Goal: Task Accomplishment & Management: Use online tool/utility

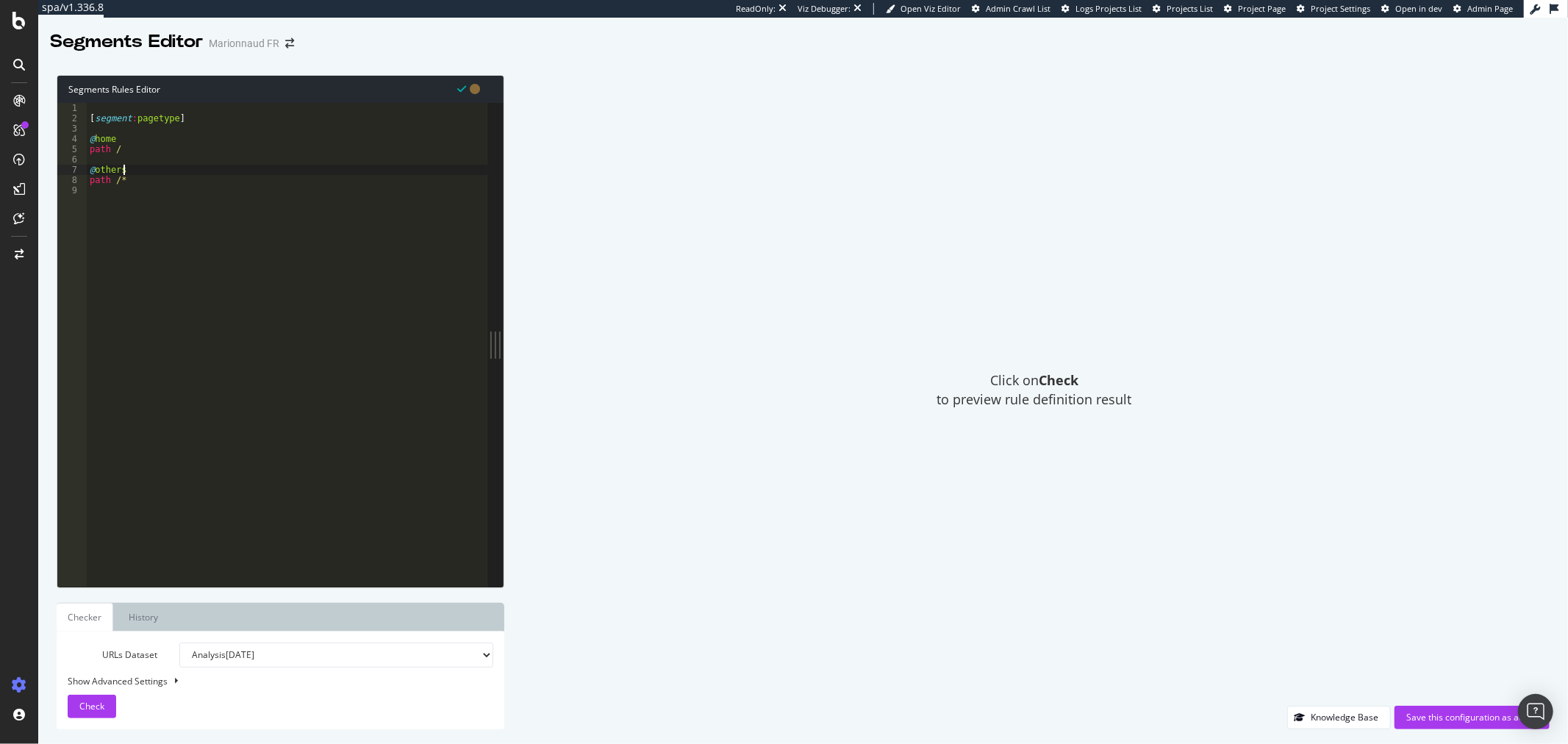
scroll to position [0, 2]
click at [98, 710] on span "Check" at bounding box center [92, 707] width 25 height 12
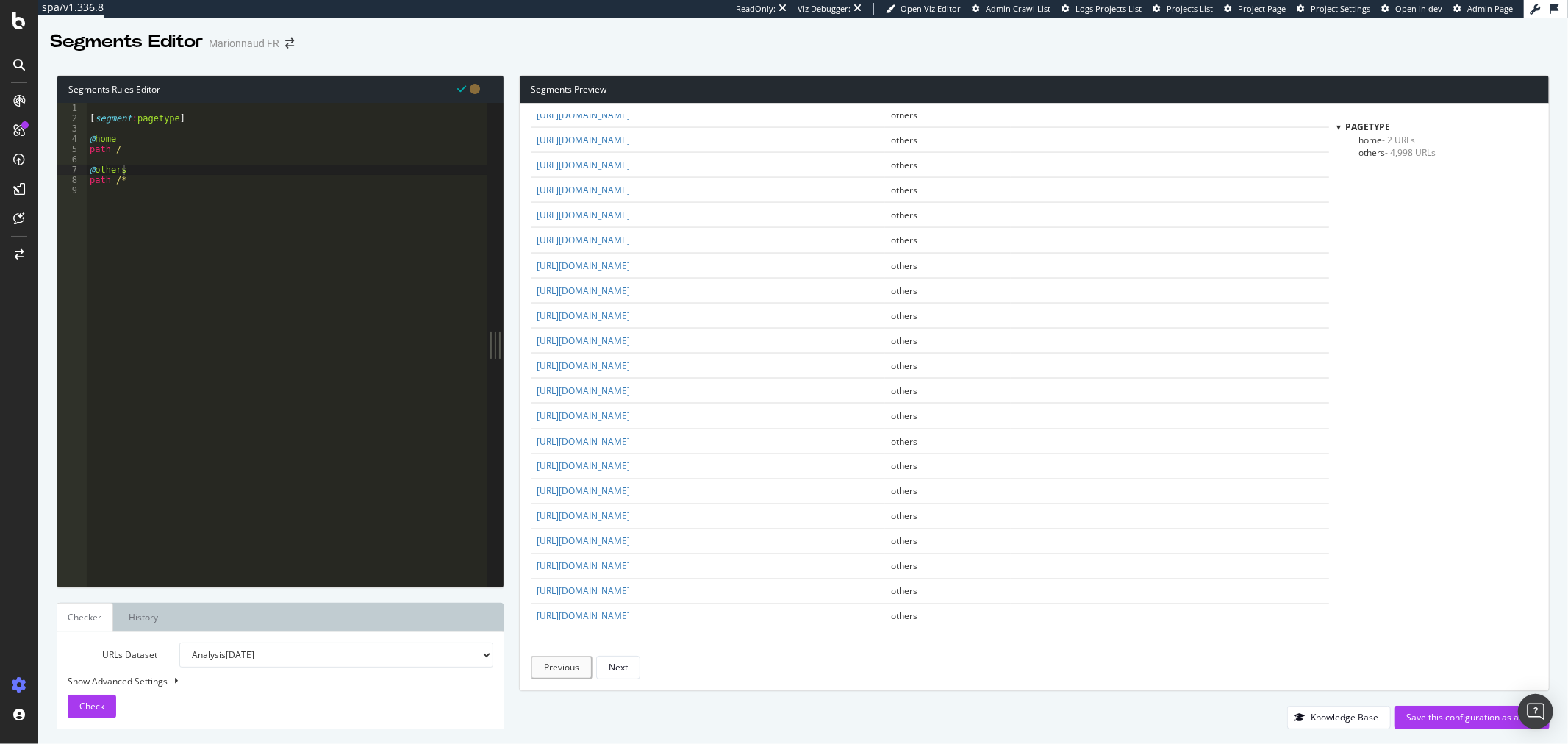
scroll to position [2063, 0]
type textarea "path /"
click at [156, 149] on div "[ segment : pagetype ] @ home path / @ others path /*" at bounding box center [286, 354] width 400 height 504
type textarea "@PLP"
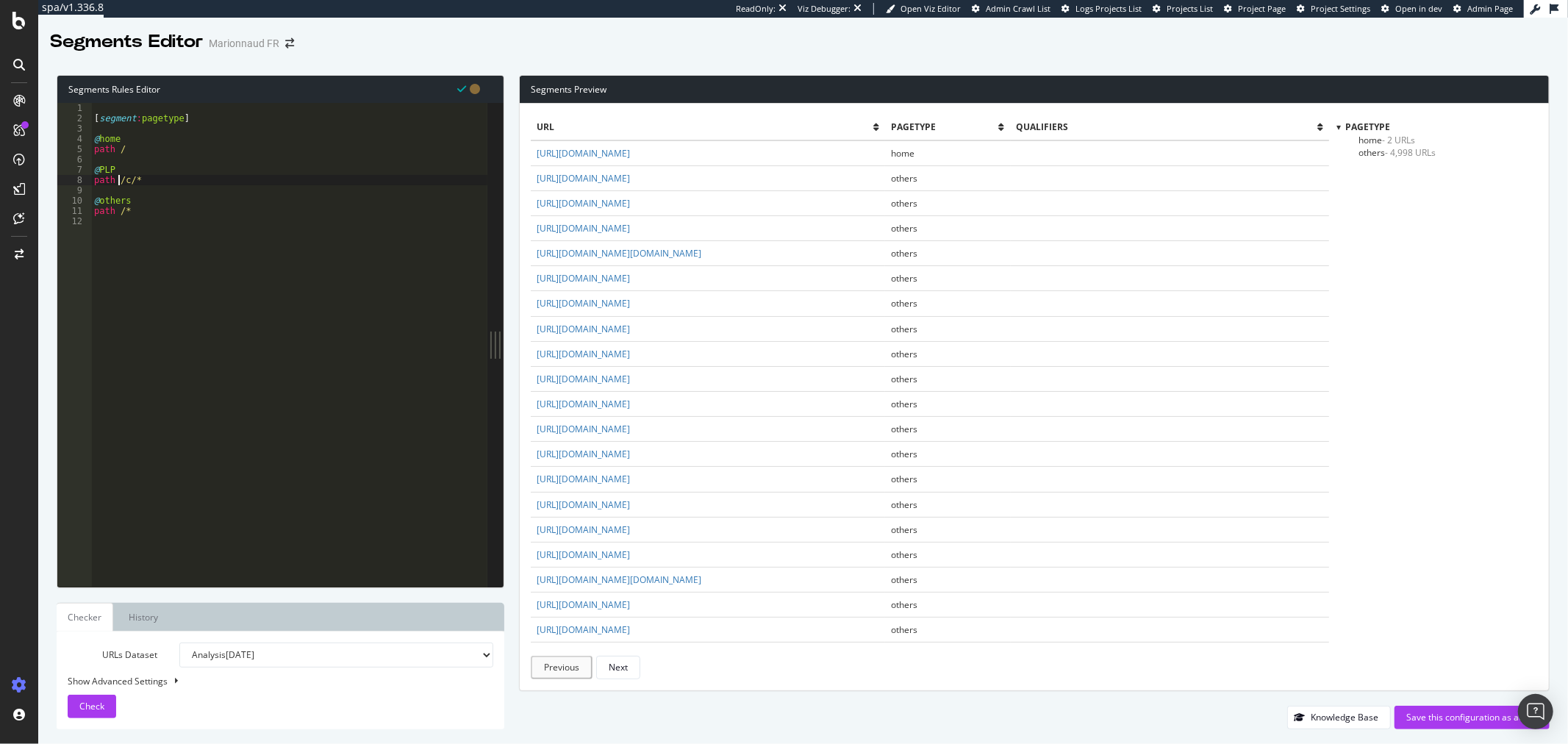
scroll to position [0, 2]
click at [156, 149] on div "[ segment : pagetype ] @ home path / @ PLP path */c/* @ others path /*" at bounding box center [289, 354] width 396 height 504
type textarea "path /"
click at [91, 709] on span "Check" at bounding box center [92, 707] width 25 height 12
click at [1422, 163] on span "- 4,441 URLs" at bounding box center [1410, 165] width 51 height 12
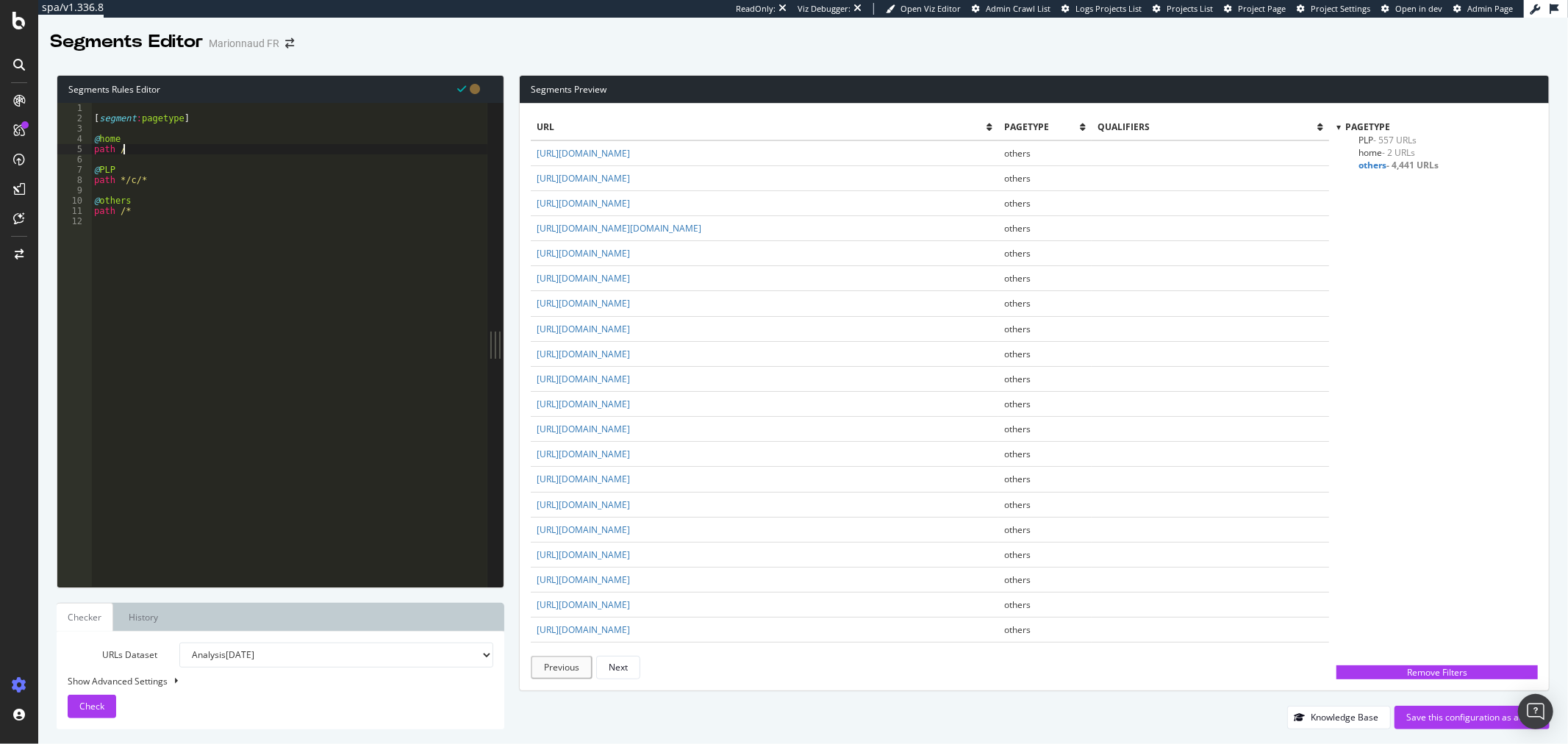
click at [189, 145] on div "[ segment : pagetype ] @ home path / @ PLP path */c/* @ others path /*" at bounding box center [289, 354] width 396 height 504
type textarea "@PDP"
click at [95, 699] on div "Check" at bounding box center [92, 707] width 25 height 22
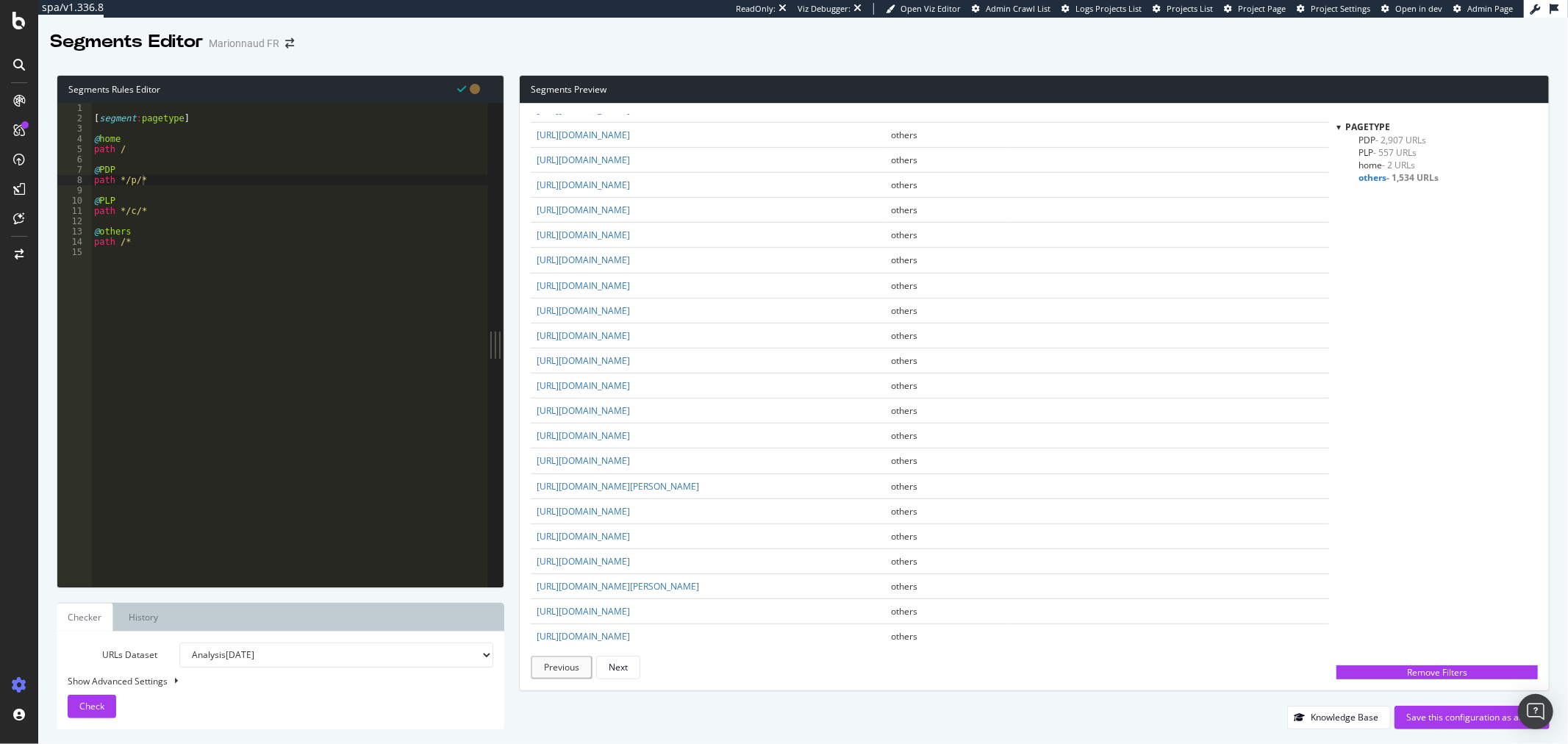
scroll to position [572, 0]
type textarea "path */c/*"
click at [243, 215] on div "[ segment : pagetype ] @ home path / @ PDP path */p/* @ PLP path */c/* @ others…" at bounding box center [289, 354] width 396 height 504
type textarea "@brand"
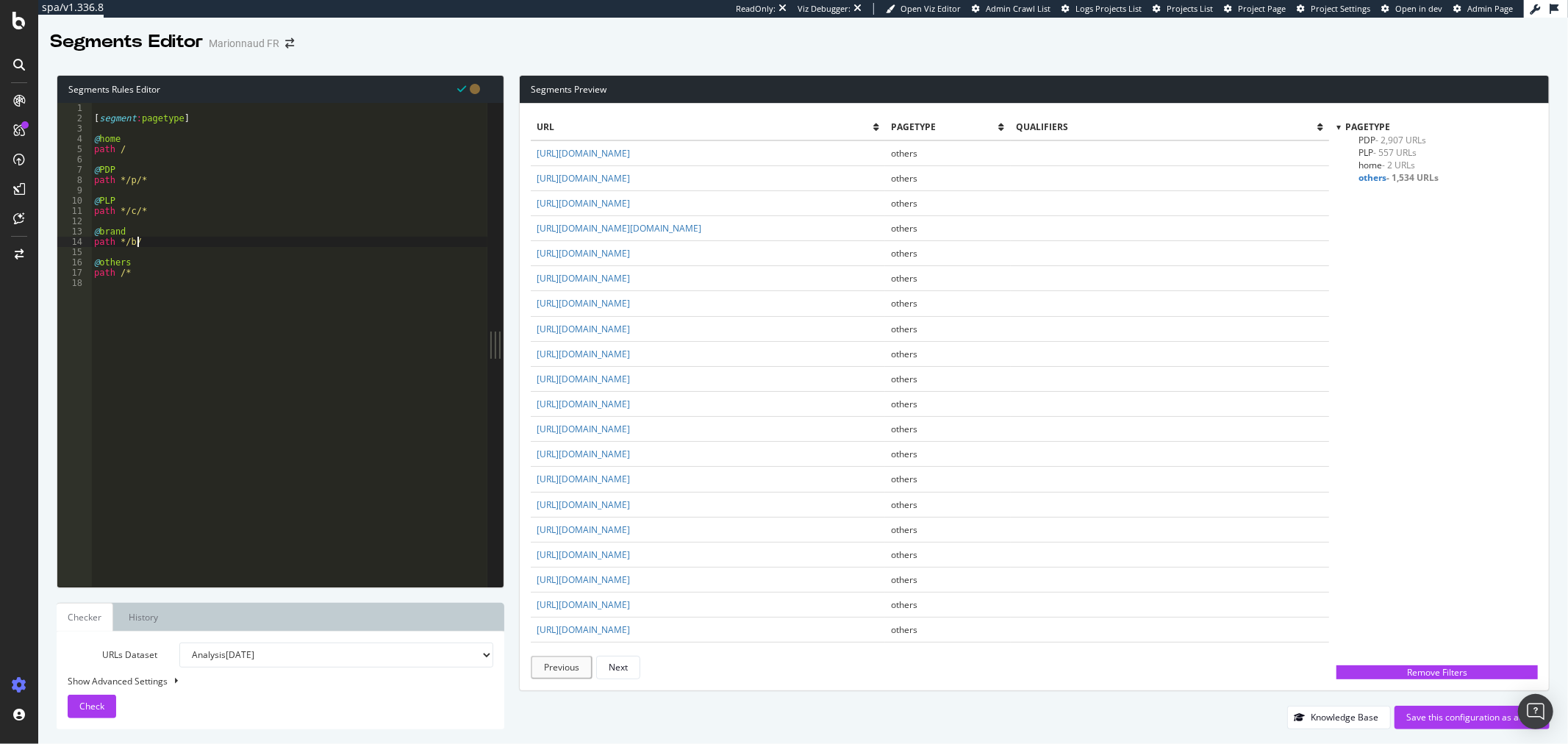
scroll to position [0, 2]
type textarea "path */b/*"
click at [186, 238] on div "[ segment : pagetype ] @ home path / @ PDP path */p/* @ PLP path */c/* @ brand …" at bounding box center [289, 354] width 396 height 504
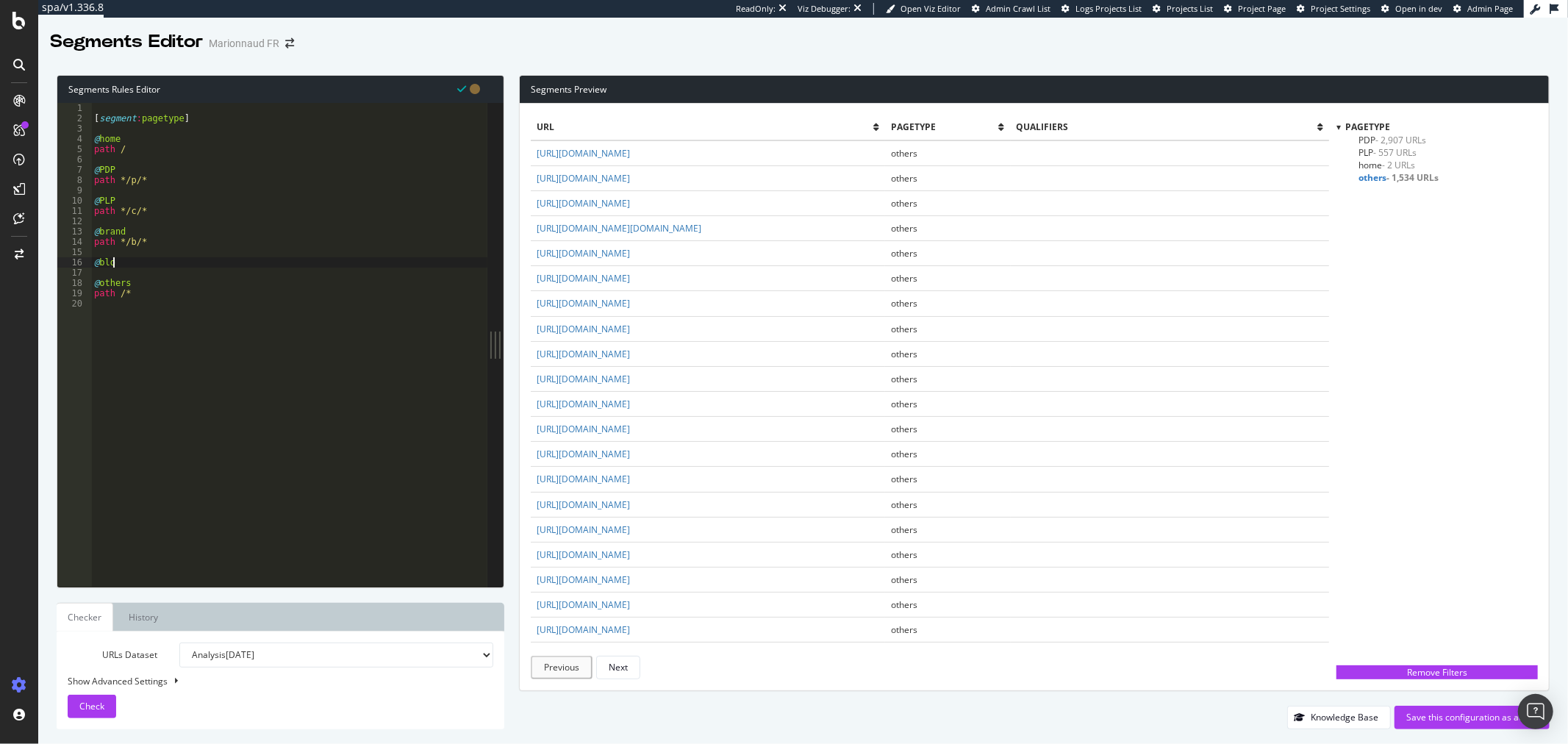
type textarea "@blog"
type textarea "path /conseils*"
click at [97, 708] on span "Check" at bounding box center [92, 707] width 25 height 12
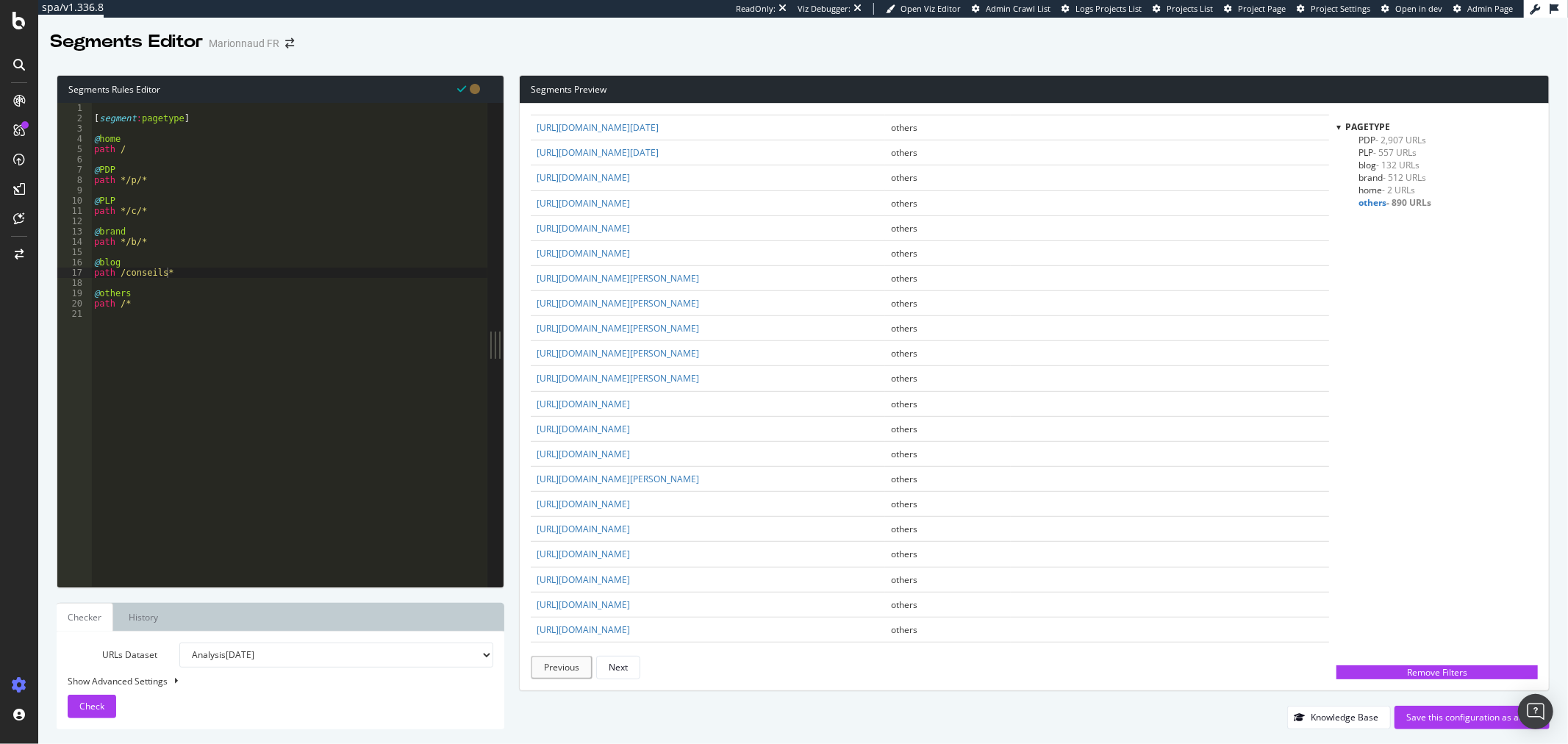
scroll to position [735, 0]
click at [318, 286] on div "[ segment : pagetype ] @ home path / @ PDP path */p/* @ PLP path */c/* @ brand …" at bounding box center [289, 354] width 396 height 504
click at [300, 275] on div "[ segment : pagetype ] @ home path / @ PDP path */p/* @ PLP path */c/* @ brand …" at bounding box center [289, 354] width 396 height 504
type textarea "path /conseils*"
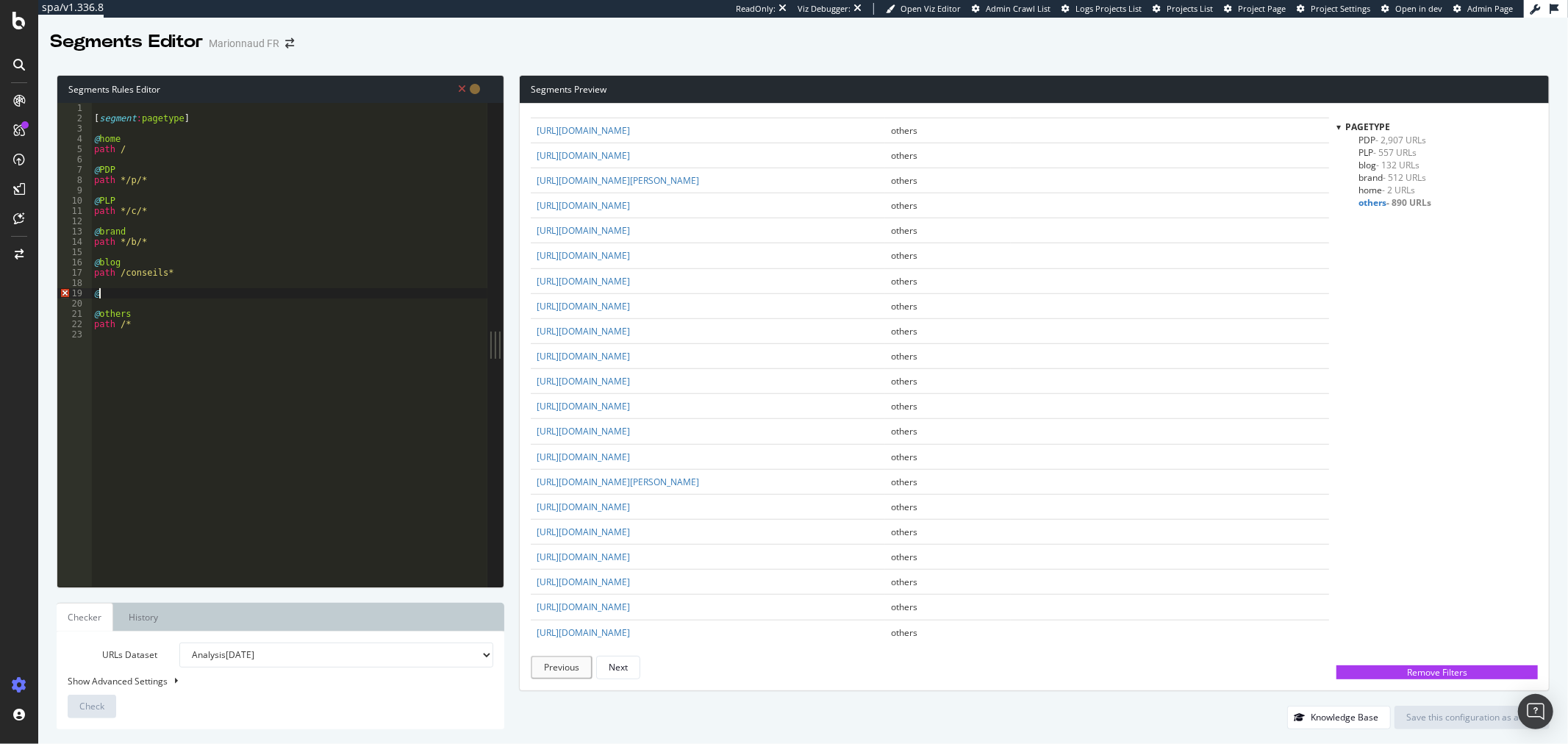
scroll to position [980, 0]
click at [167, 299] on div "[ segment : pagetype ] @ home path / @ PDP path */p/* @ PLP path */c/* @ brand …" at bounding box center [289, 354] width 396 height 504
type textarea "@v"
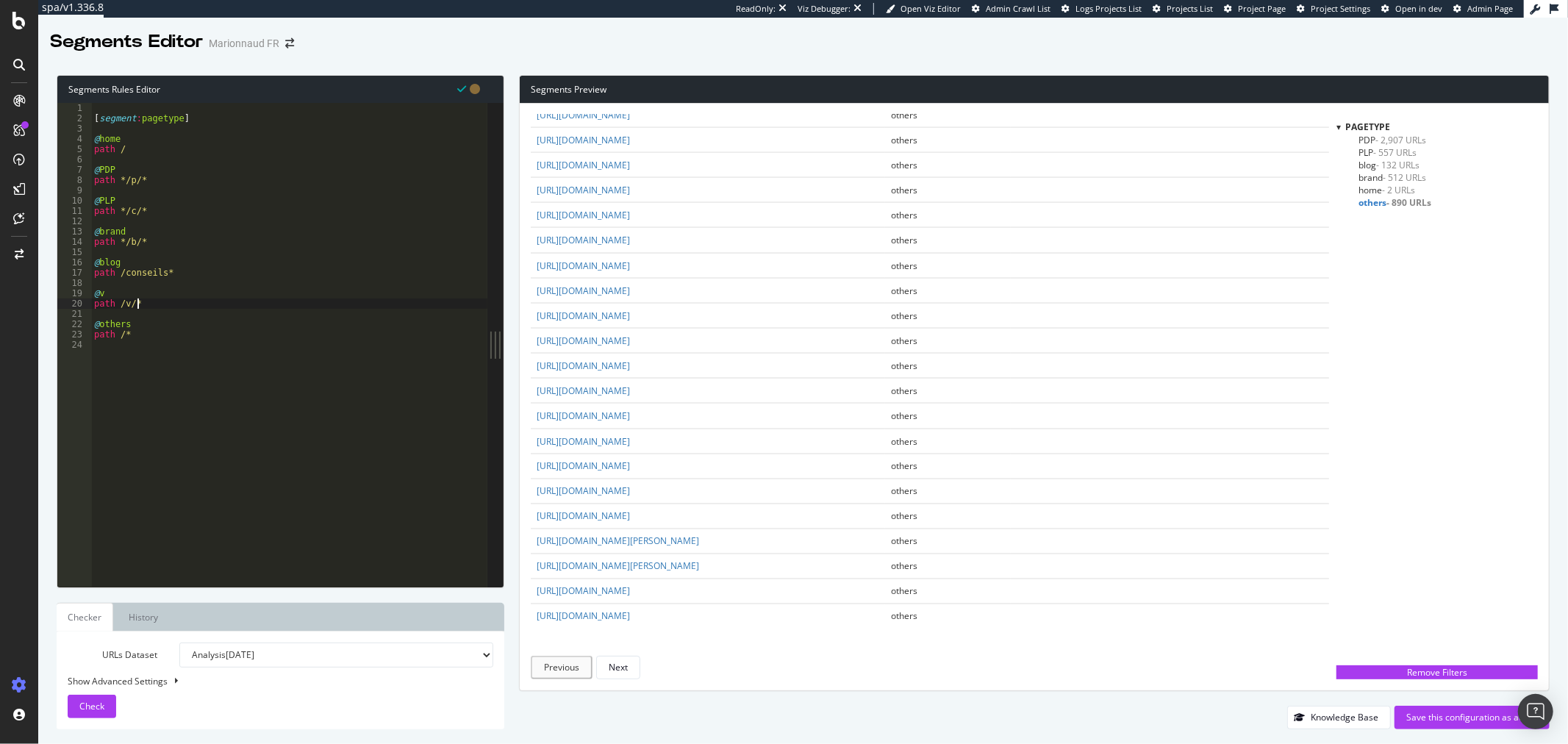
scroll to position [2025, 0]
type textarea "path /v/*"
click at [106, 710] on button "Check" at bounding box center [92, 707] width 48 height 23
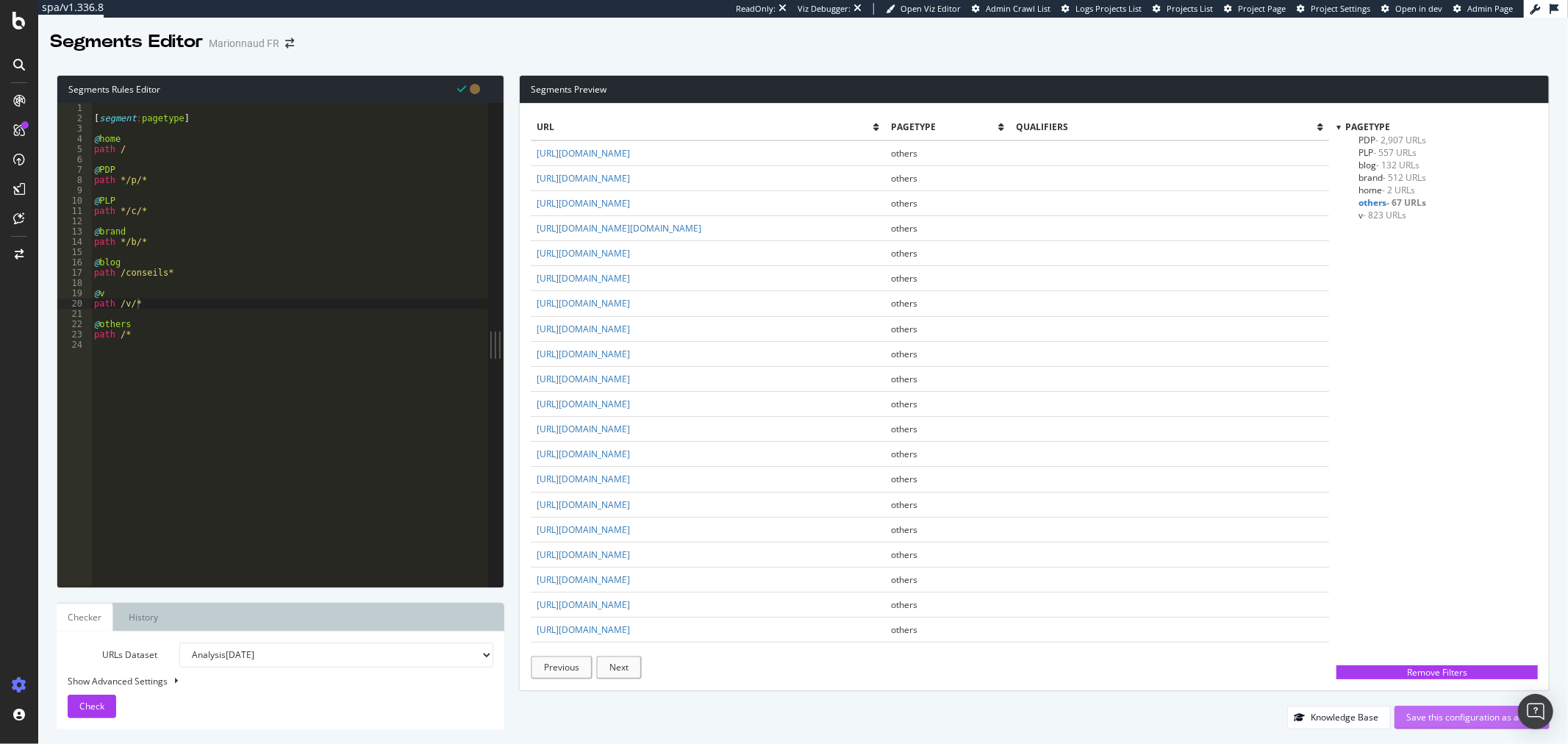
click at [1425, 714] on div "Save this configuration as active" at bounding box center [1473, 717] width 132 height 12
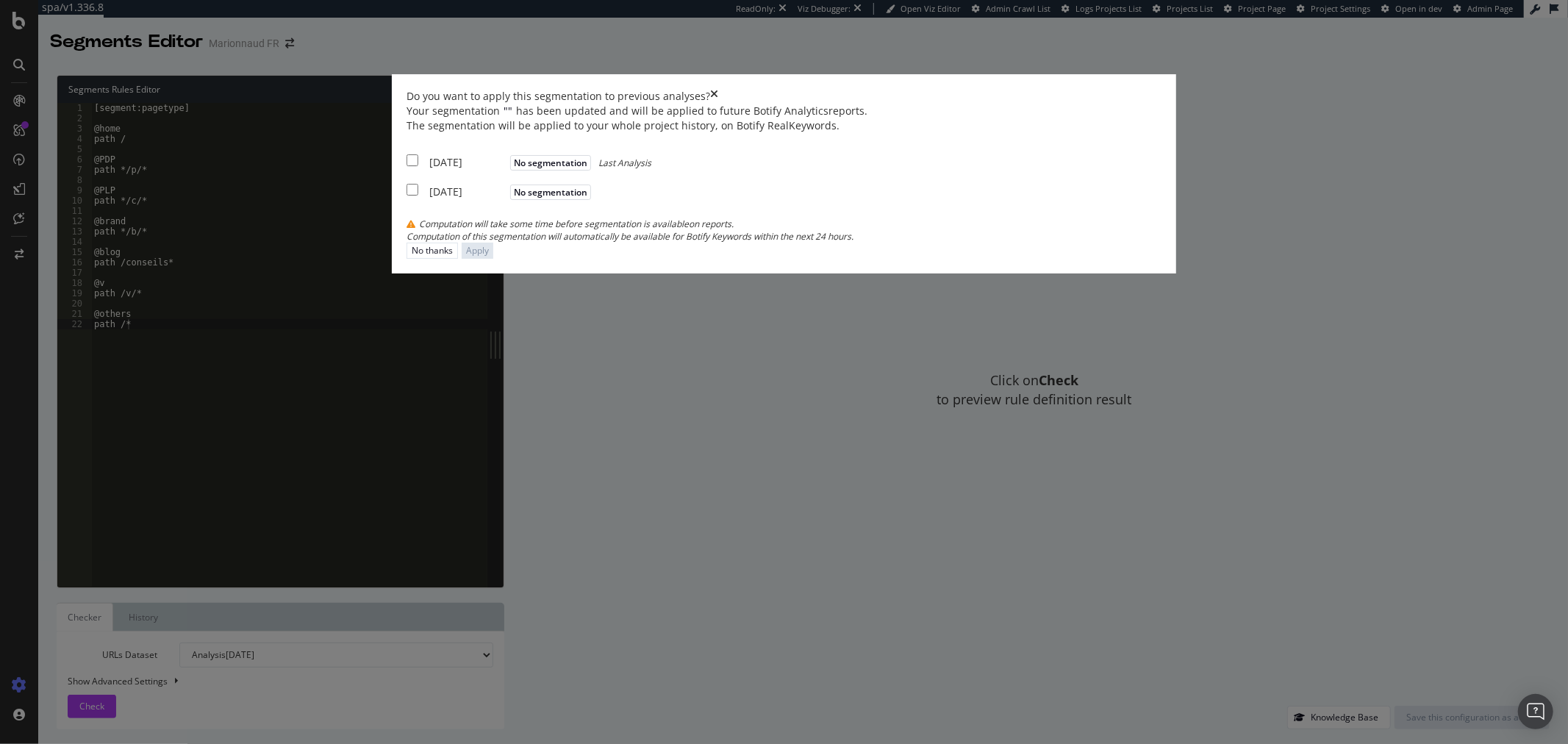
click at [528, 169] on div "2025 Jul. 7th No segmentation Last Analysis" at bounding box center [529, 161] width 245 height 19
checkbox input "true"
click at [507, 199] on div "2025 Jul. 1st" at bounding box center [467, 192] width 78 height 14
checkbox input "true"
click at [489, 257] on div "Apply" at bounding box center [478, 251] width 23 height 12
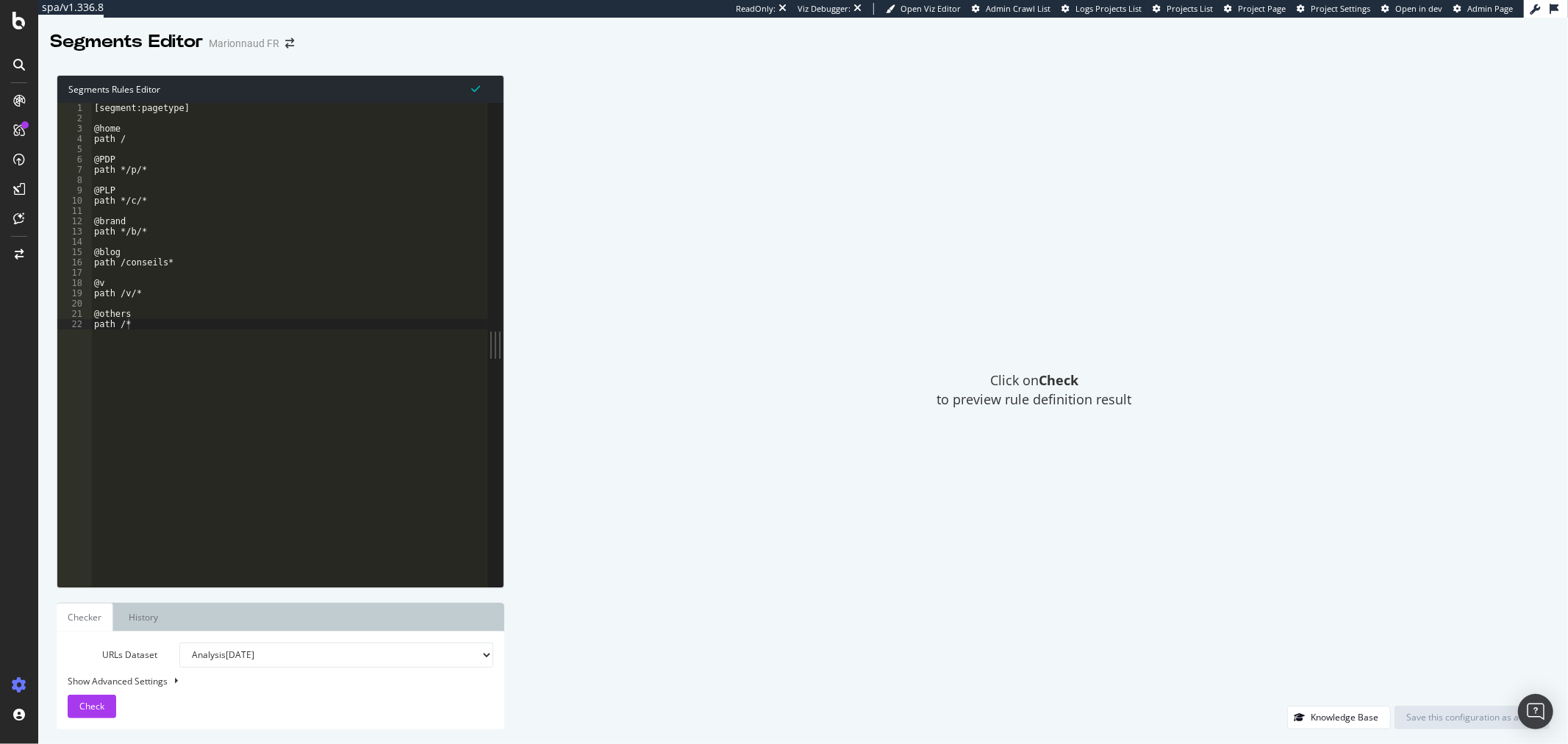
type textarea "path /*"
click at [276, 322] on div "[segment:pagetype] @home path / @PDP path */p/* @PLP path */c/* @brand path */b…" at bounding box center [289, 354] width 396 height 504
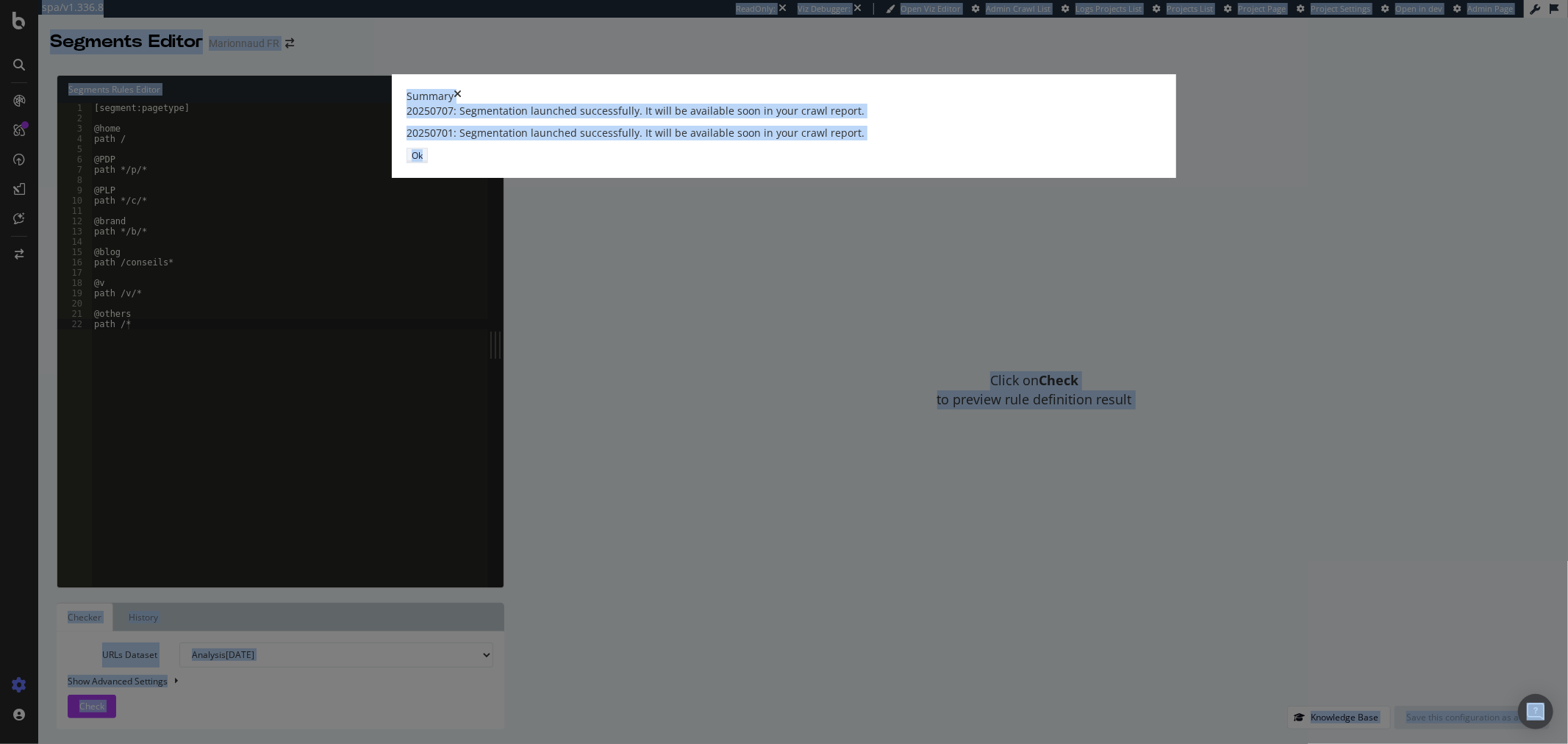
click at [428, 163] on button "Ok" at bounding box center [417, 155] width 21 height 15
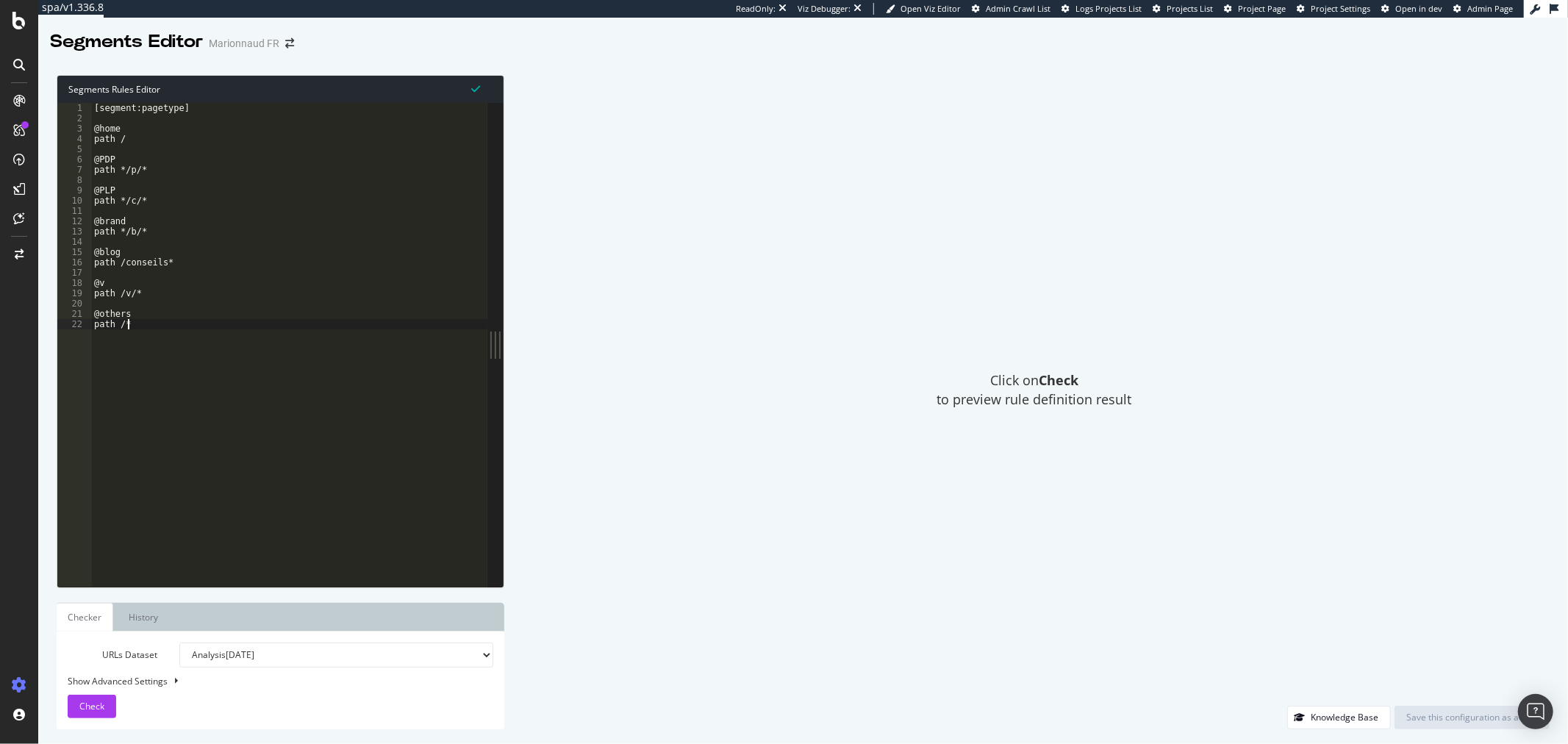
scroll to position [0, 2]
click at [409, 344] on div "[segment:pagetype] @home path / @PDP path */p/* @PLP path */c/* @brand path */b…" at bounding box center [289, 354] width 396 height 504
type textarea "@others path /*"
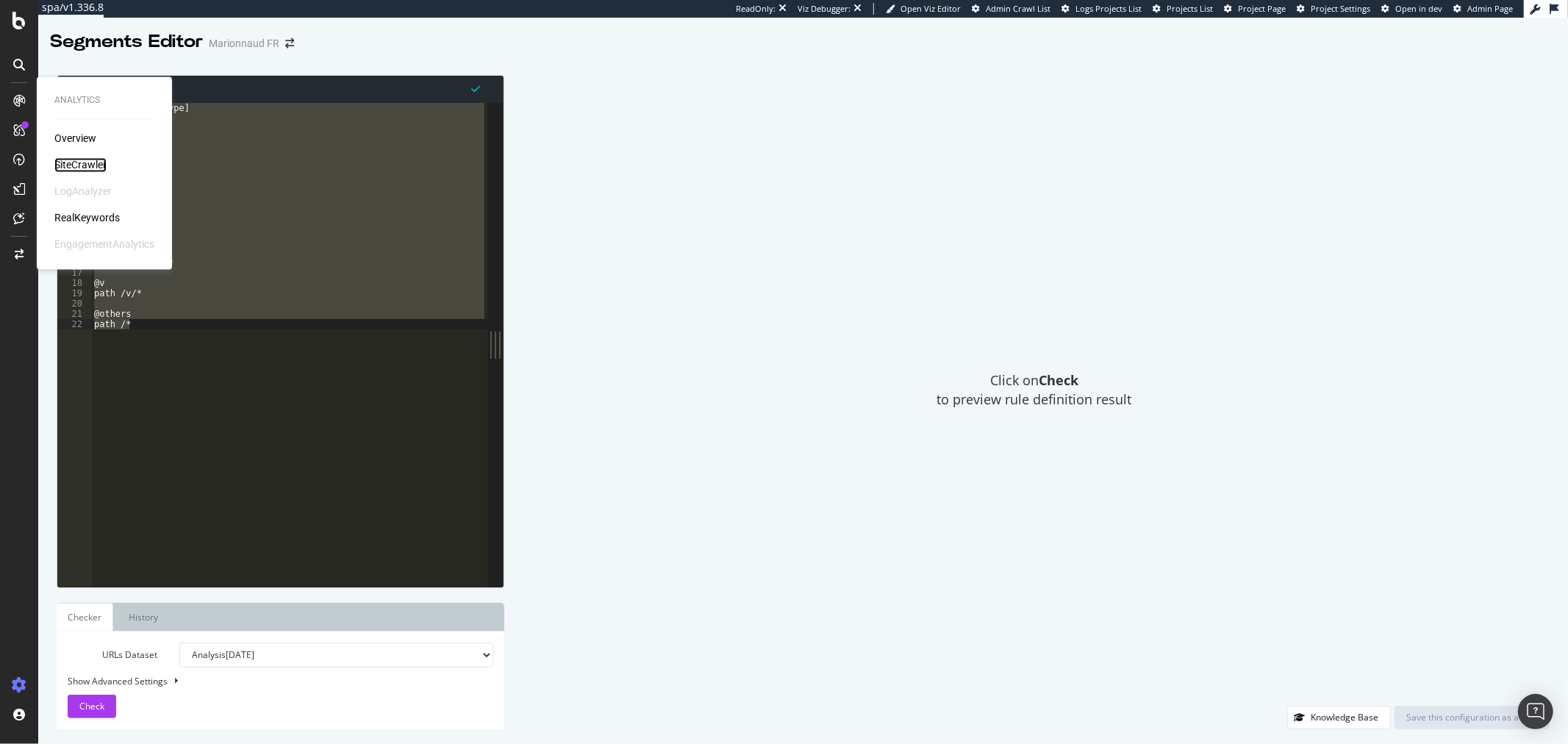
click at [84, 167] on div "SiteCrawler" at bounding box center [80, 165] width 53 height 14
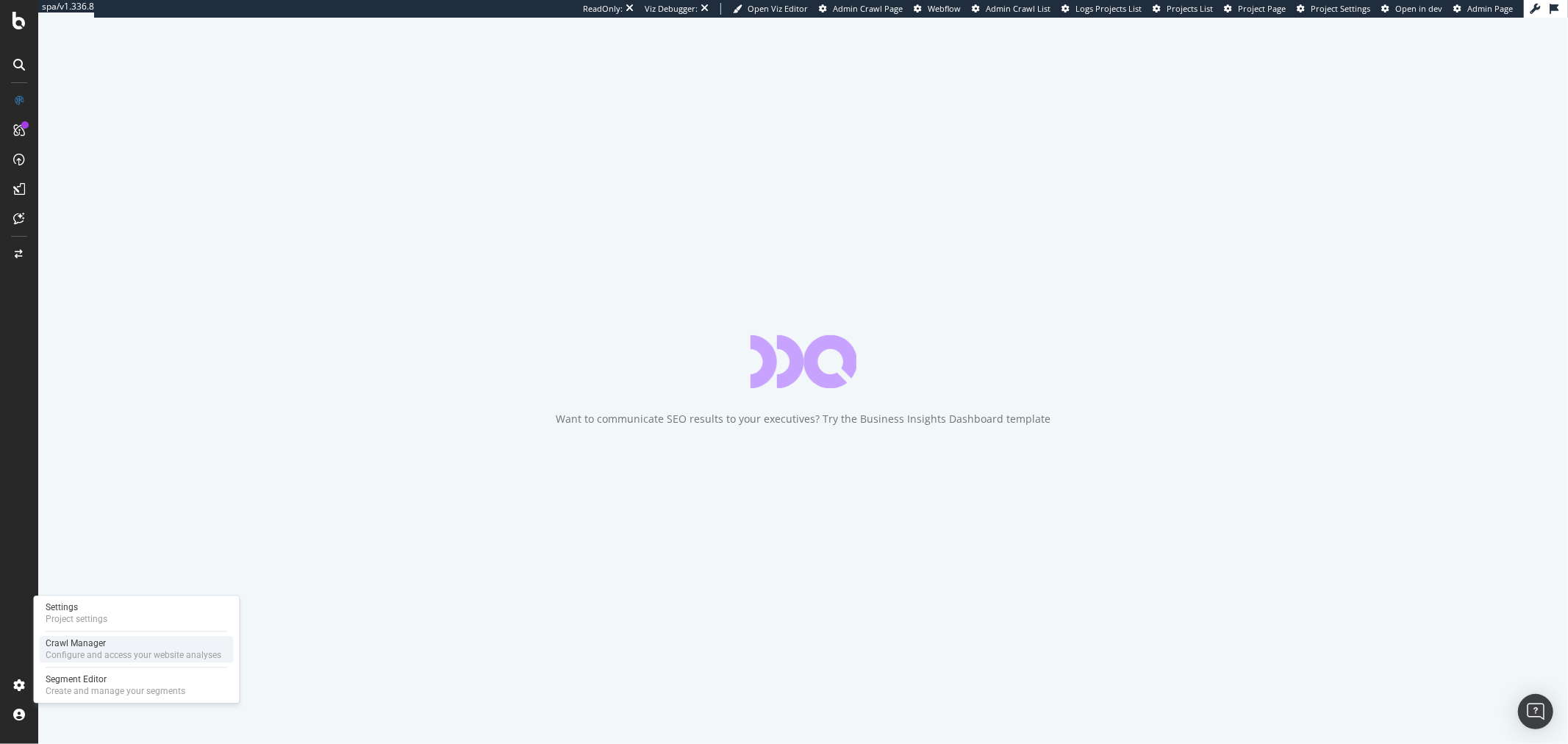
click at [95, 659] on div "Configure and access your website analyses" at bounding box center [133, 655] width 176 height 12
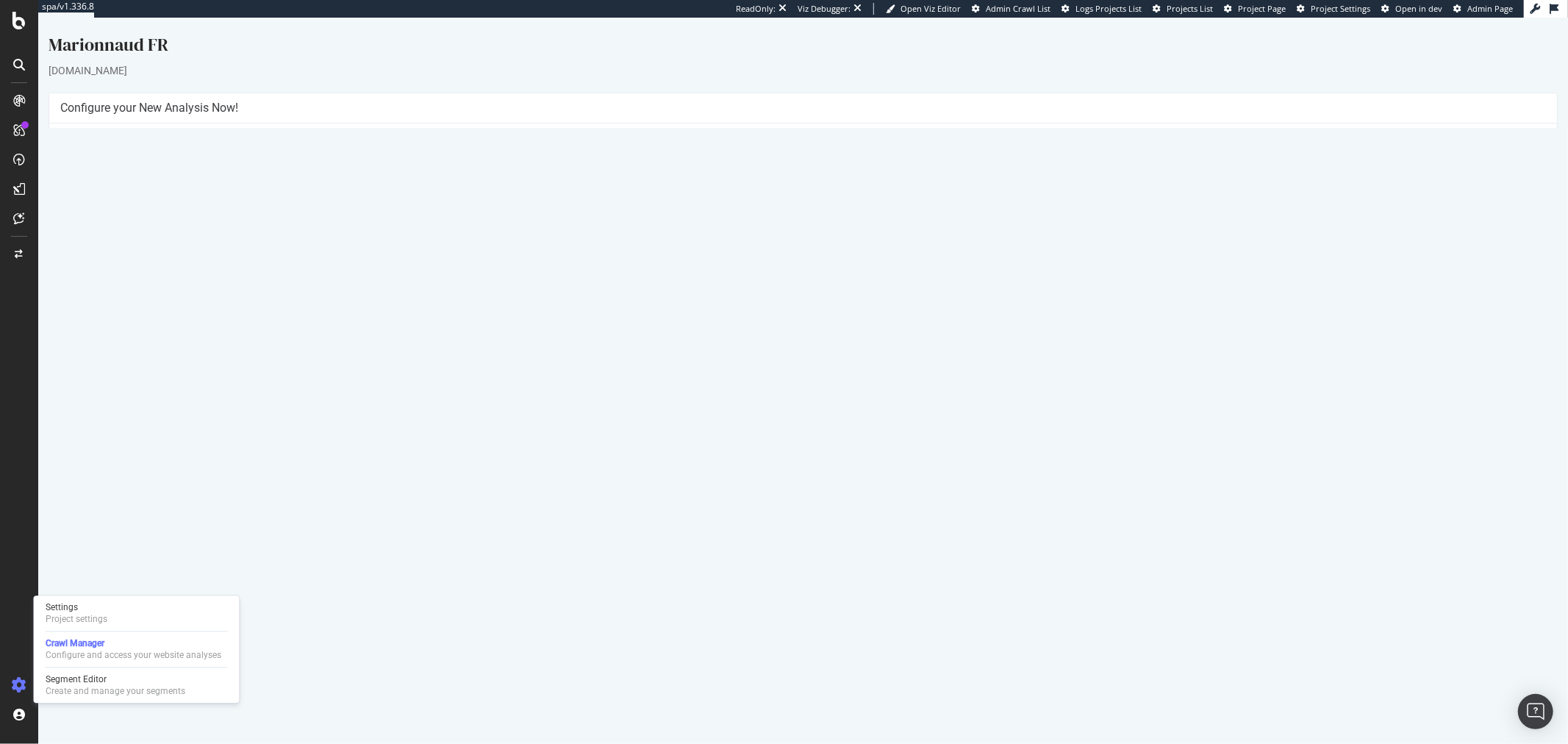
click at [797, 370] on button "Yes! Start Now" at bounding box center [784, 364] width 91 height 23
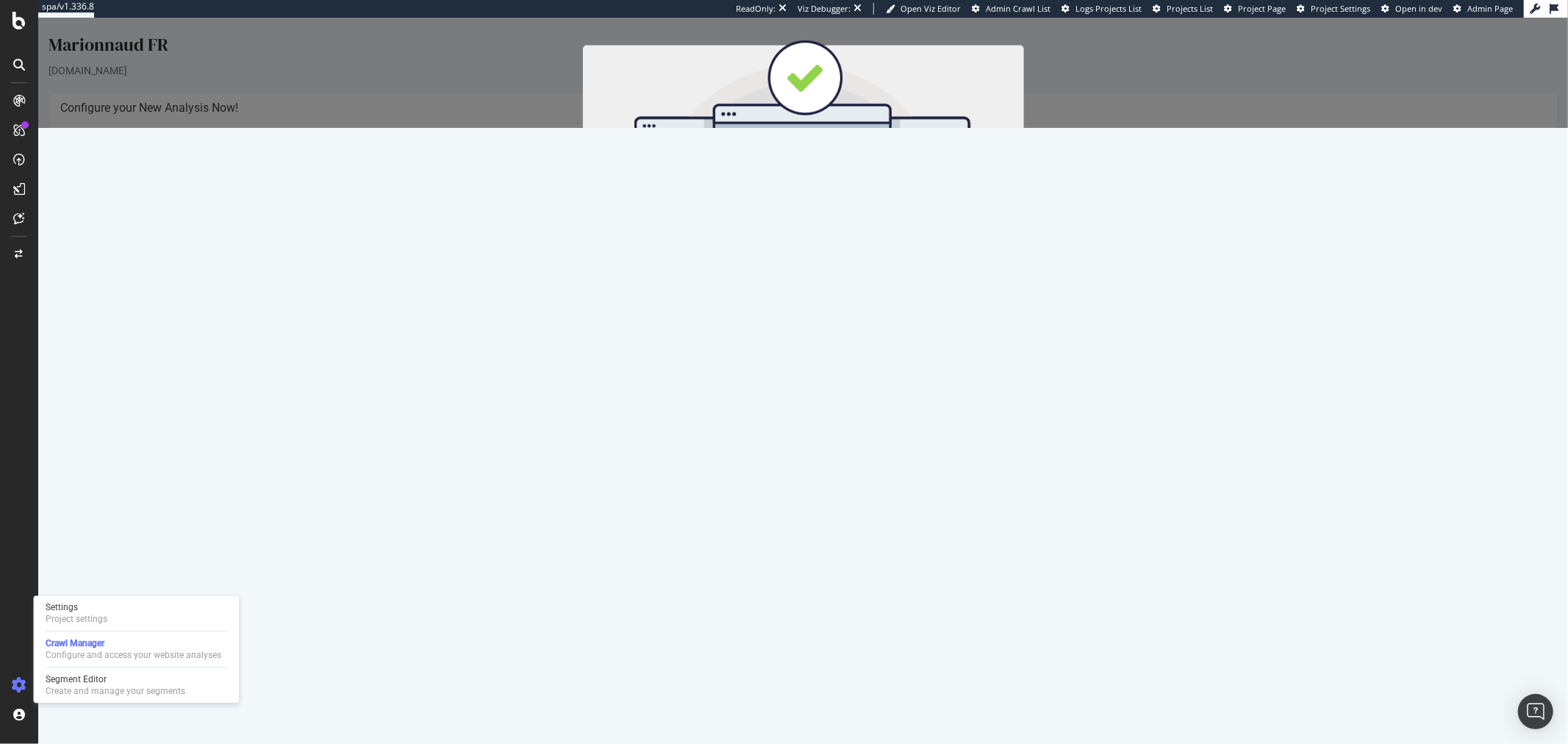
click at [818, 259] on button "Start Now" at bounding box center [829, 261] width 65 height 25
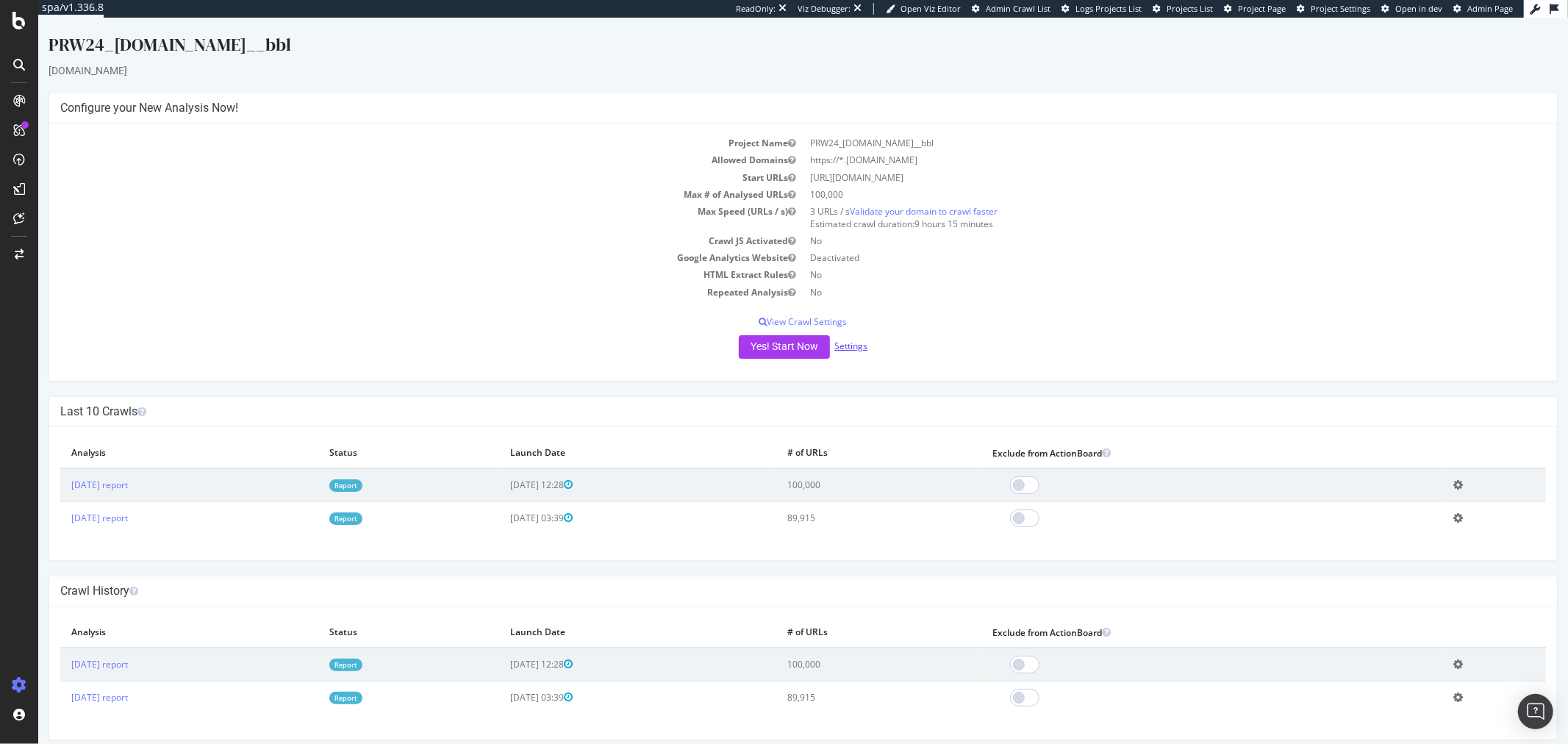
click at [858, 350] on link "Settings" at bounding box center [850, 346] width 33 height 12
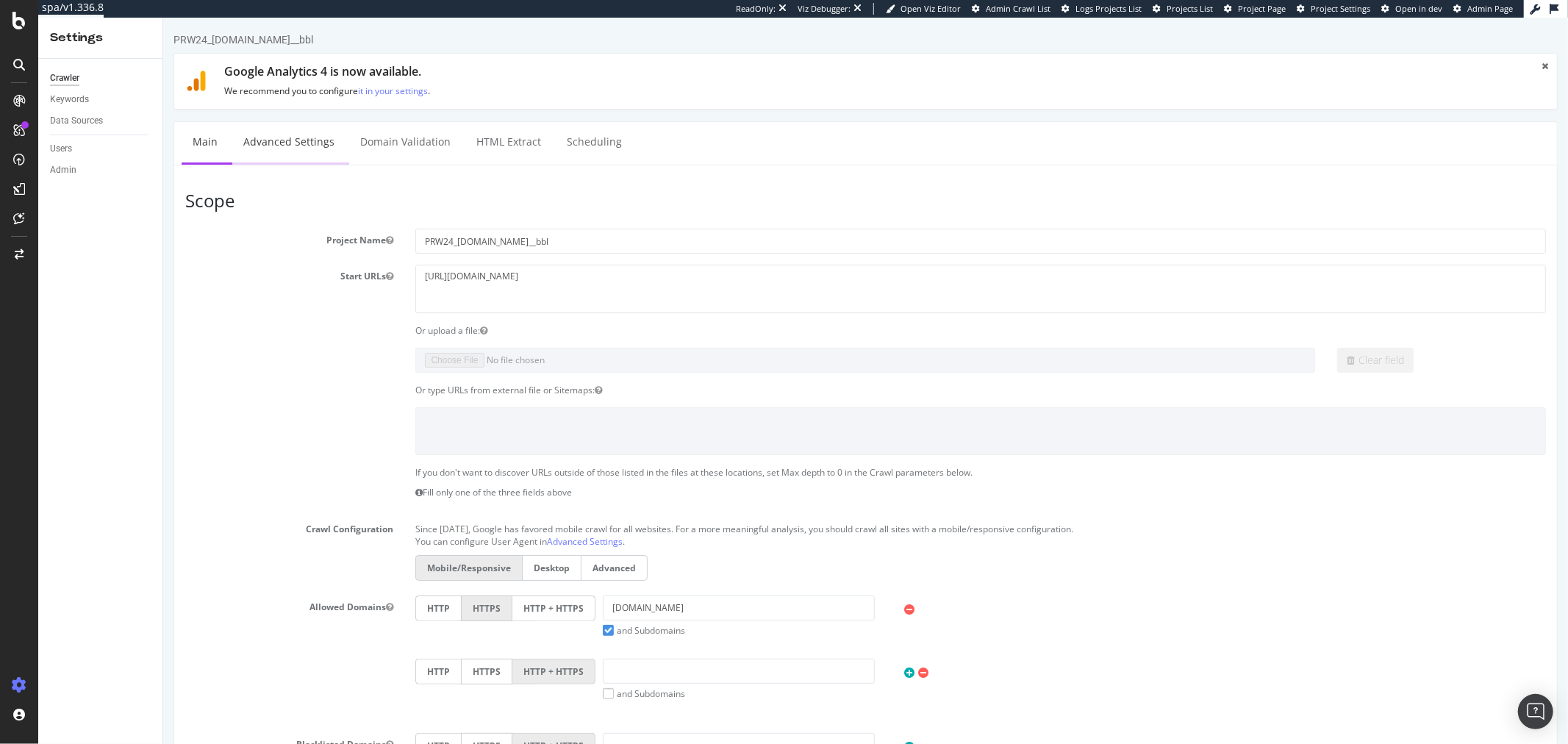
click at [308, 149] on link "Advanced Settings" at bounding box center [288, 142] width 113 height 40
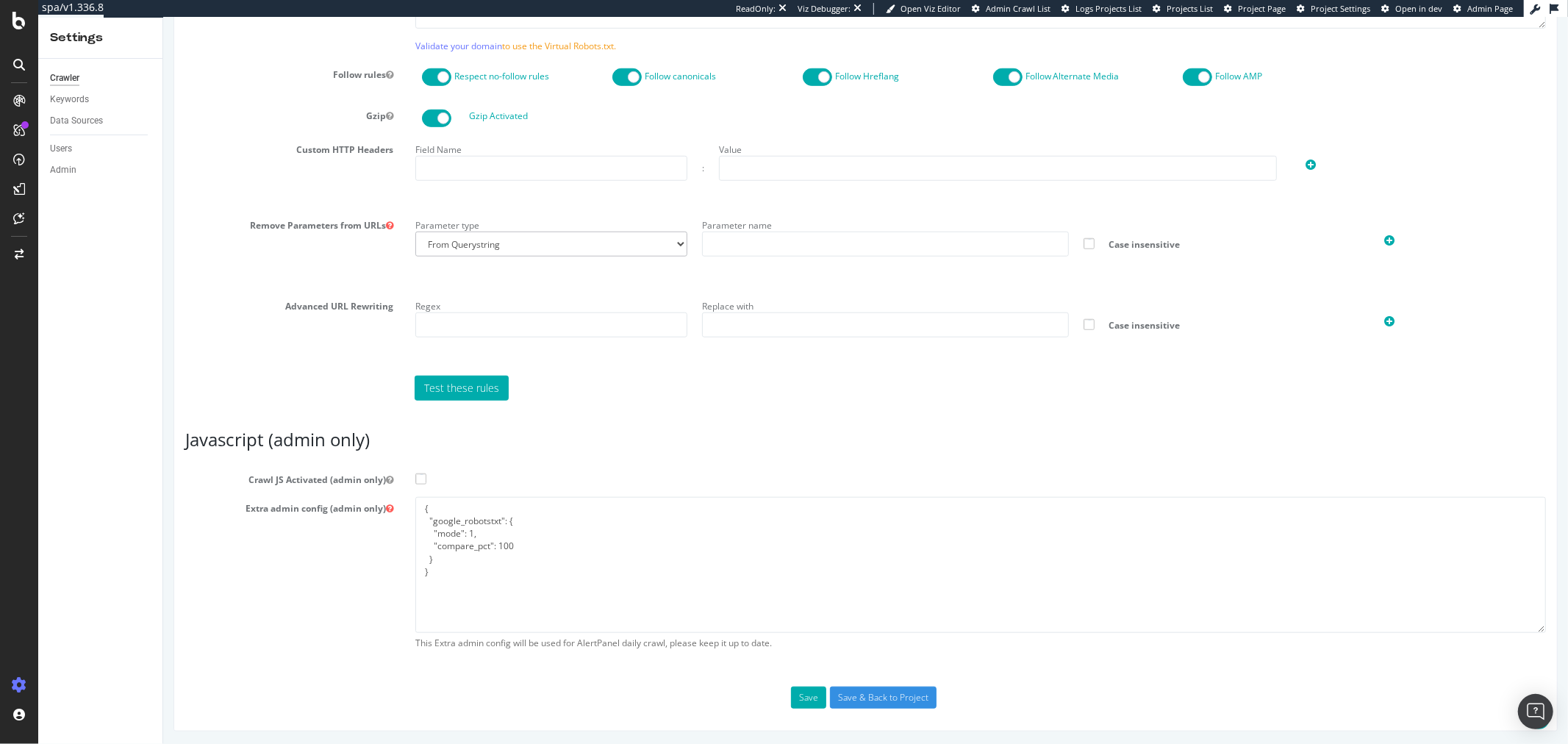
scroll to position [906, 0]
click at [576, 541] on textarea "{ "google_robotstxt": { "mode": 1, "compare_pct": 100 } }" at bounding box center [980, 564] width 1131 height 136
paste textarea "flags": [ "cube" ], "beta": { "pap_mini_rules": [ "+* #everything else" ] }, ""
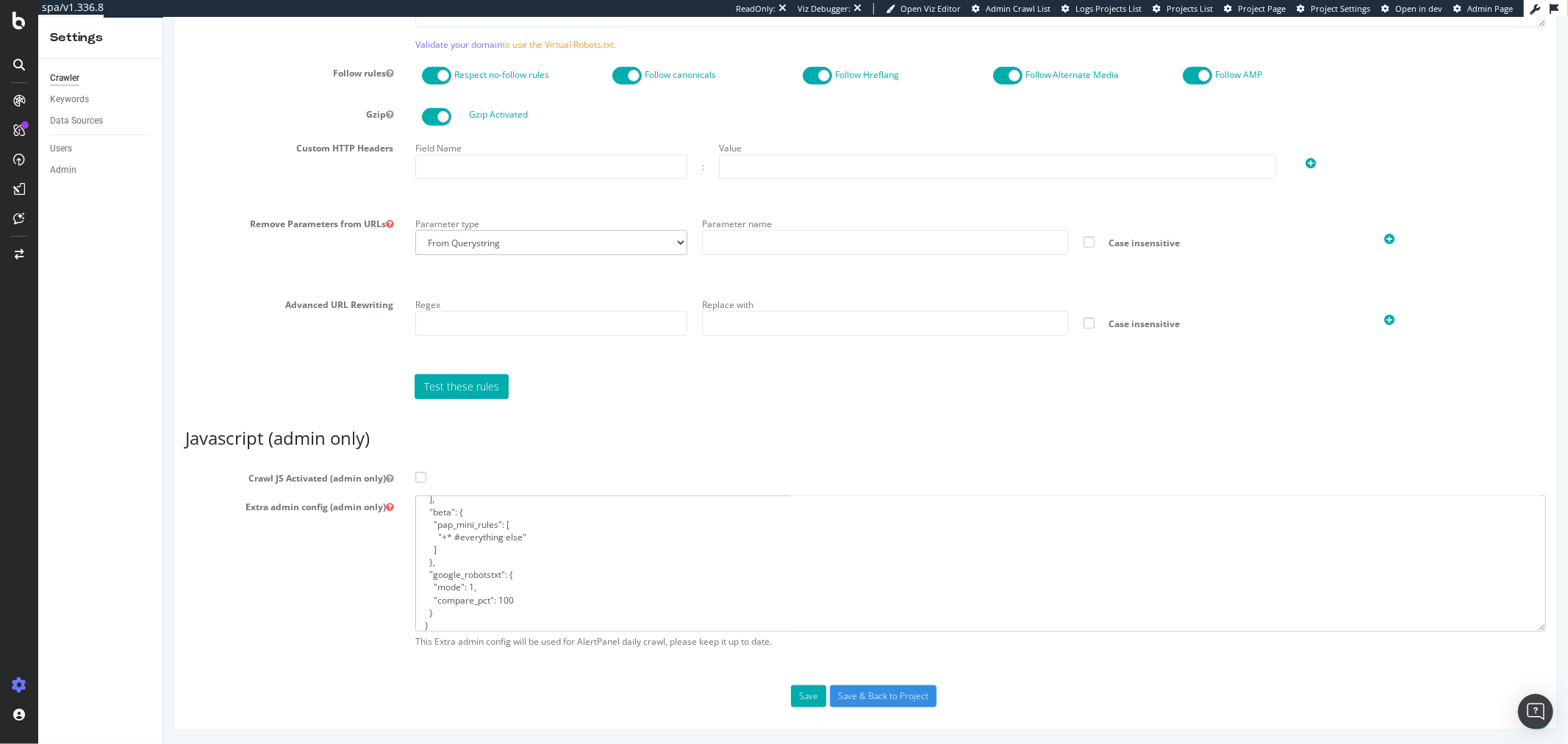
type textarea "{ "flags": [ "cube" ], "beta": { "pap_mini_rules": [ "+* #everything else" ] },…"
click at [412, 468] on label "Crawl JS Activated (admin only)" at bounding box center [865, 475] width 1383 height 18
click at [162, 18] on input "Crawl JS Activated (admin only)" at bounding box center [162, 18] width 0 height 0
click at [905, 693] on input "Save & Back to Project" at bounding box center [883, 696] width 107 height 22
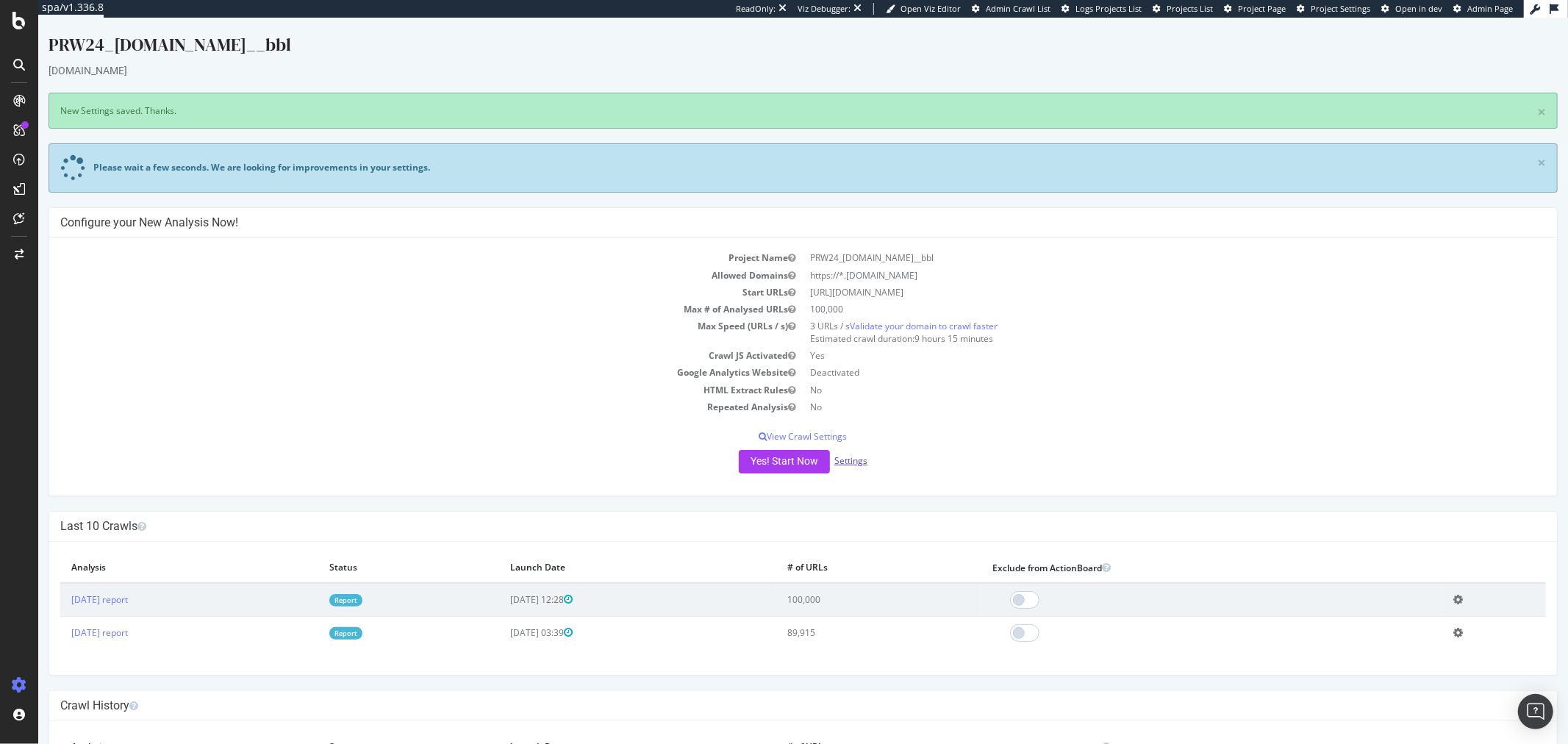
click at [847, 465] on link "Settings" at bounding box center [850, 460] width 33 height 12
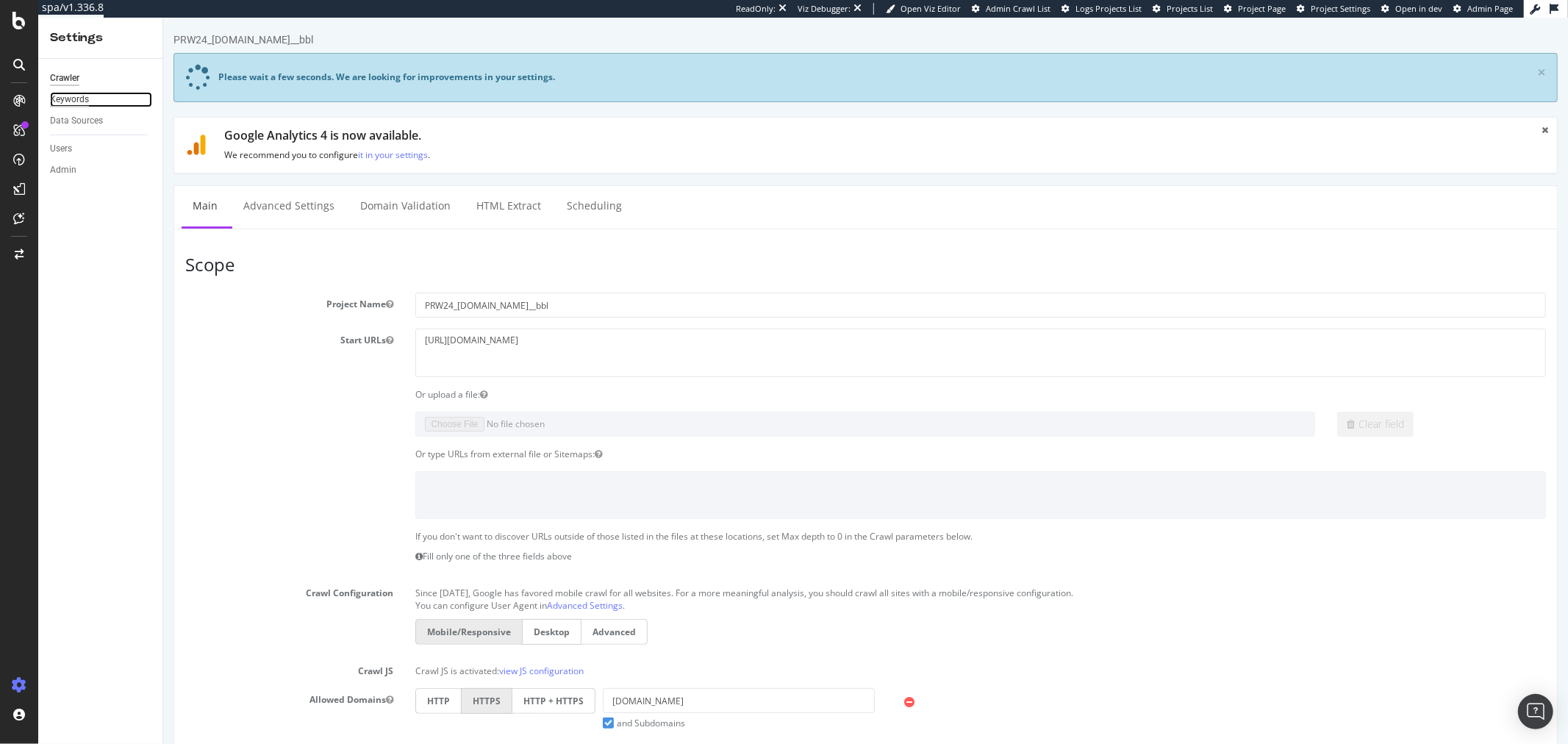
click at [73, 103] on div "Keywords" at bounding box center [70, 99] width 39 height 15
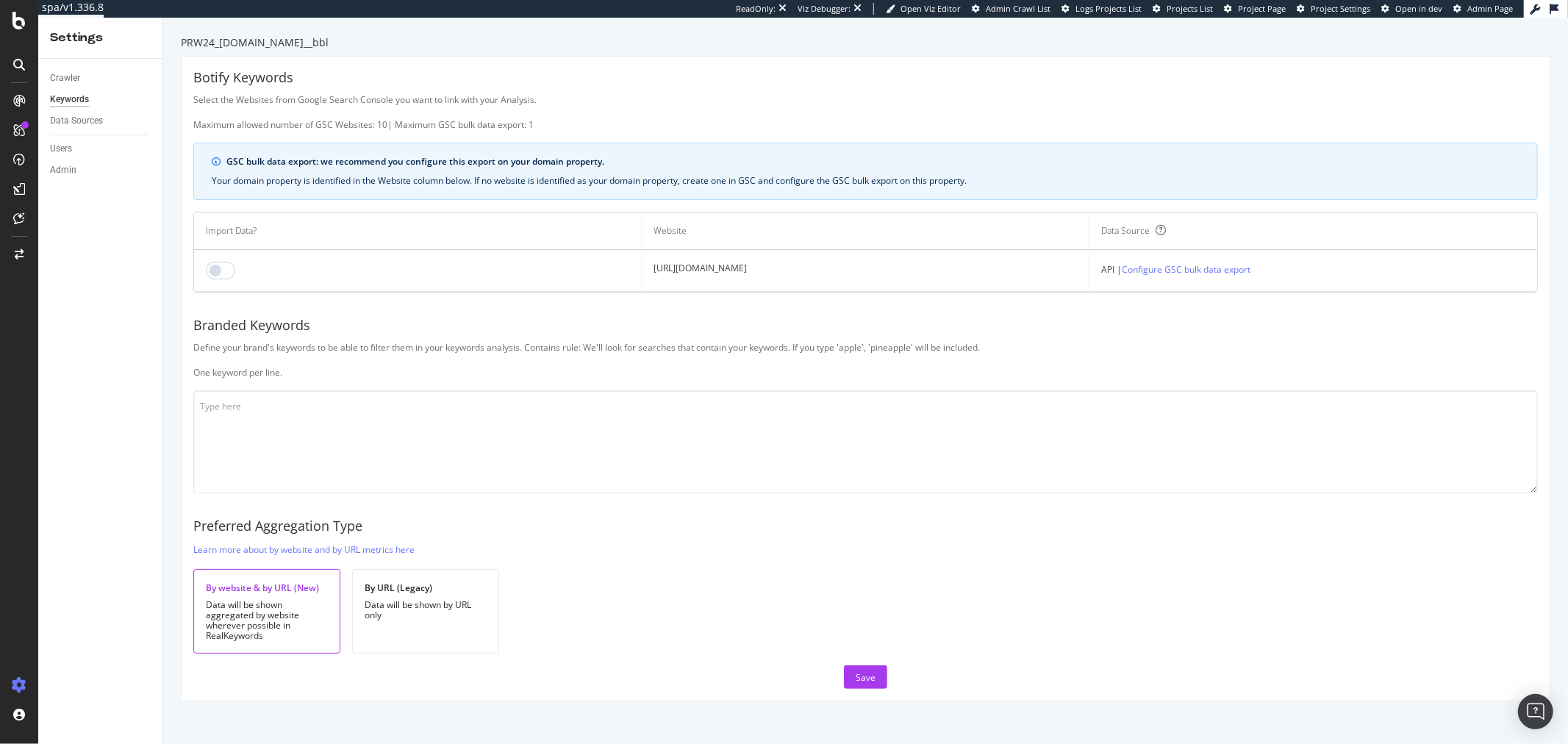
click at [219, 280] on td at bounding box center [418, 270] width 448 height 42
click at [220, 270] on input "checkbox" at bounding box center [220, 270] width 29 height 18
click at [391, 421] on textarea at bounding box center [866, 442] width 1345 height 103
type textarea "veepee vepe vipi vipee vee vapee vrpee vzpee"
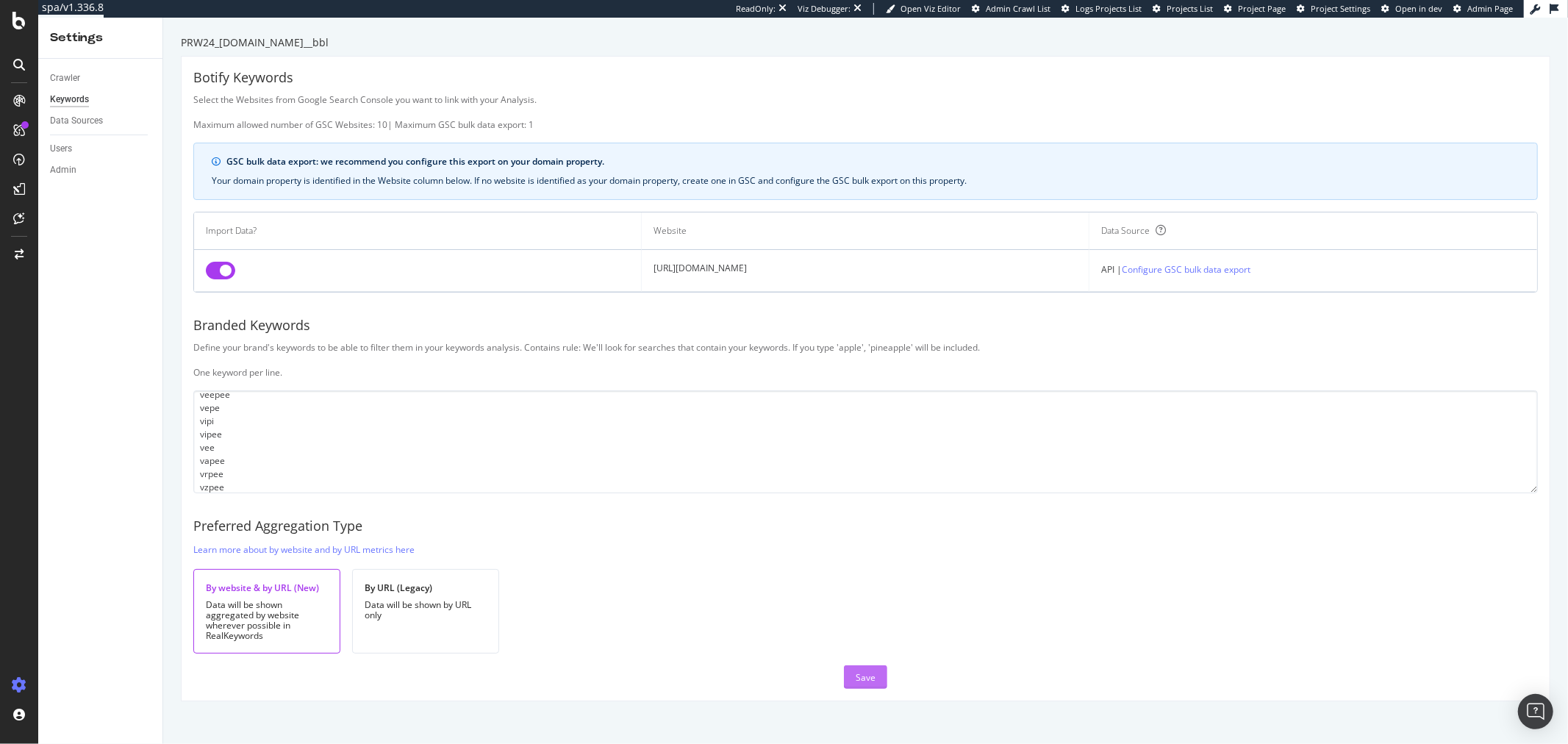
click at [872, 672] on button "Save" at bounding box center [865, 677] width 44 height 23
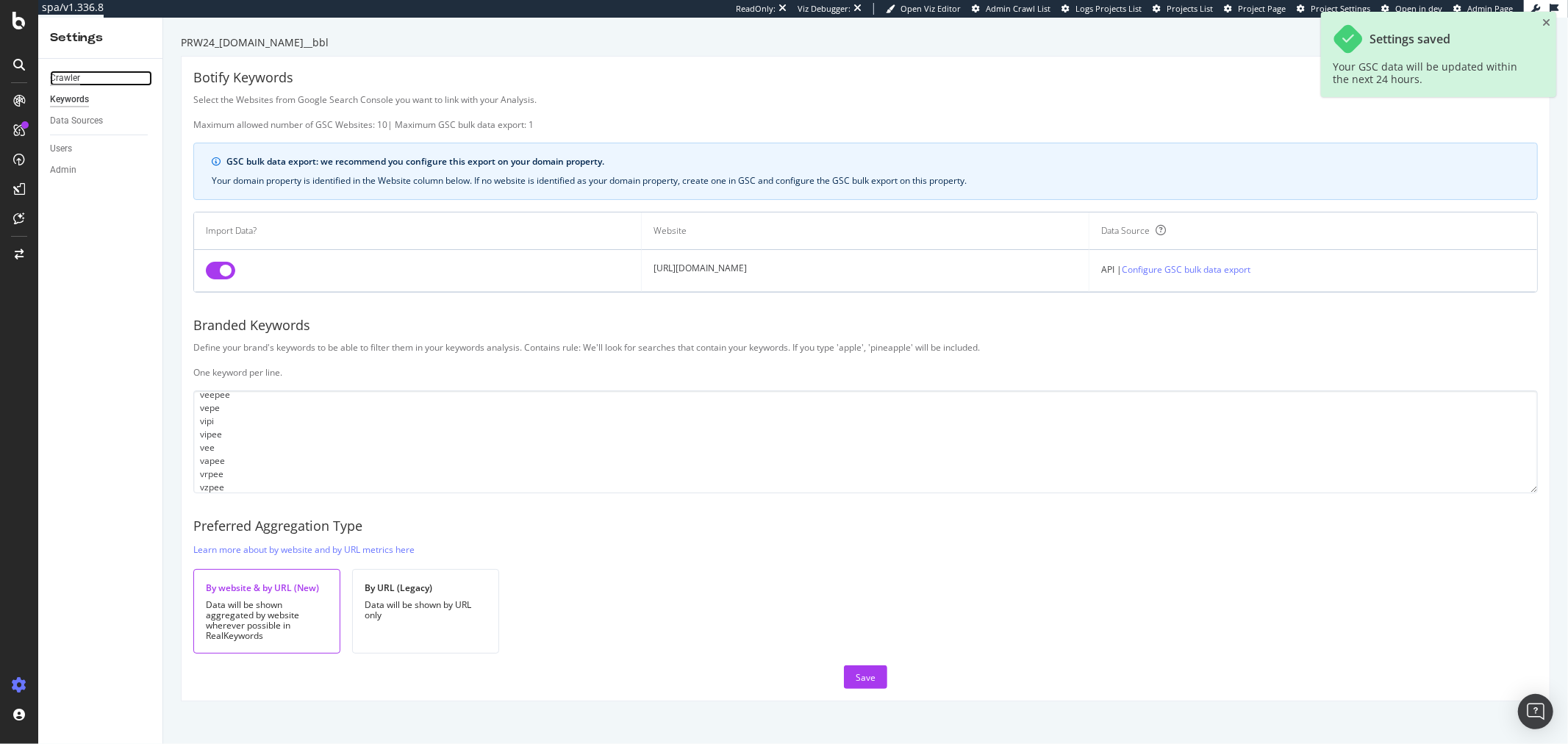
click at [61, 74] on div "Crawler" at bounding box center [65, 78] width 30 height 15
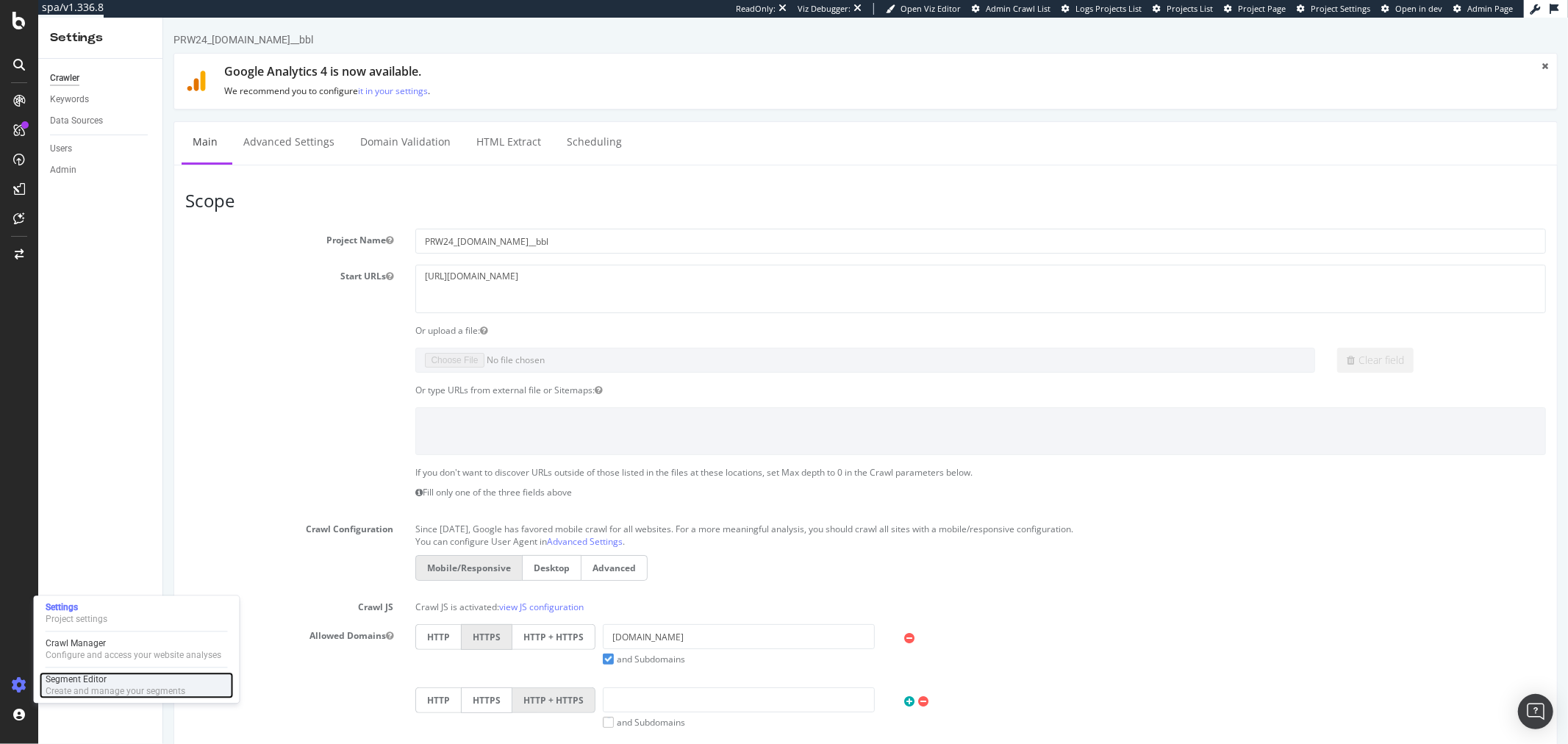
click at [84, 684] on div "Segment Editor" at bounding box center [115, 679] width 140 height 12
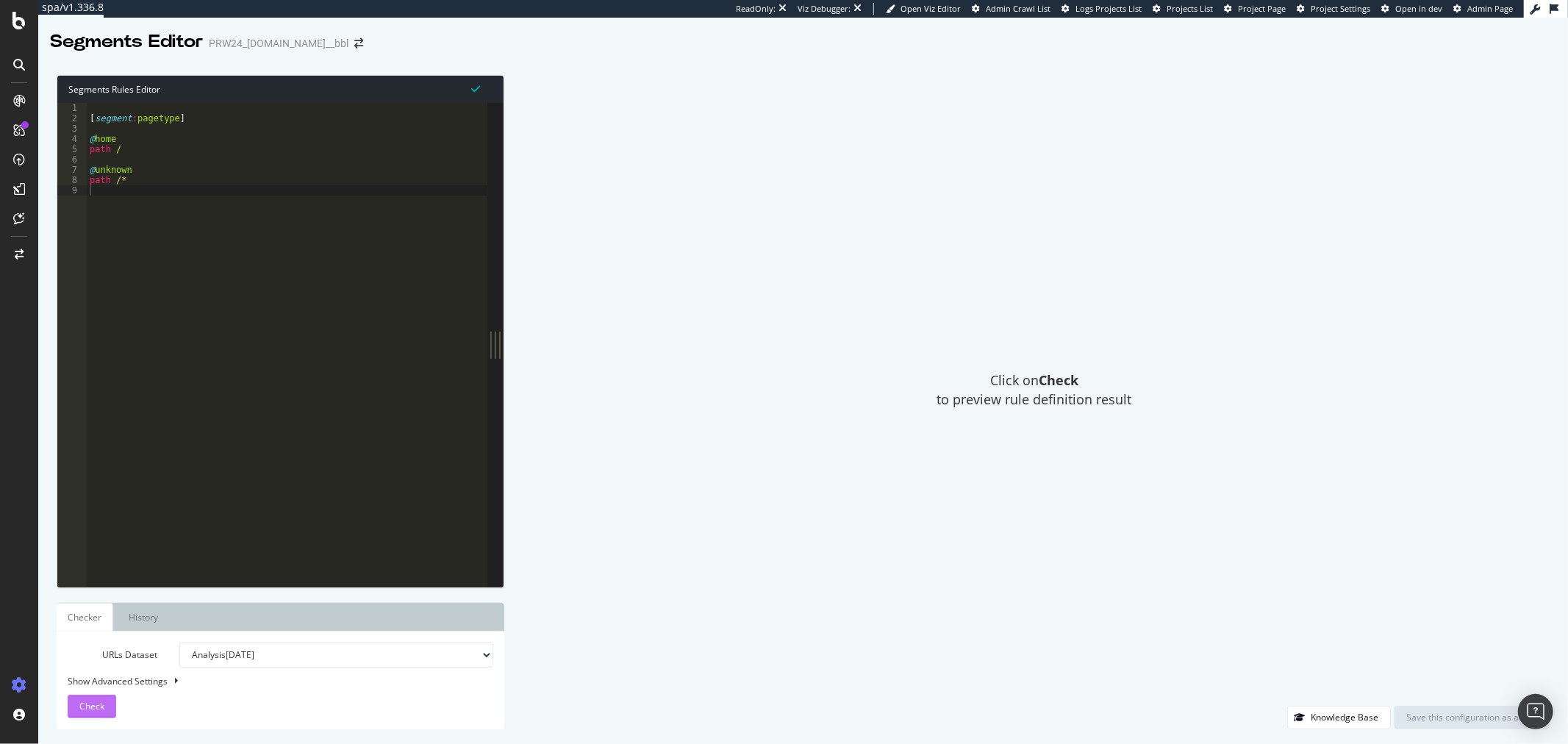
click at [88, 711] on span "Check" at bounding box center [92, 707] width 25 height 12
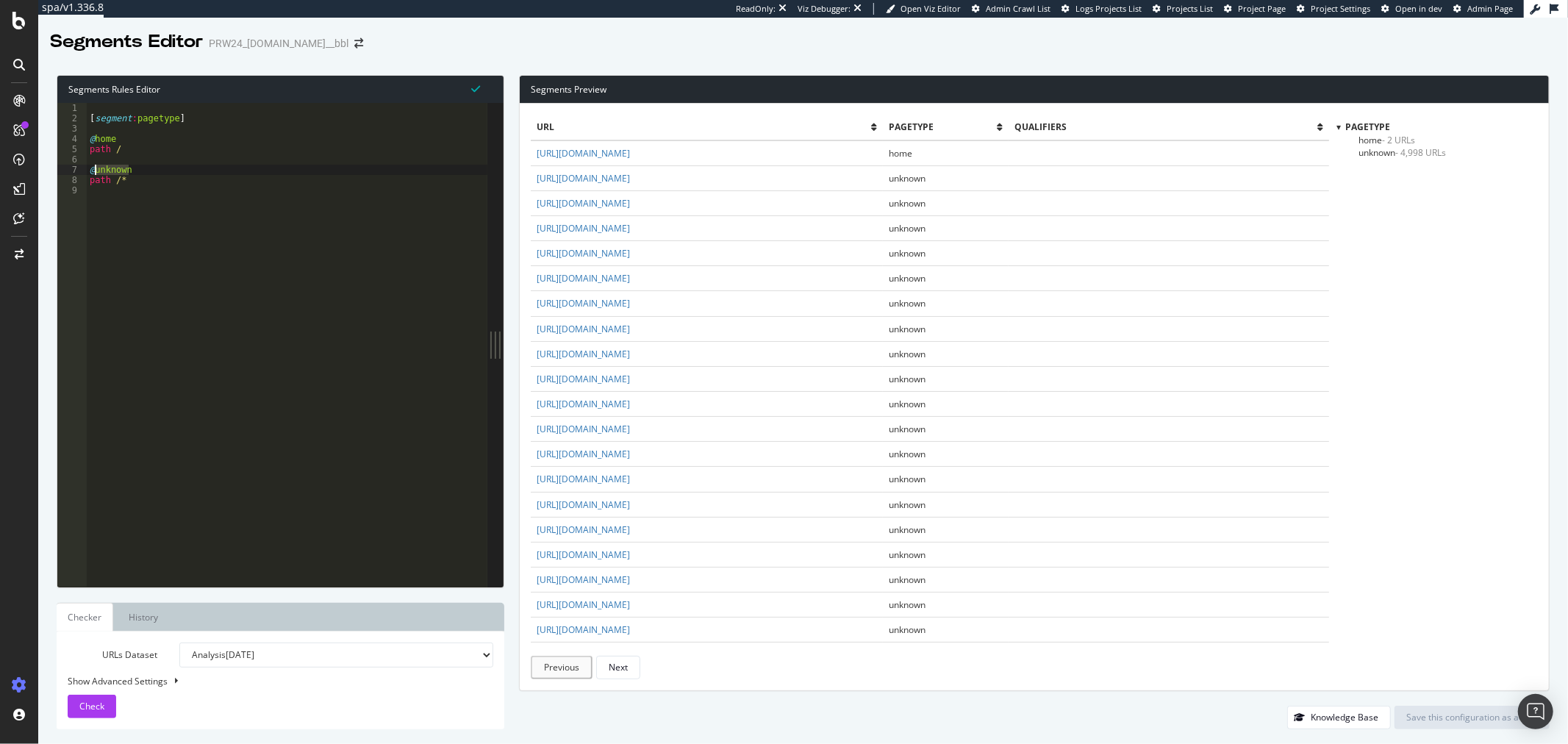
drag, startPoint x: 135, startPoint y: 172, endPoint x: 95, endPoint y: 174, distance: 40.0
click at [95, 174] on div "[ segment : pagetype ] @ home path / @ unknown path /*" at bounding box center [286, 354] width 400 height 504
click at [144, 153] on div "[ segment : pagetype ] @ home path / @ others path /*" at bounding box center [286, 354] width 400 height 504
type textarea "path /"
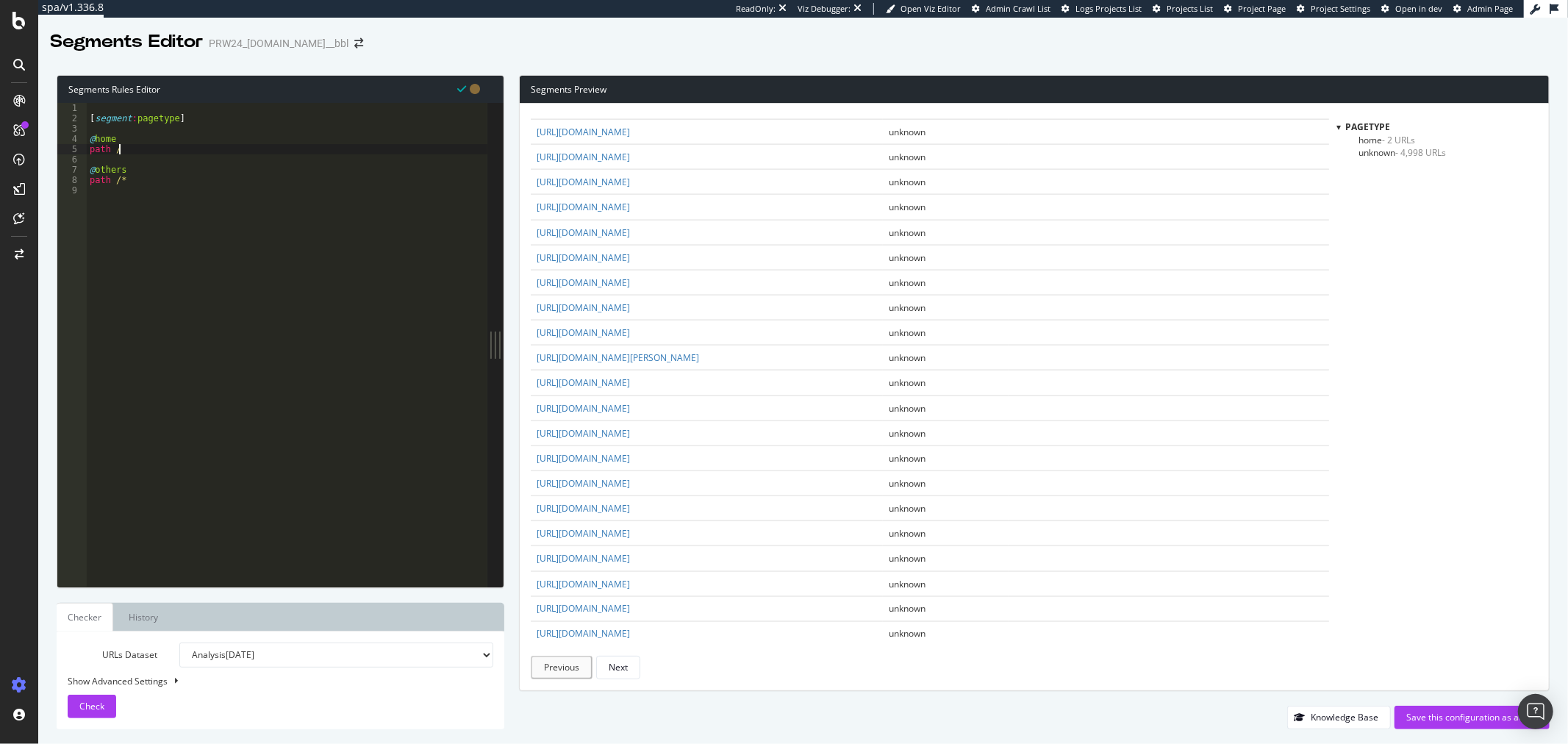
scroll to position [0, 0]
type textarea "@PDP"
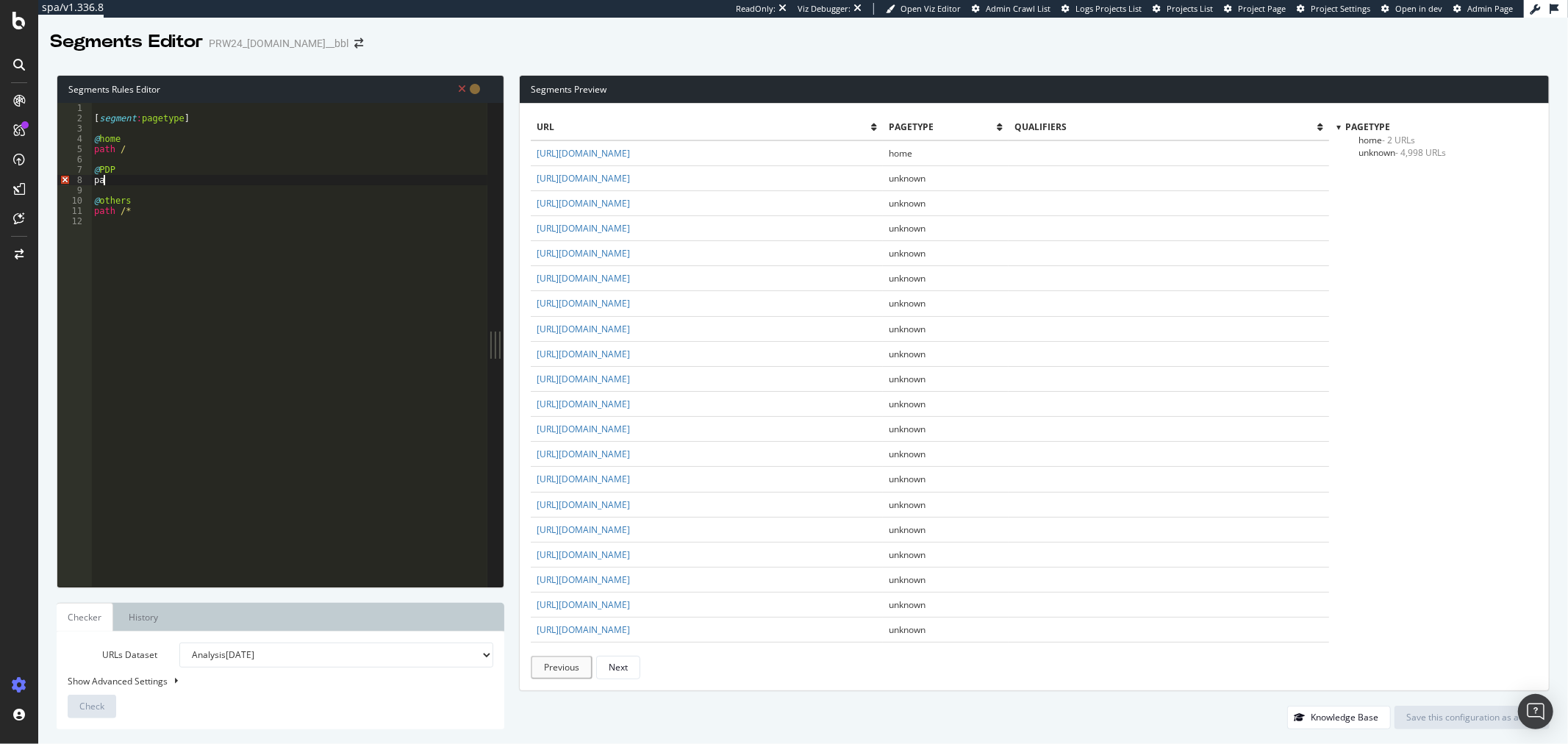
scroll to position [0, 1]
type textarea "path */p/*"
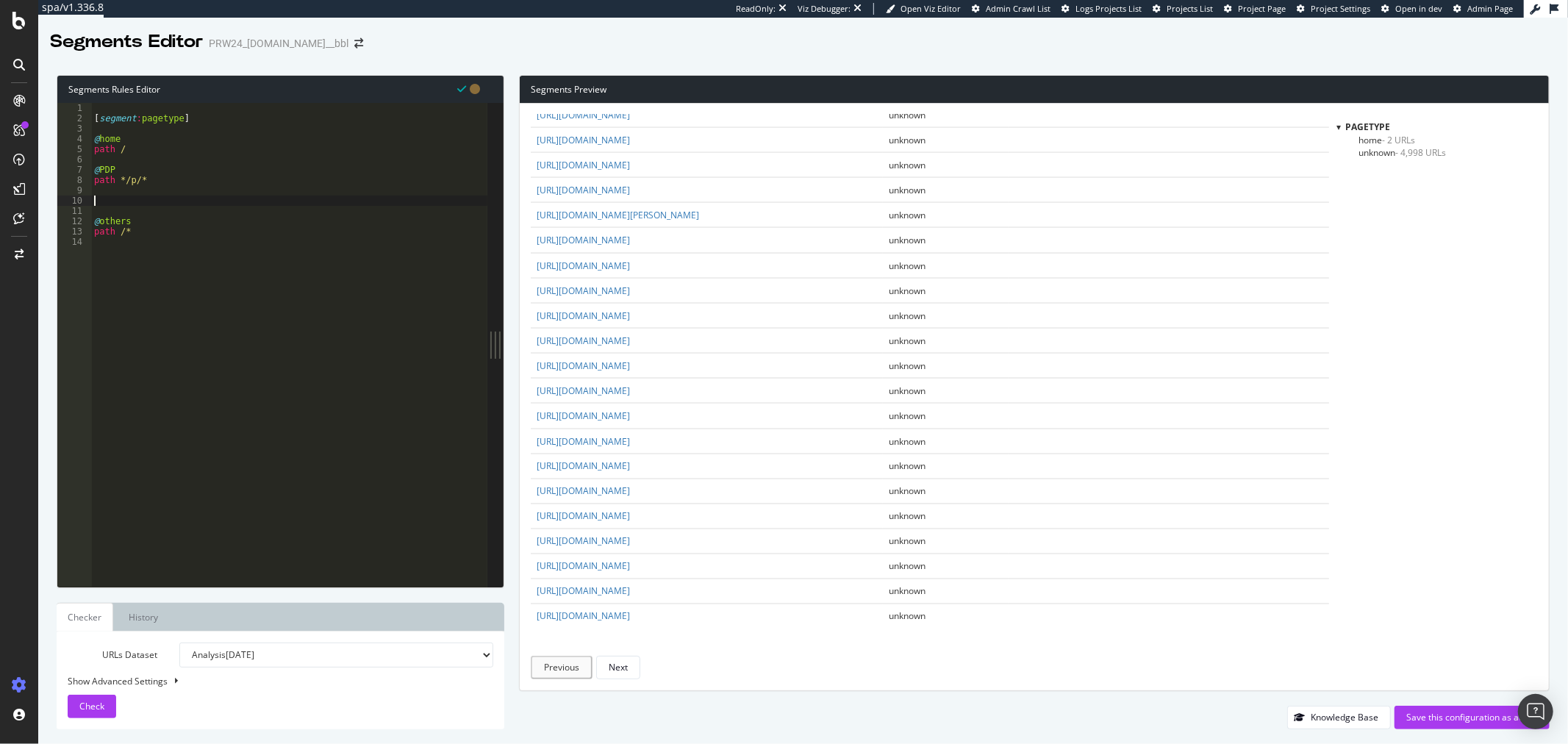
scroll to position [0, 0]
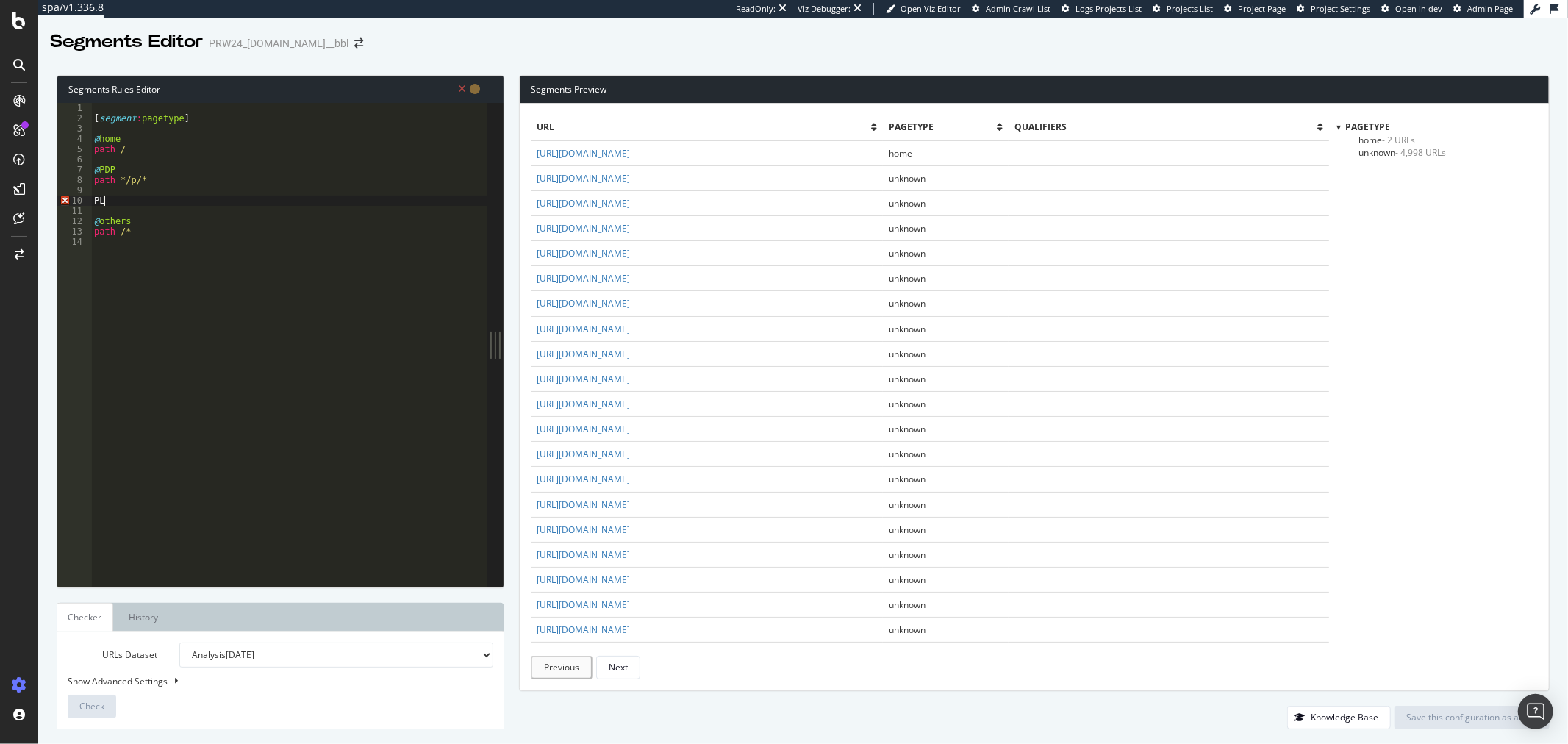
type textarea "PLP"
type textarea "path */c/*"
click at [94, 199] on div "[ segment : pagetype ] @ home path / @ PDP path */p/* PLP path */c/* @ others p…" at bounding box center [289, 354] width 396 height 504
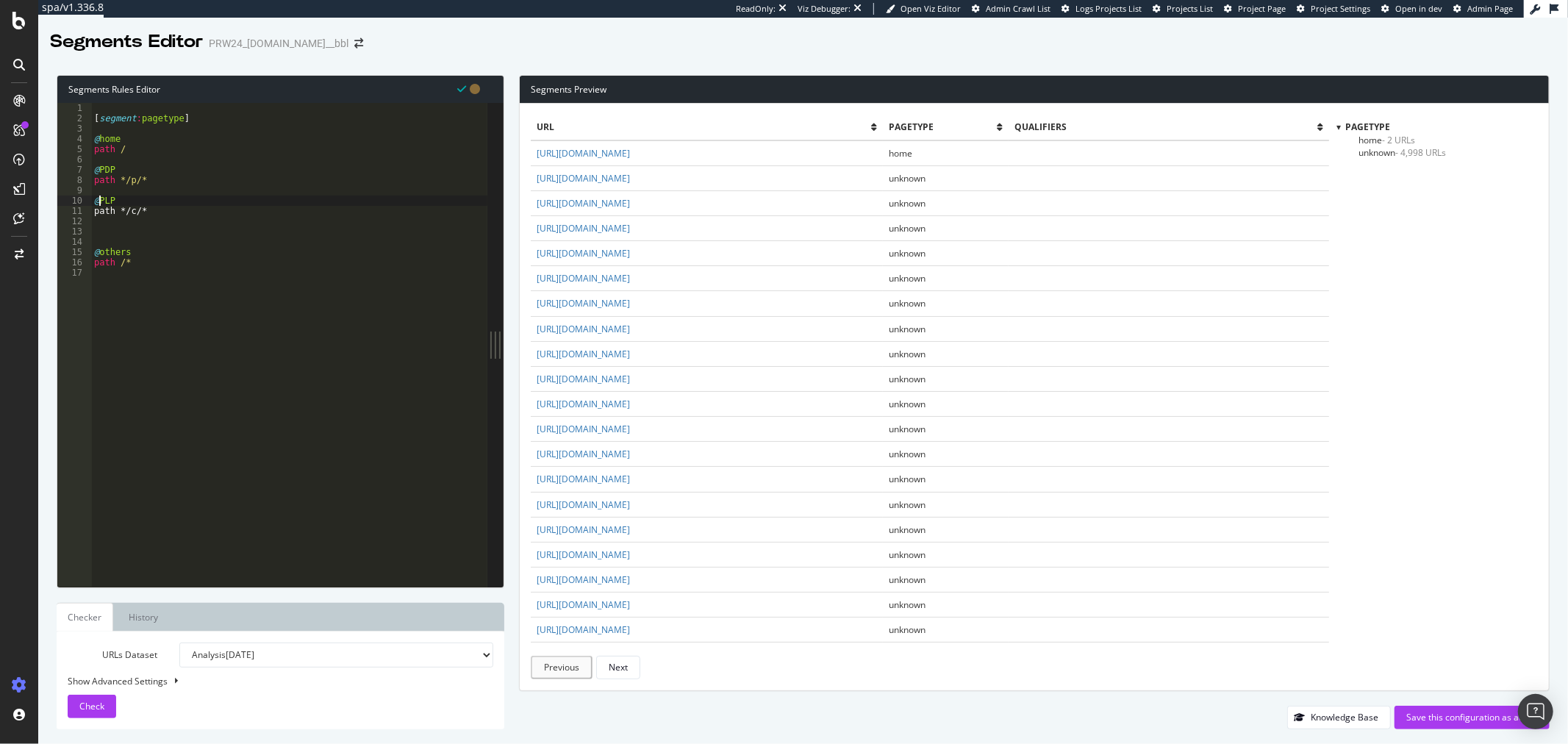
scroll to position [0, 1]
type textarea "@PLP"
click at [157, 233] on div "[ segment : pagetype ] @ home path / @ PDP path */p/* @ PLP path */c/* @ others…" at bounding box center [289, 354] width 396 height 504
type textarea "@voyages"
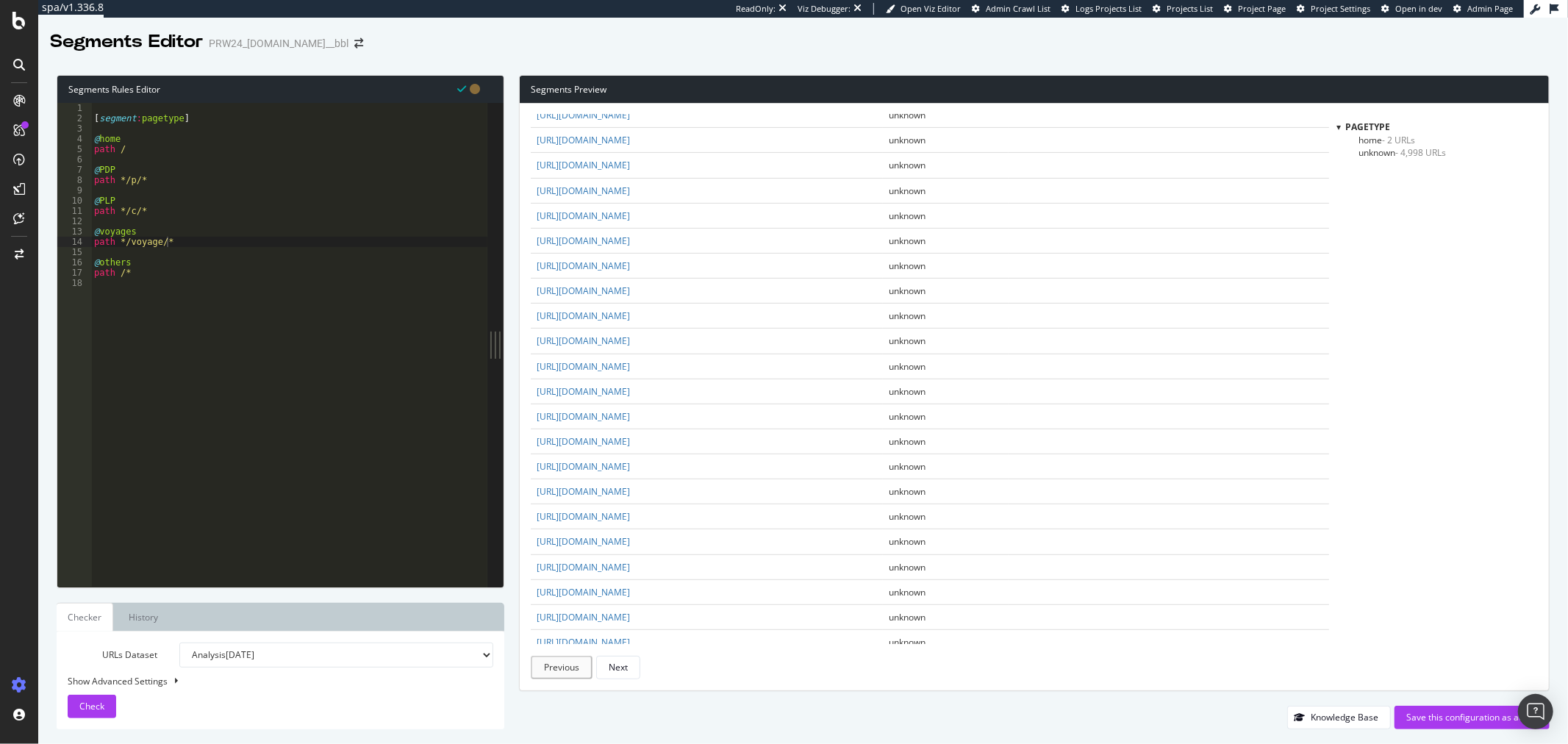
scroll to position [572, 0]
click at [157, 238] on div "[ segment : pagetype ] @ home path / @ PDP path */p/* @ PLP path */c/* @ voyage…" at bounding box center [289, 354] width 396 height 504
type textarea "path */voyages/*"
click at [195, 246] on div "[ segment : pagetype ] @ home path / @ PDP path */p/* @ PLP path */c/* @ voyage…" at bounding box center [289, 354] width 396 height 504
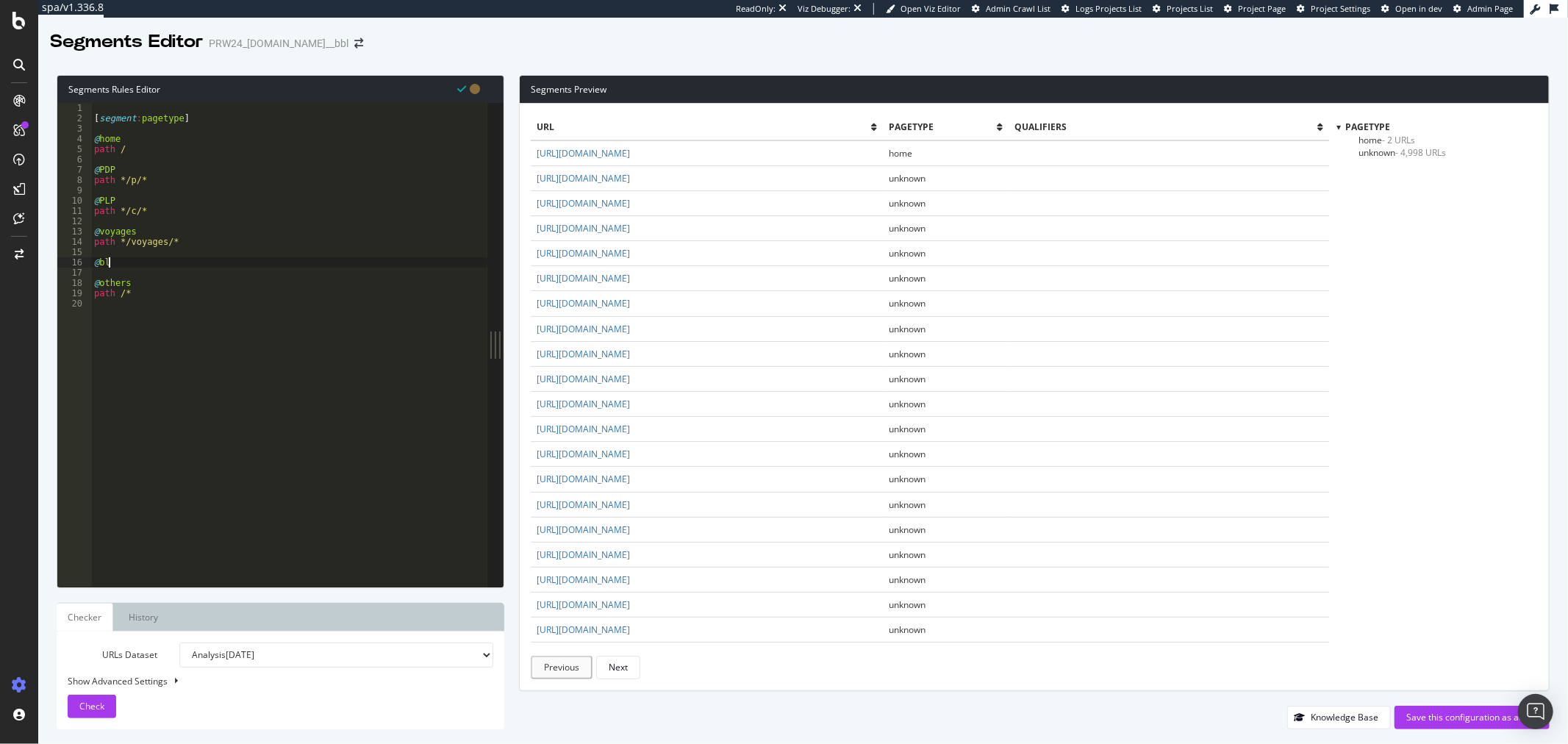
type textarea "@blog"
click at [163, 272] on div "[ segment : pagetype ] @ home path / @ PDP path */p/* @ PLP path */c/* @ voyage…" at bounding box center [289, 354] width 396 height 504
click at [166, 273] on div "[ segment : pagetype ] @ home path / @ PDP path */p/* @ PLP path */c/* @ voyage…" at bounding box center [289, 354] width 396 height 504
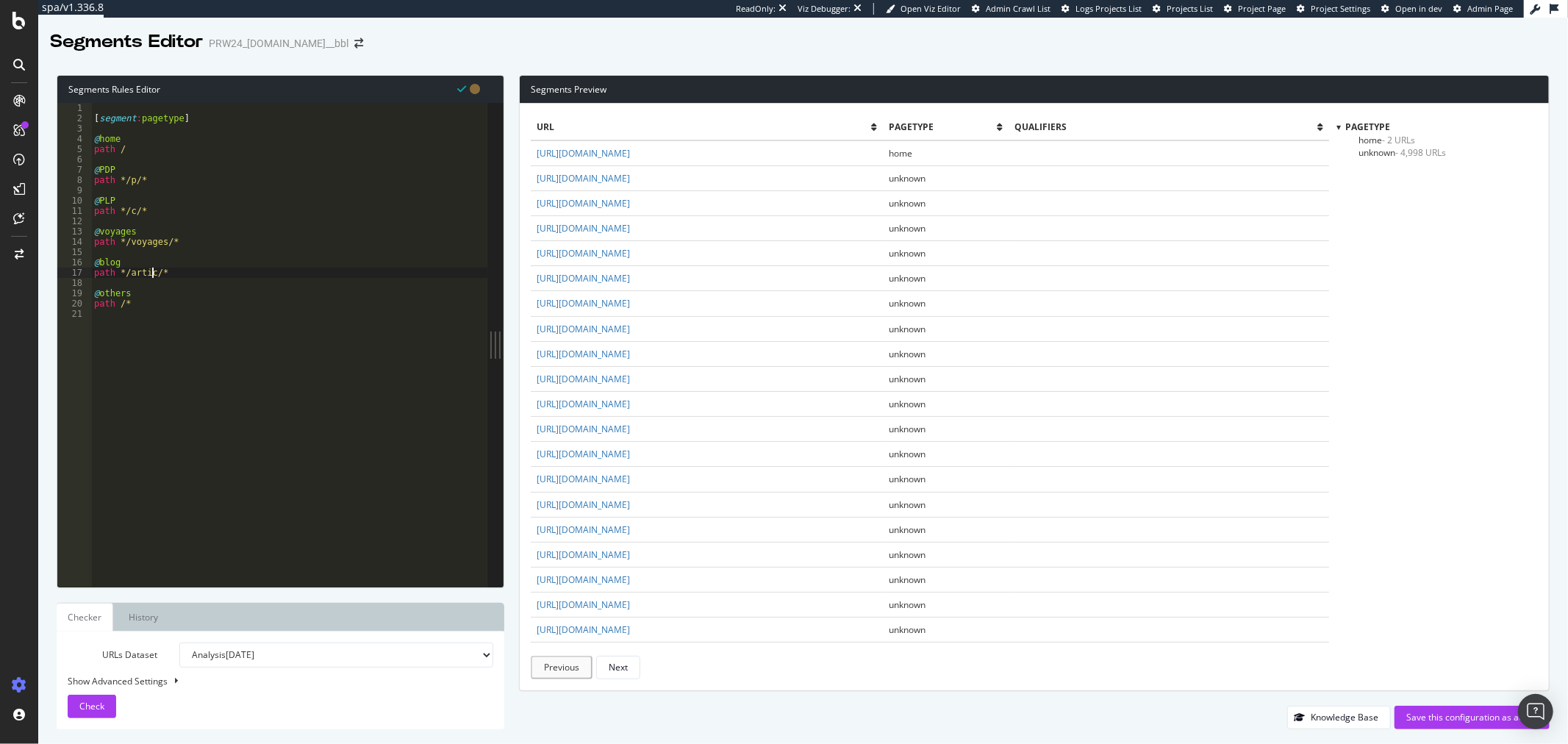
scroll to position [0, 4]
type textarea "path */article/*"
click at [239, 274] on div "[ segment : pagetype ] @ home path / @ PDP path */p/* @ PLP path */c/* @ voyage…" at bounding box center [289, 354] width 396 height 504
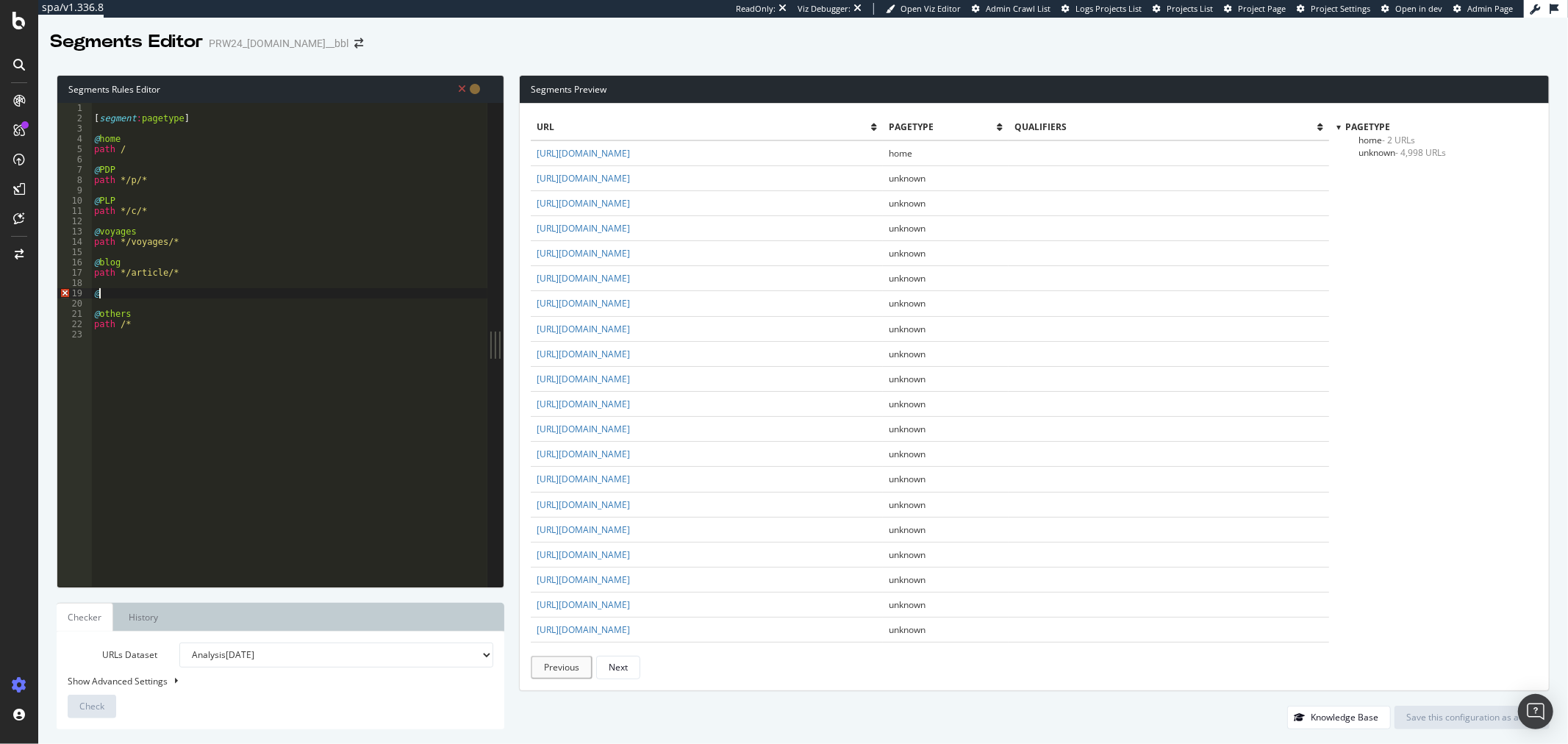
type textarea "@l"
click at [128, 262] on div "[ segment : pagetype ] @ home path / @ PDP path */p/* @ PLP path */c/* @ voyage…" at bounding box center [289, 354] width 396 height 504
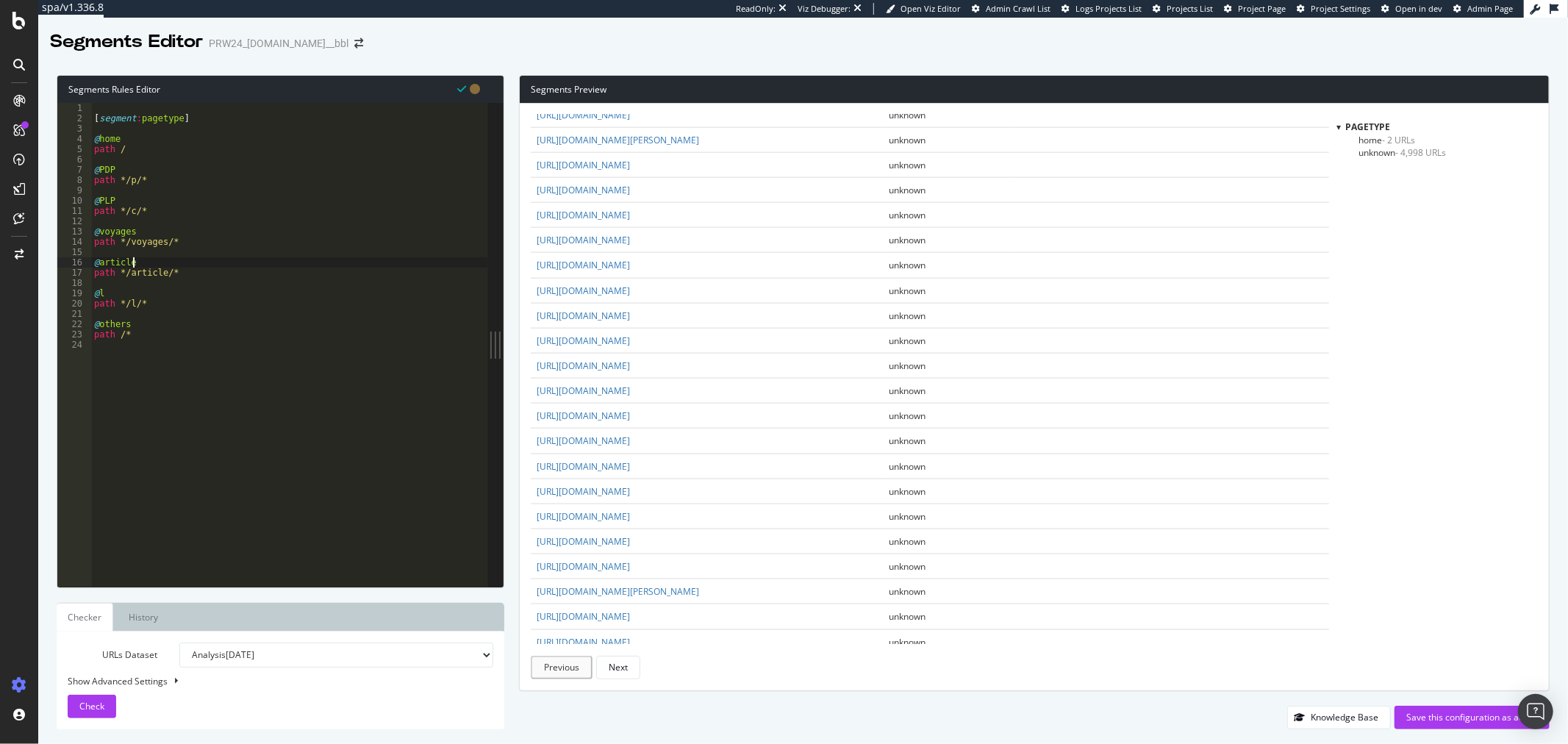
scroll to position [1653, 0]
click at [204, 304] on div "[ segment : pagetype ] @ home path / @ PDP path */p/* @ PLP path */c/* @ voyage…" at bounding box center [289, 354] width 396 height 504
type textarea "path */l/*"
type textarea "@brand"
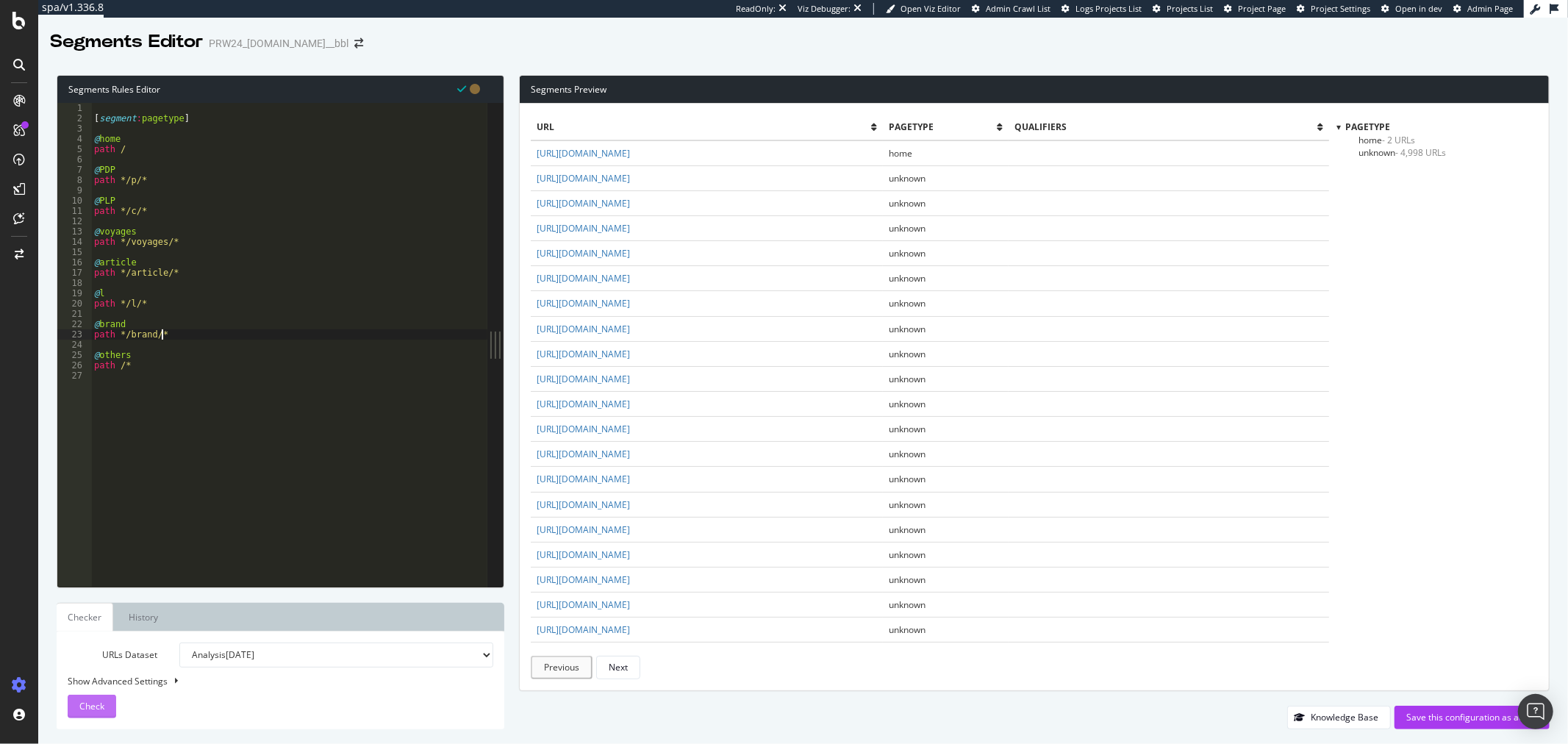
click at [86, 700] on span "Check" at bounding box center [92, 707] width 25 height 12
click at [1408, 203] on span "- 1,465 URLs" at bounding box center [1410, 203] width 51 height 12
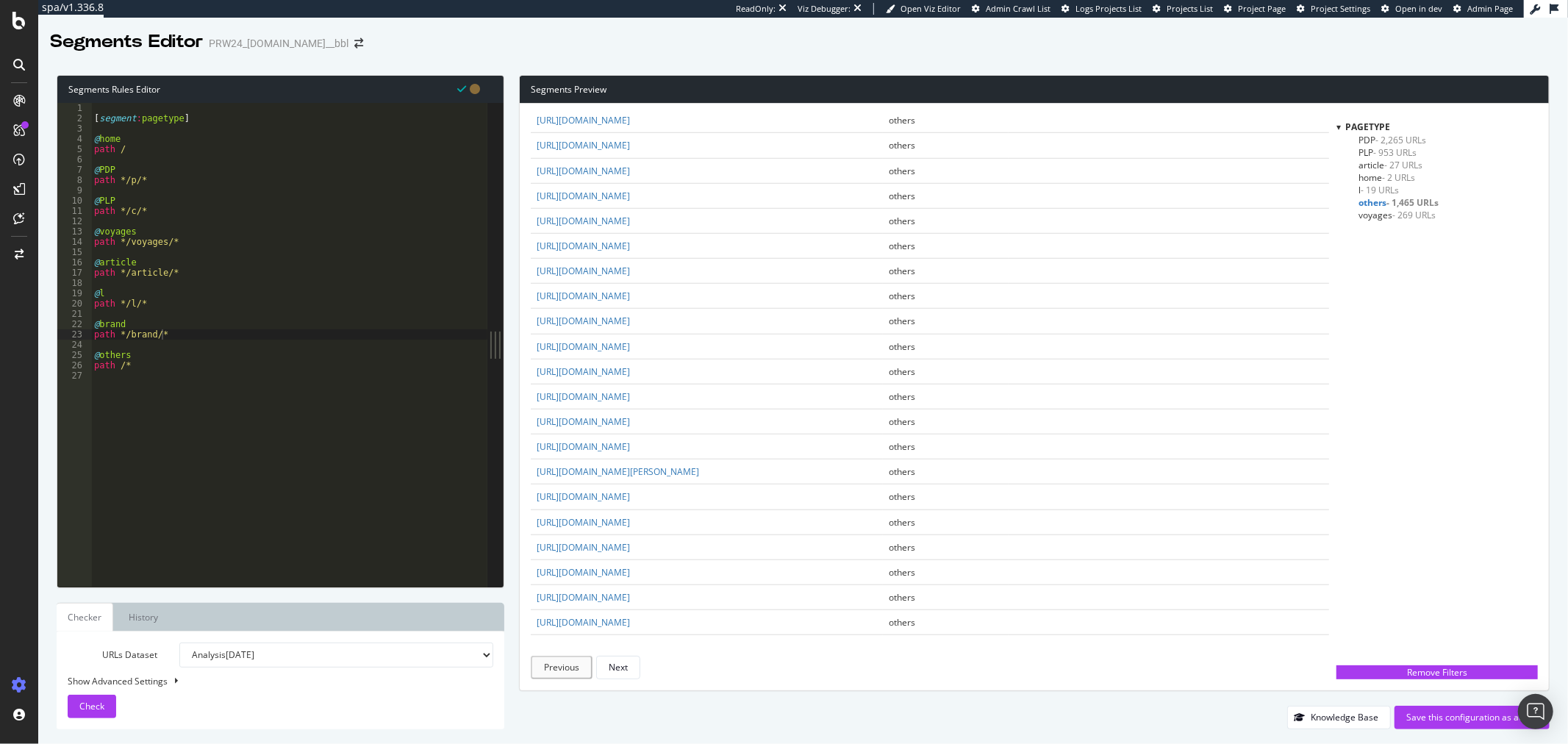
scroll to position [898, 0]
click at [160, 238] on div "[ segment : pagetype ] @ home path / @ PDP path */p/* @ PLP path */c/* @ voyage…" at bounding box center [289, 354] width 396 height 504
click at [161, 239] on div "[ segment : pagetype ] @ home path / @ PDP path */p/* @ PLP path */c/* @ voyage…" at bounding box center [289, 354] width 396 height 504
click at [154, 332] on div "[ segment : pagetype ] @ home path / @ PDP path */p/* @ PLP path */c/* @ voyage…" at bounding box center [289, 354] width 396 height 504
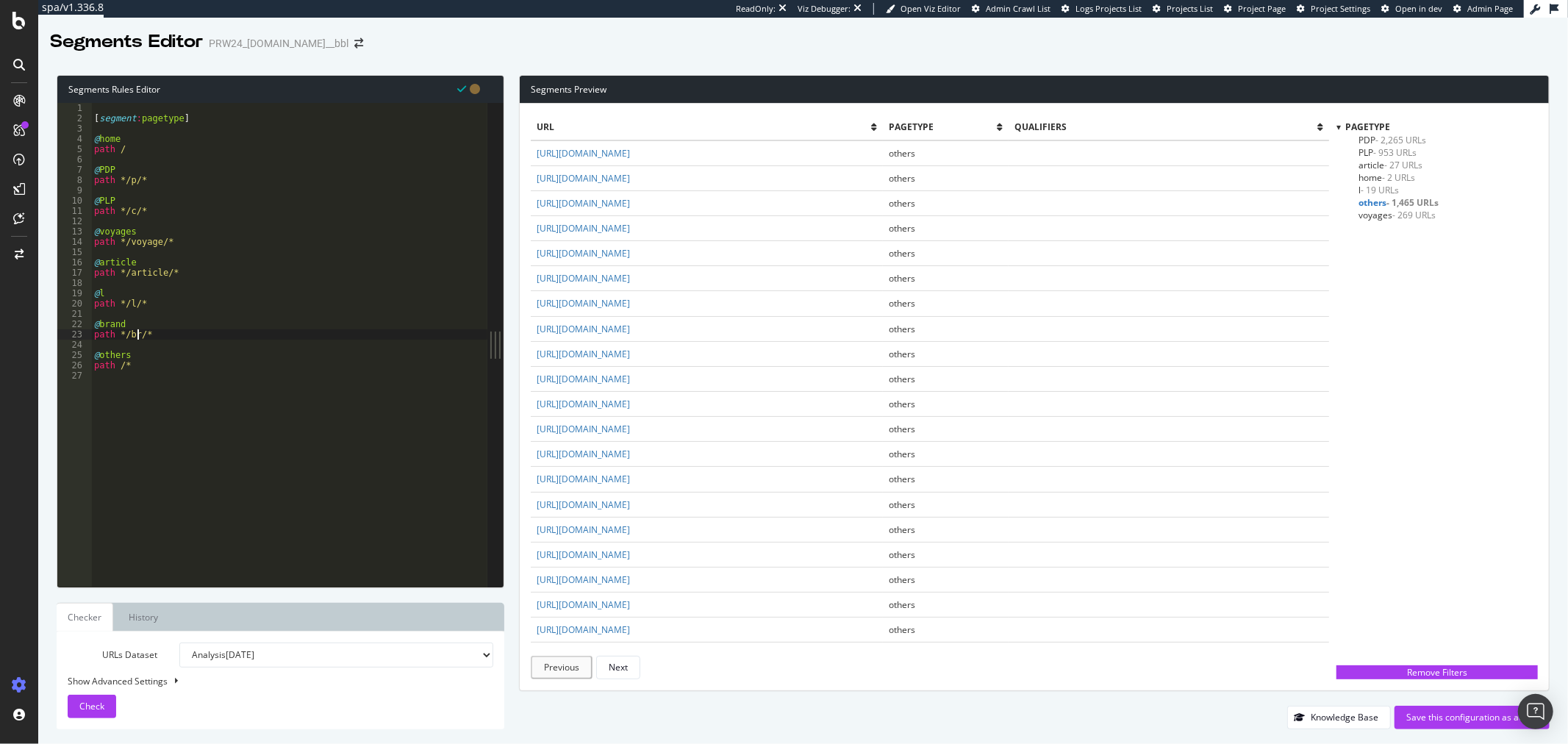
scroll to position [0, 3]
type textarea "path */b/*"
click at [98, 704] on span "Check" at bounding box center [92, 707] width 25 height 12
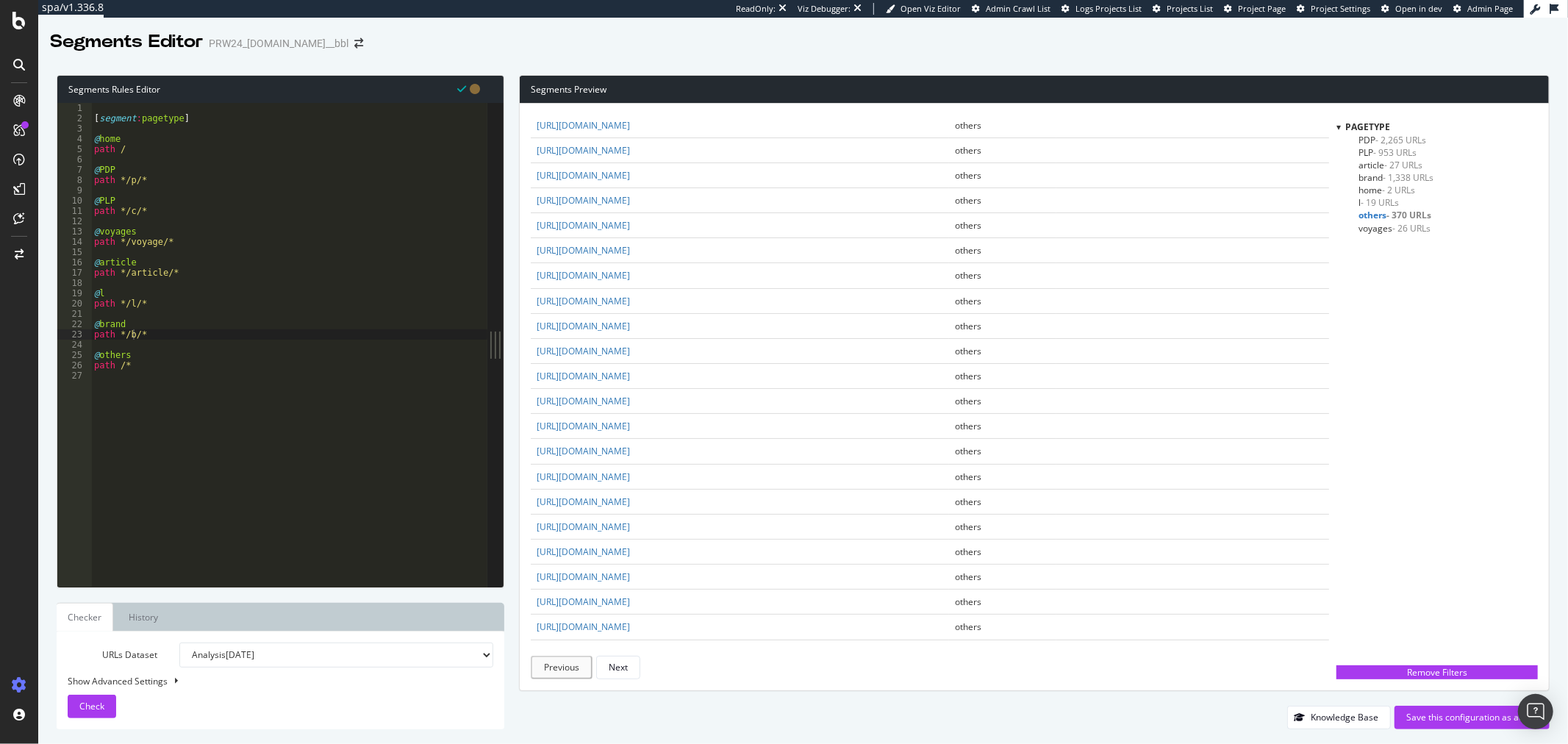
scroll to position [0, 0]
click at [170, 335] on div "[ segment : pagetype ] @ home path / @ PDP path */p/* @ PLP path */c/* @ voyage…" at bounding box center [289, 354] width 396 height 504
type textarea "@h"
type textarea "path */h/*"
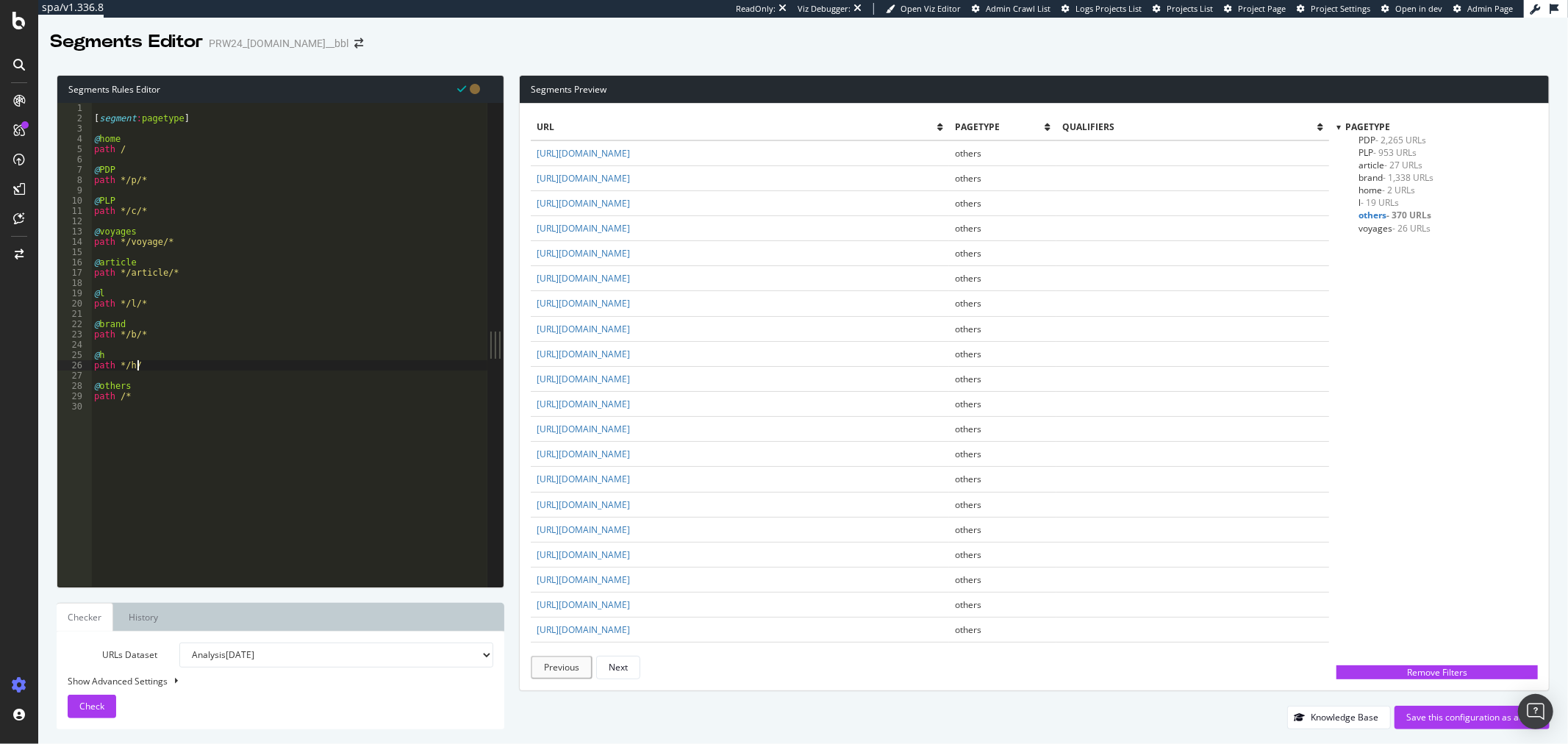
scroll to position [0, 3]
click at [149, 341] on div "[ segment : pagetype ] @ home path / @ PDP path */p/* @ PLP path */c/* @ voyage…" at bounding box center [289, 354] width 396 height 504
click at [90, 710] on span "Check" at bounding box center [92, 707] width 25 height 12
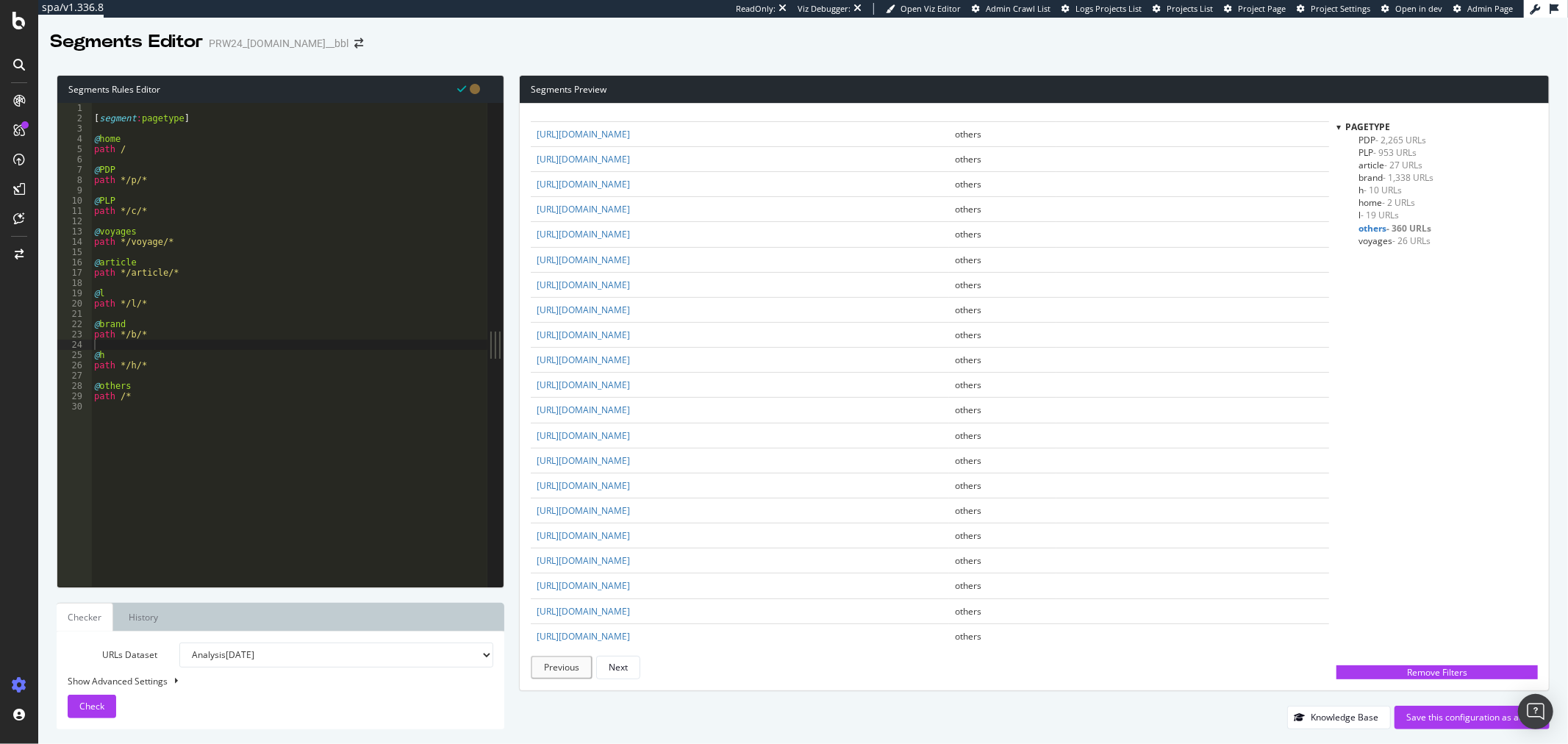
click at [143, 227] on div "[ segment : pagetype ] @ home path / @ PDP path */p/* @ PLP path */c/* @ voyage…" at bounding box center [289, 354] width 396 height 504
click at [147, 236] on div "[ segment : pagetype ] @ home path / @ PDP path */p/* @ PLP path */c/* @ voyage…" at bounding box center [289, 354] width 396 height 504
click at [180, 238] on div "[ segment : pagetype ] @ home path / @ PDP path */p/* @ PLP path */c/* @ voyage…" at bounding box center [289, 354] width 396 height 504
type textarea "path */voyage/*"
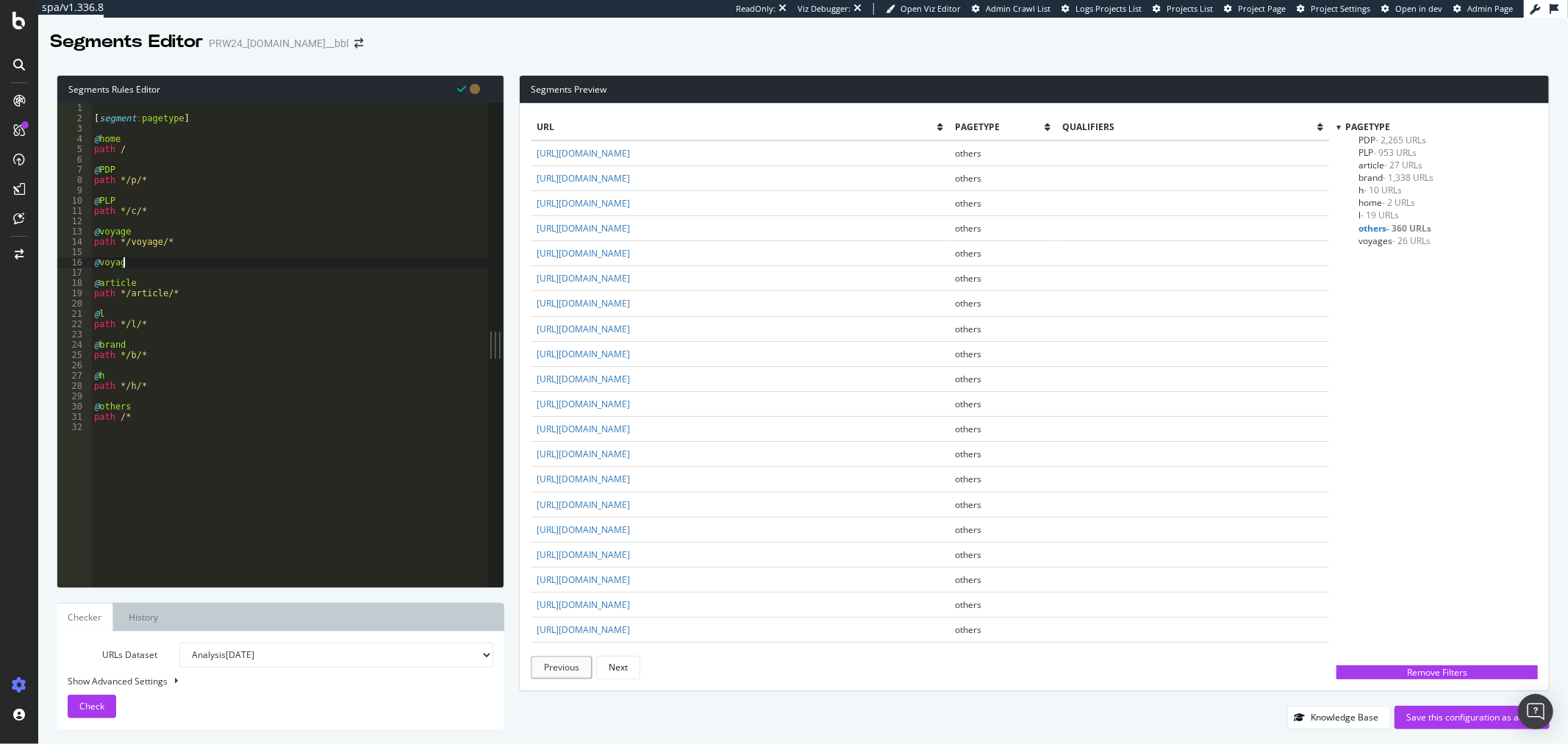
scroll to position [0, 2]
type textarea "@voyages"
type textarea "path */voyages/*"
click at [99, 703] on span "Check" at bounding box center [92, 707] width 25 height 12
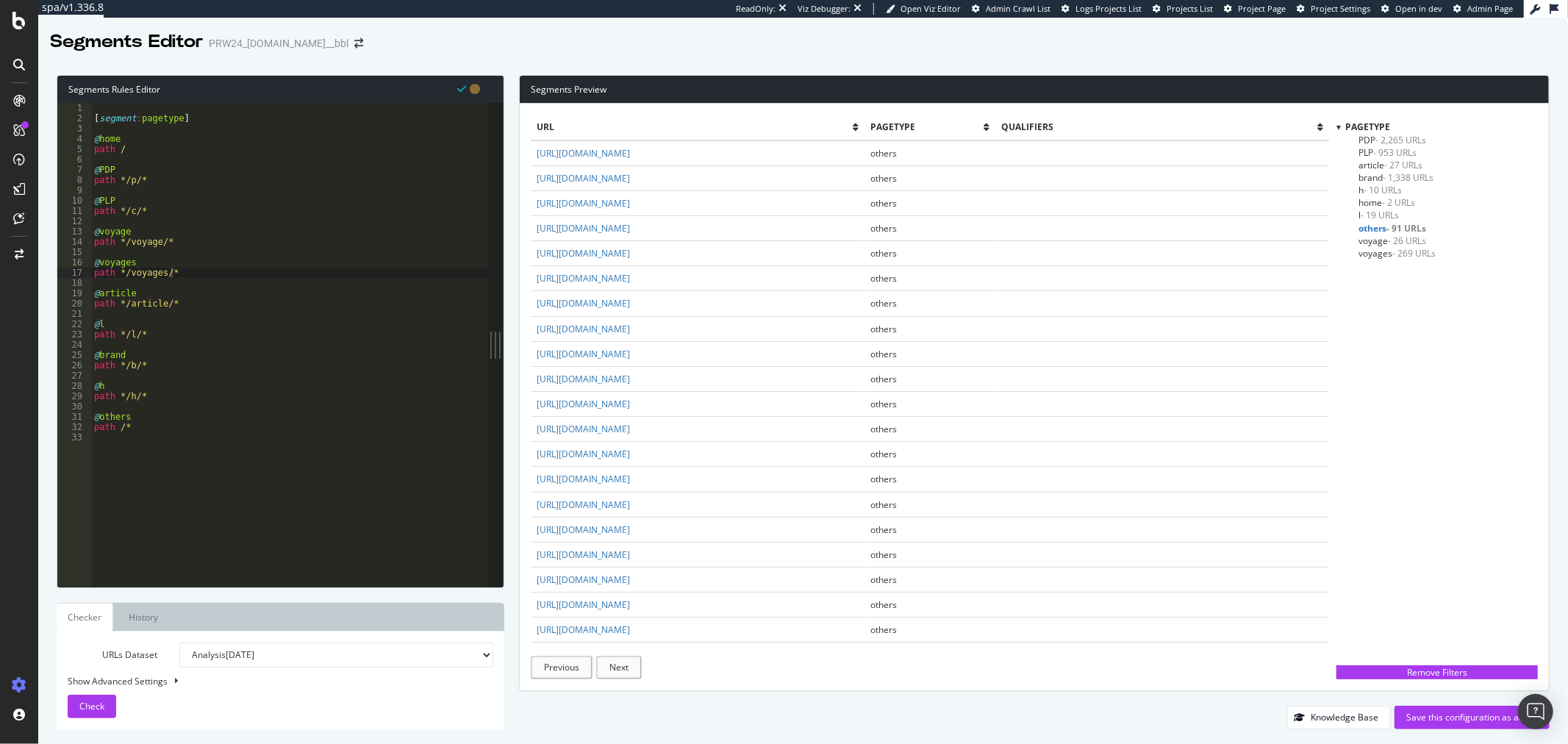
click at [1424, 254] on span "- 269 URLs" at bounding box center [1414, 253] width 44 height 12
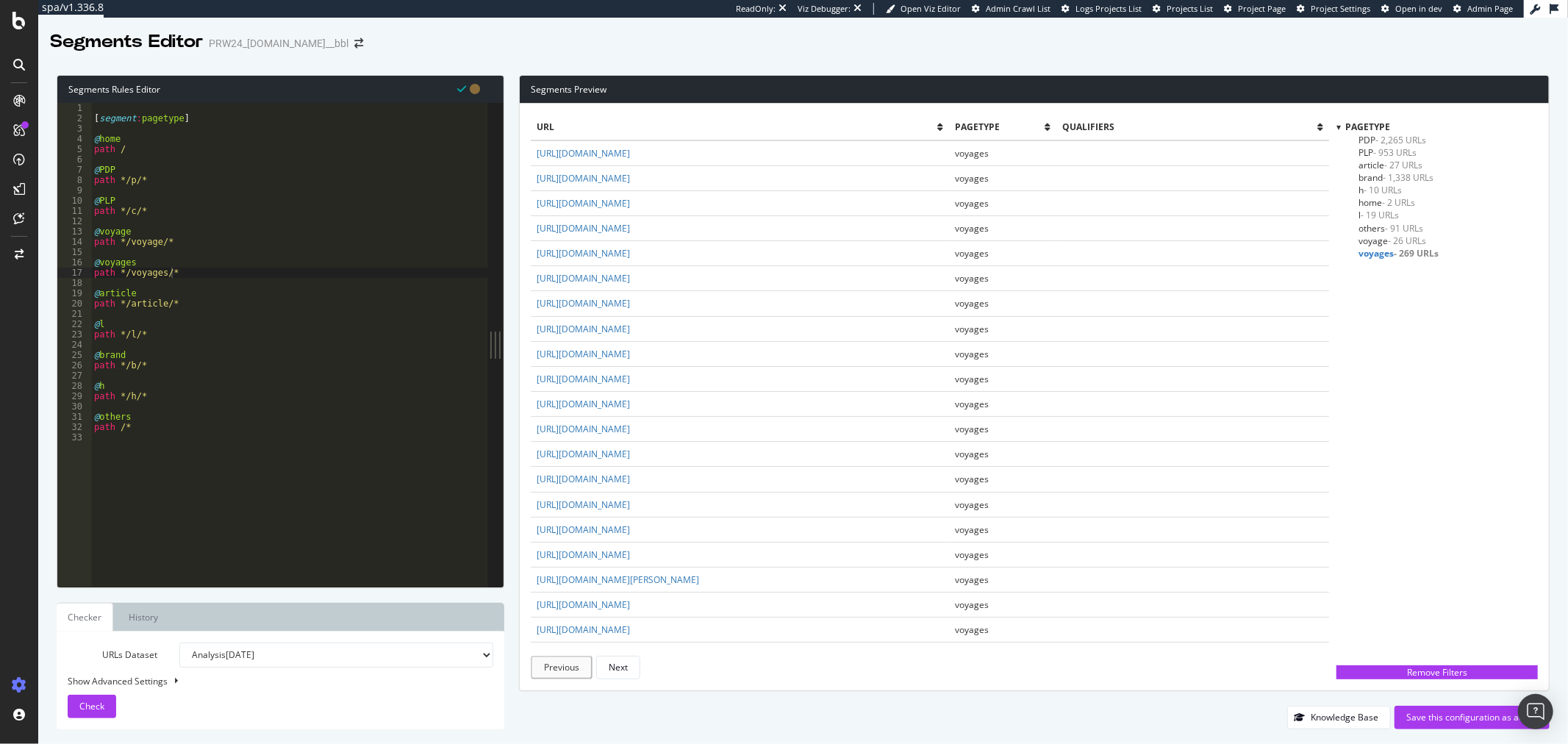
click at [1408, 237] on span "- 26 URLs" at bounding box center [1407, 241] width 38 height 12
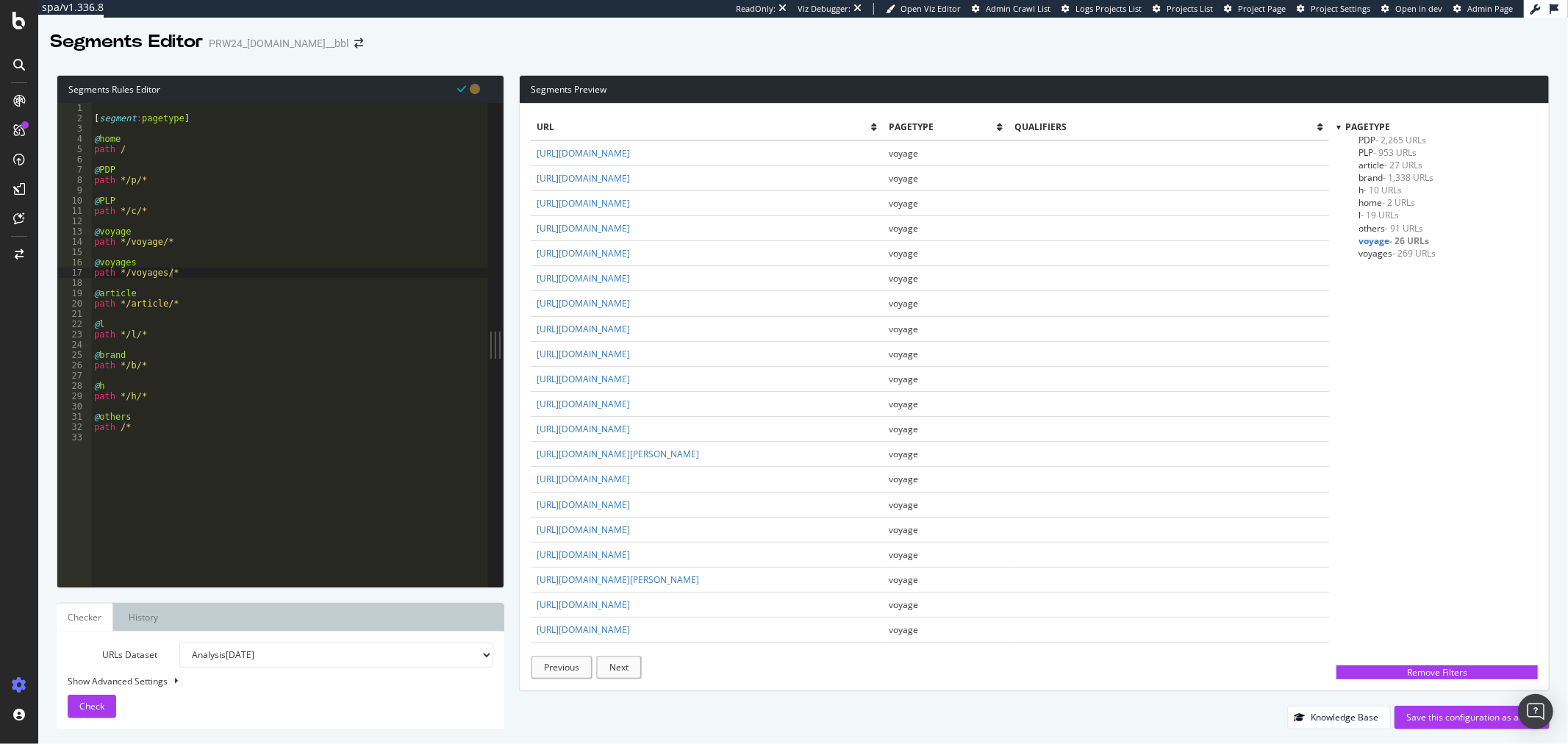
click at [1408, 253] on span "- 269 URLs" at bounding box center [1414, 253] width 44 height 12
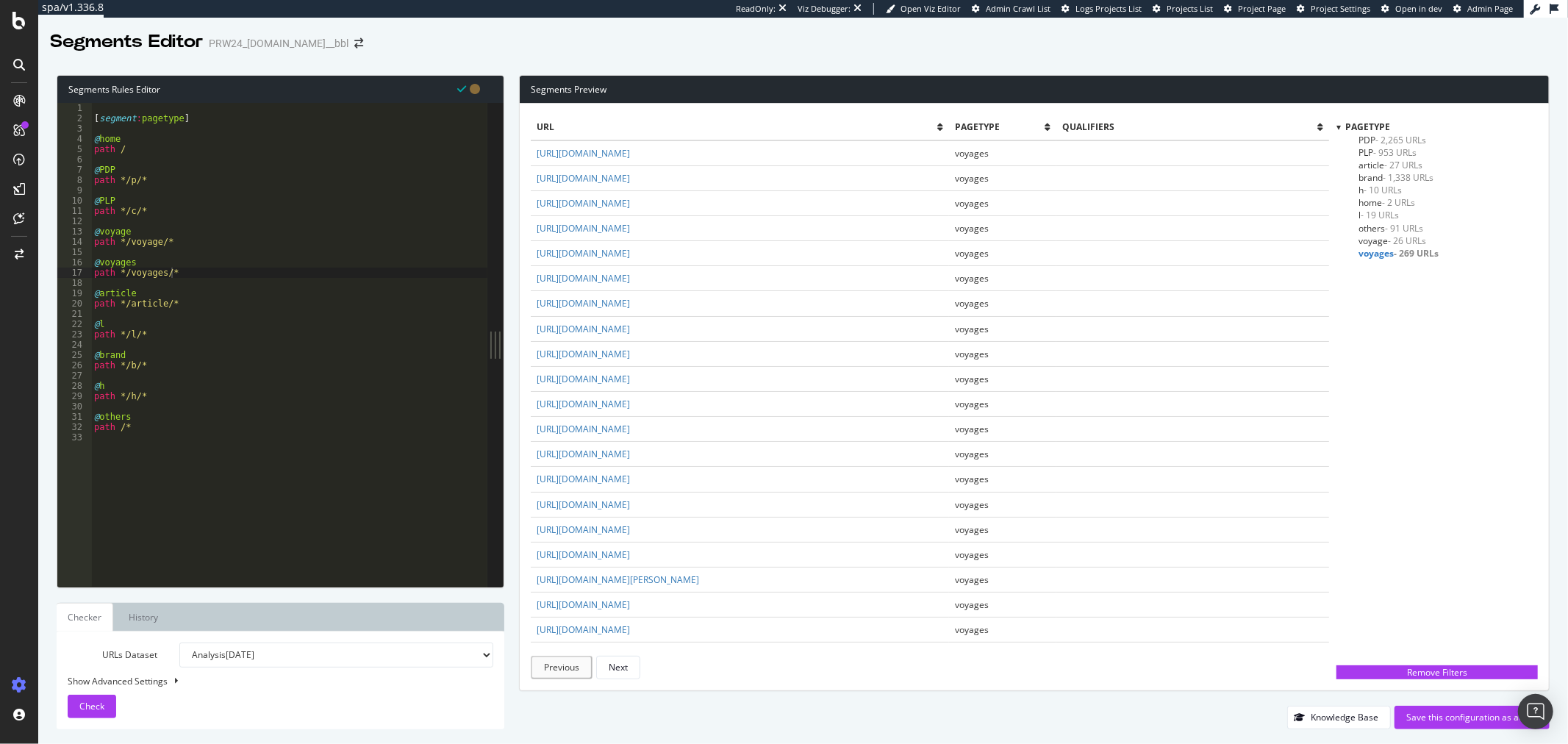
click at [1405, 226] on span "- 91 URLs" at bounding box center [1404, 228] width 38 height 12
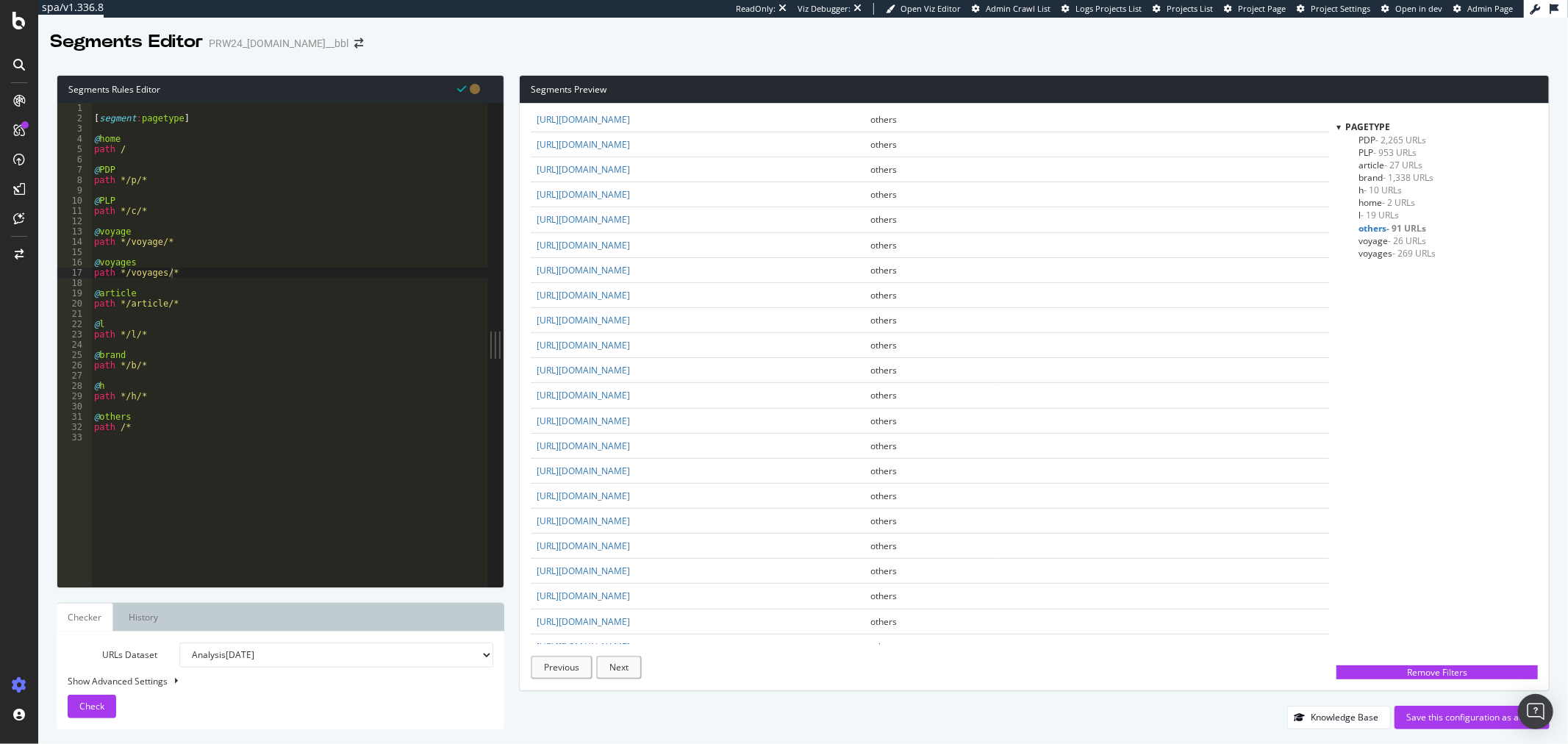
scroll to position [409, 0]
click at [1466, 718] on div "Save this configuration as active" at bounding box center [1473, 717] width 132 height 12
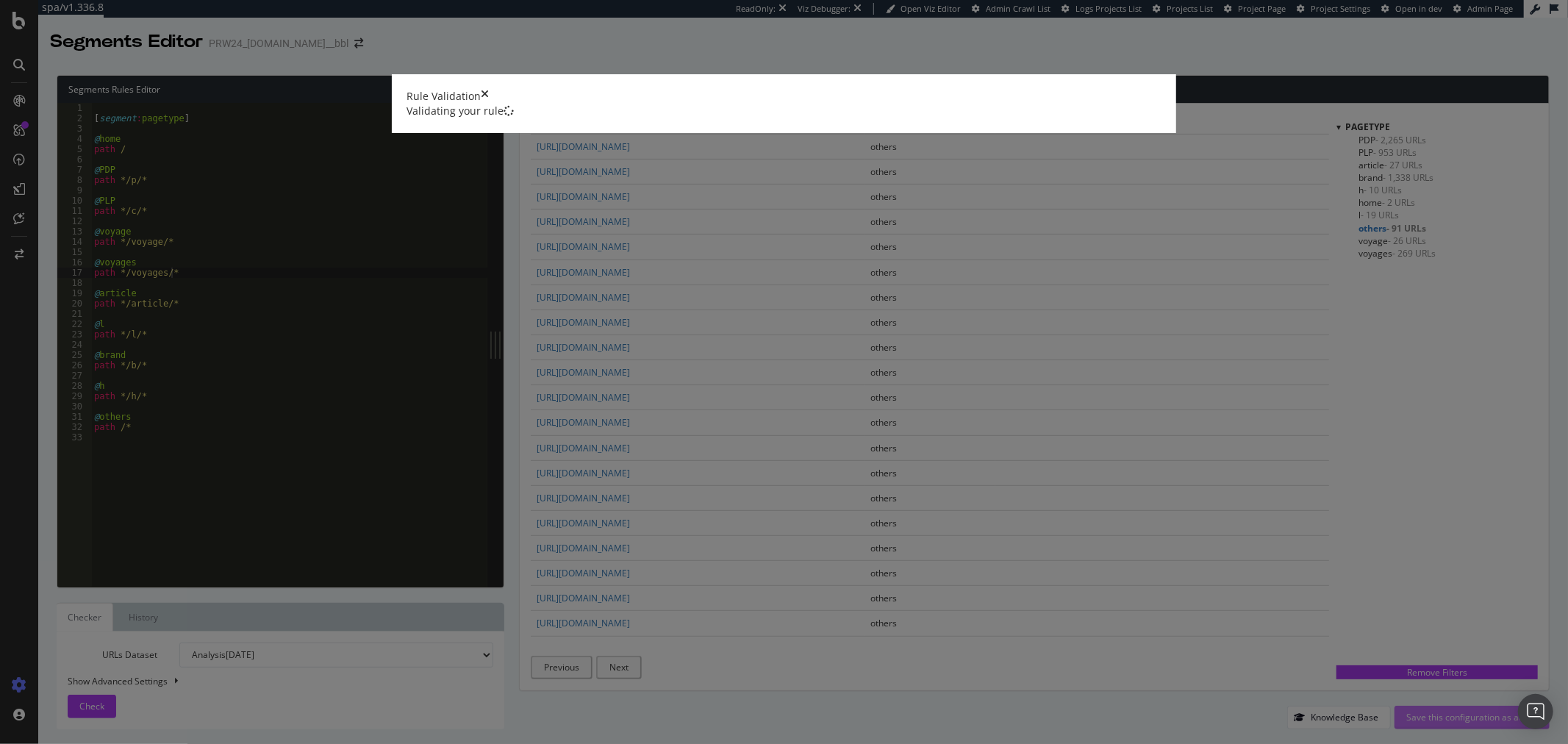
scroll to position [0, 0]
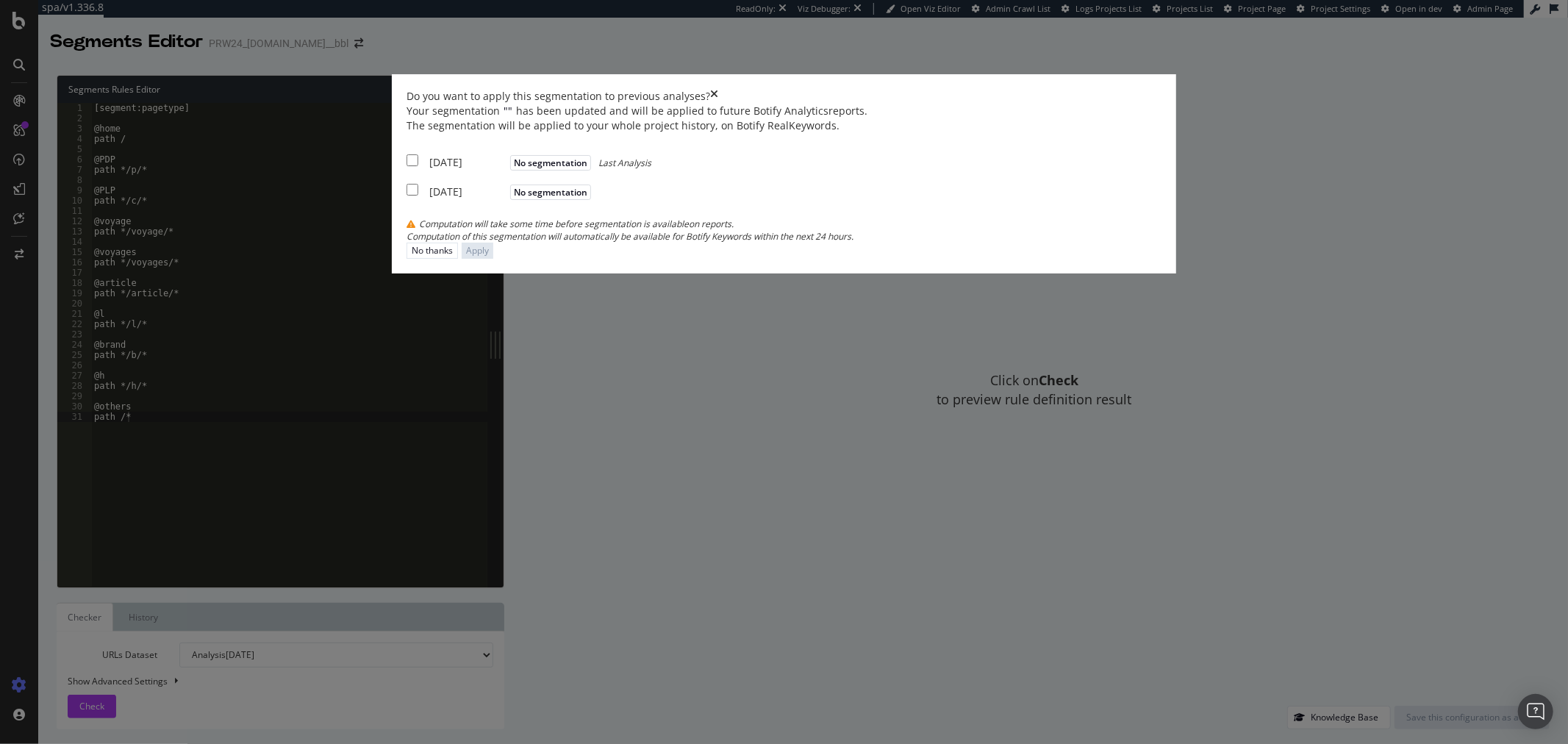
click at [507, 169] on div "2025 Apr. 23rd" at bounding box center [467, 162] width 78 height 14
checkbox input "true"
click at [507, 199] on div "2024 Sep. 13th" at bounding box center [467, 192] width 78 height 14
checkbox input "true"
click at [489, 258] on div "Apply" at bounding box center [478, 251] width 23 height 14
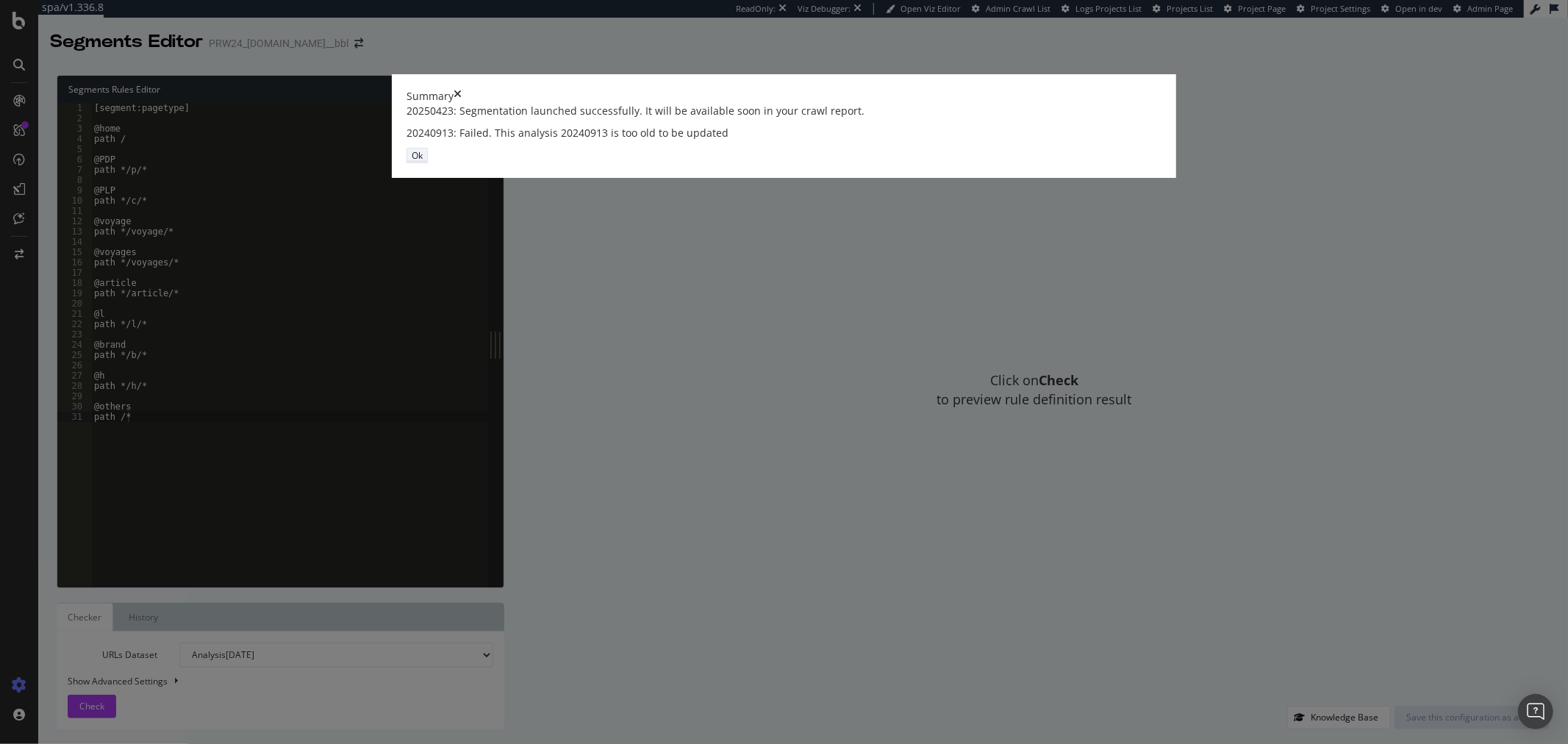
click at [423, 161] on div "Ok" at bounding box center [417, 155] width 11 height 12
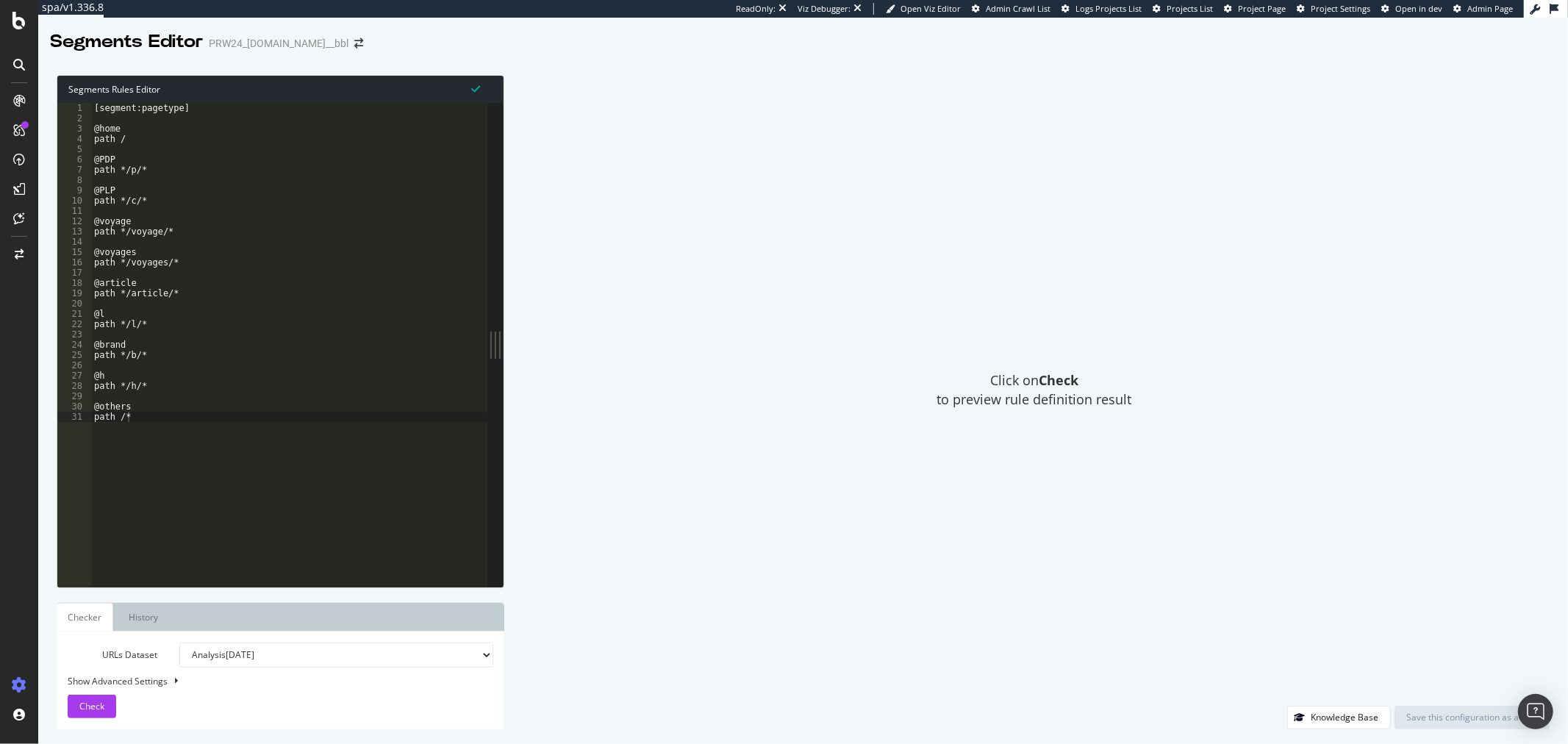
click at [90, 648] on label "URLs Dataset" at bounding box center [111, 655] width 111 height 25
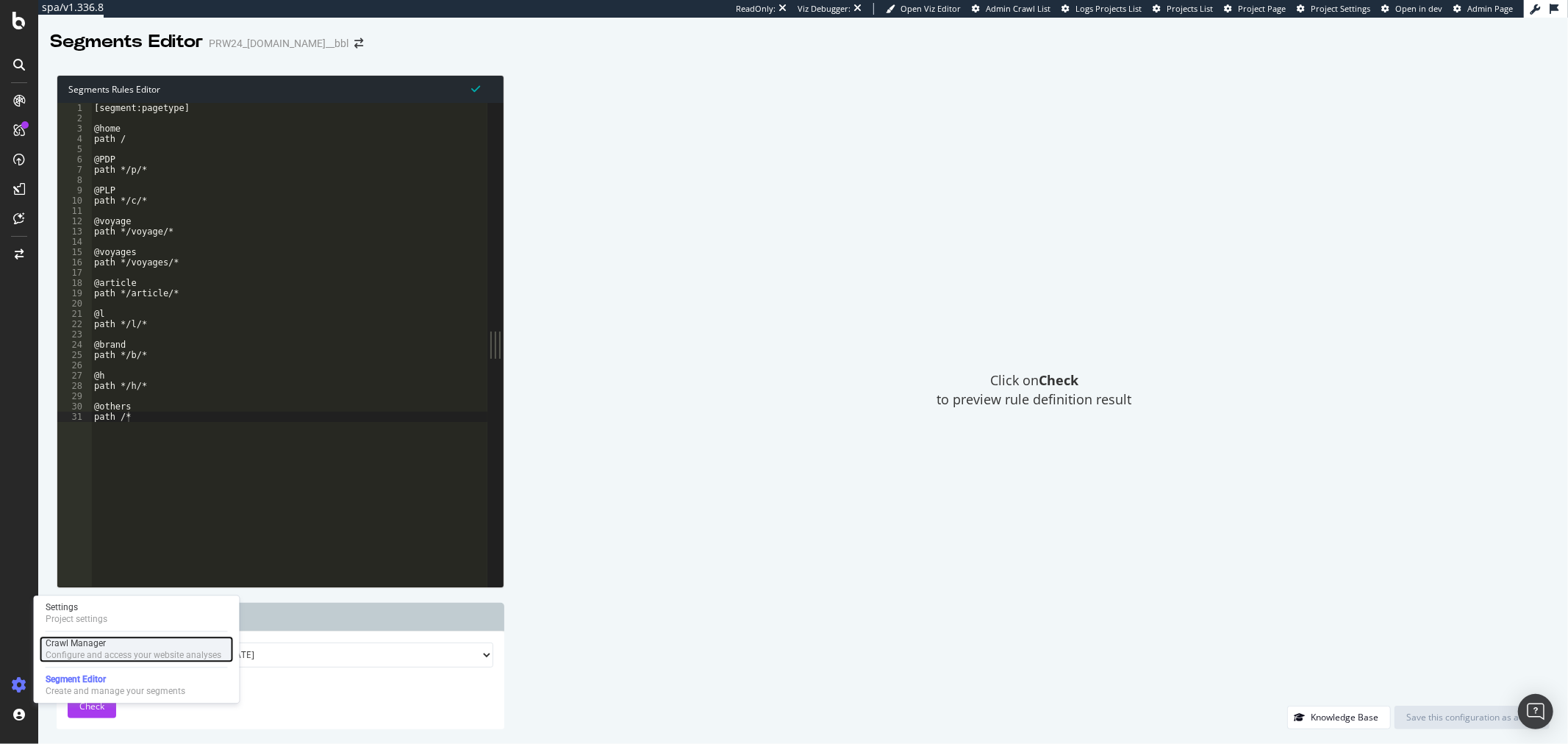
click at [91, 656] on div "Configure and access your website analyses" at bounding box center [133, 655] width 176 height 12
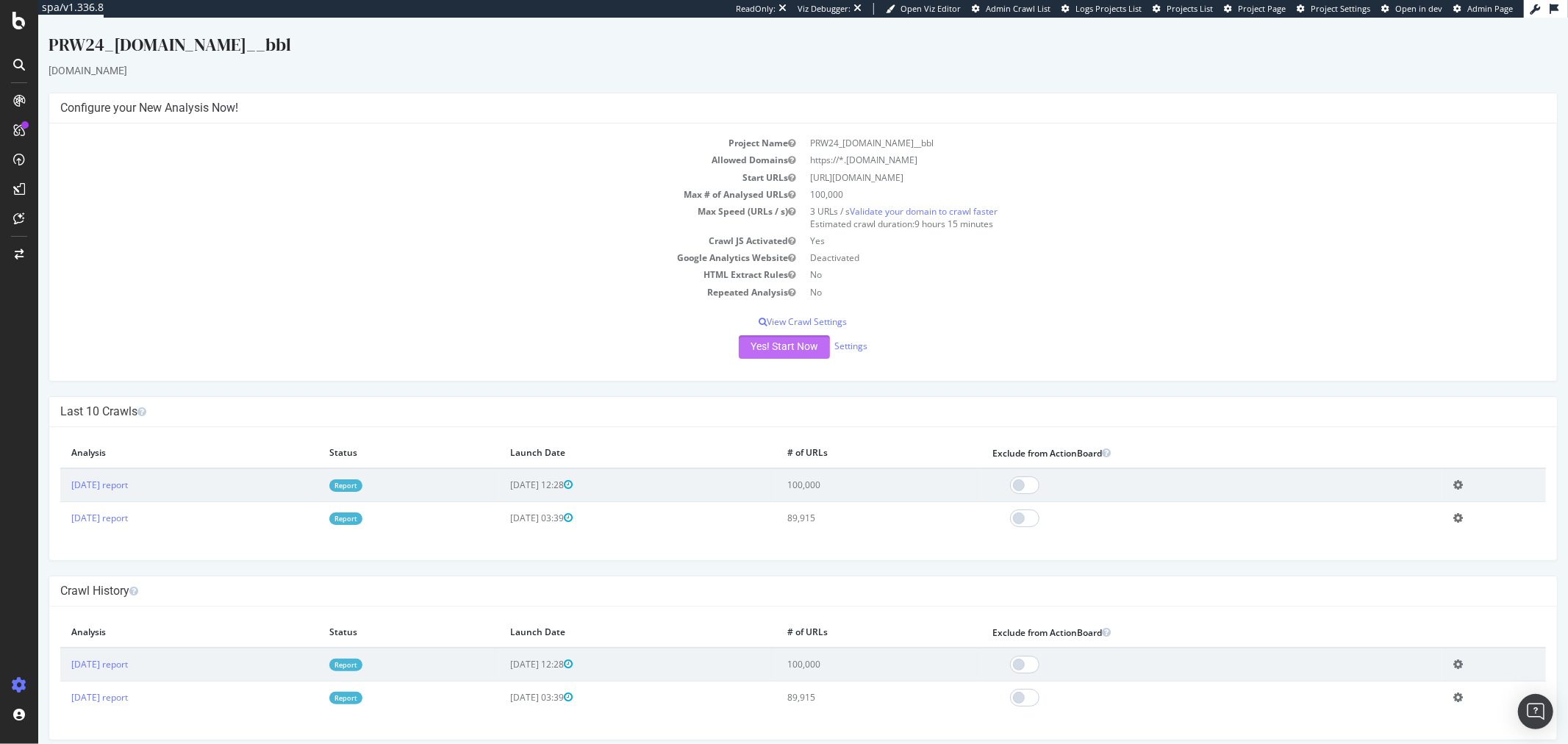
click at [783, 351] on button "Yes! Start Now" at bounding box center [784, 347] width 91 height 23
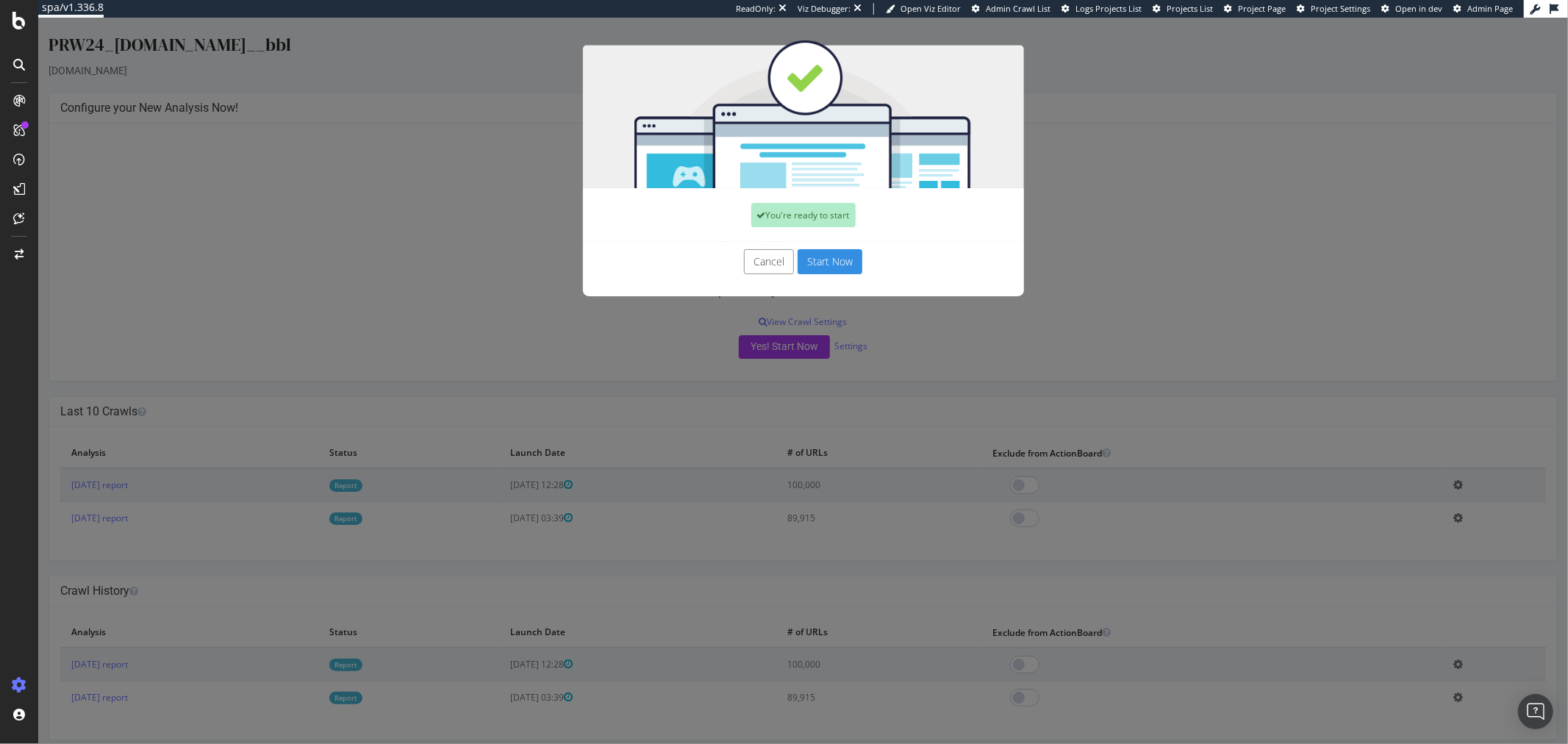
click at [768, 269] on button "Cancel" at bounding box center [768, 261] width 50 height 25
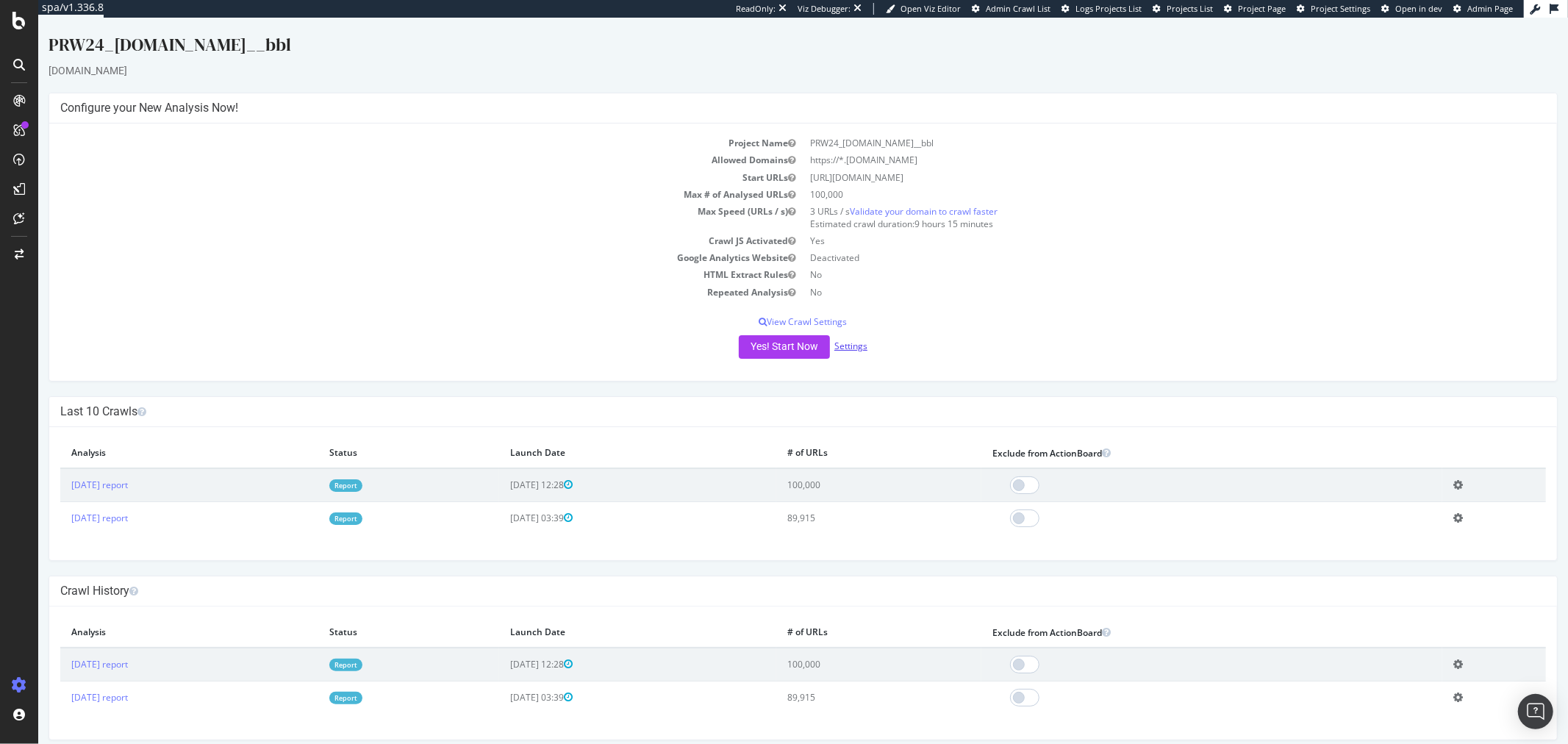
click at [845, 346] on link "Settings" at bounding box center [850, 346] width 33 height 12
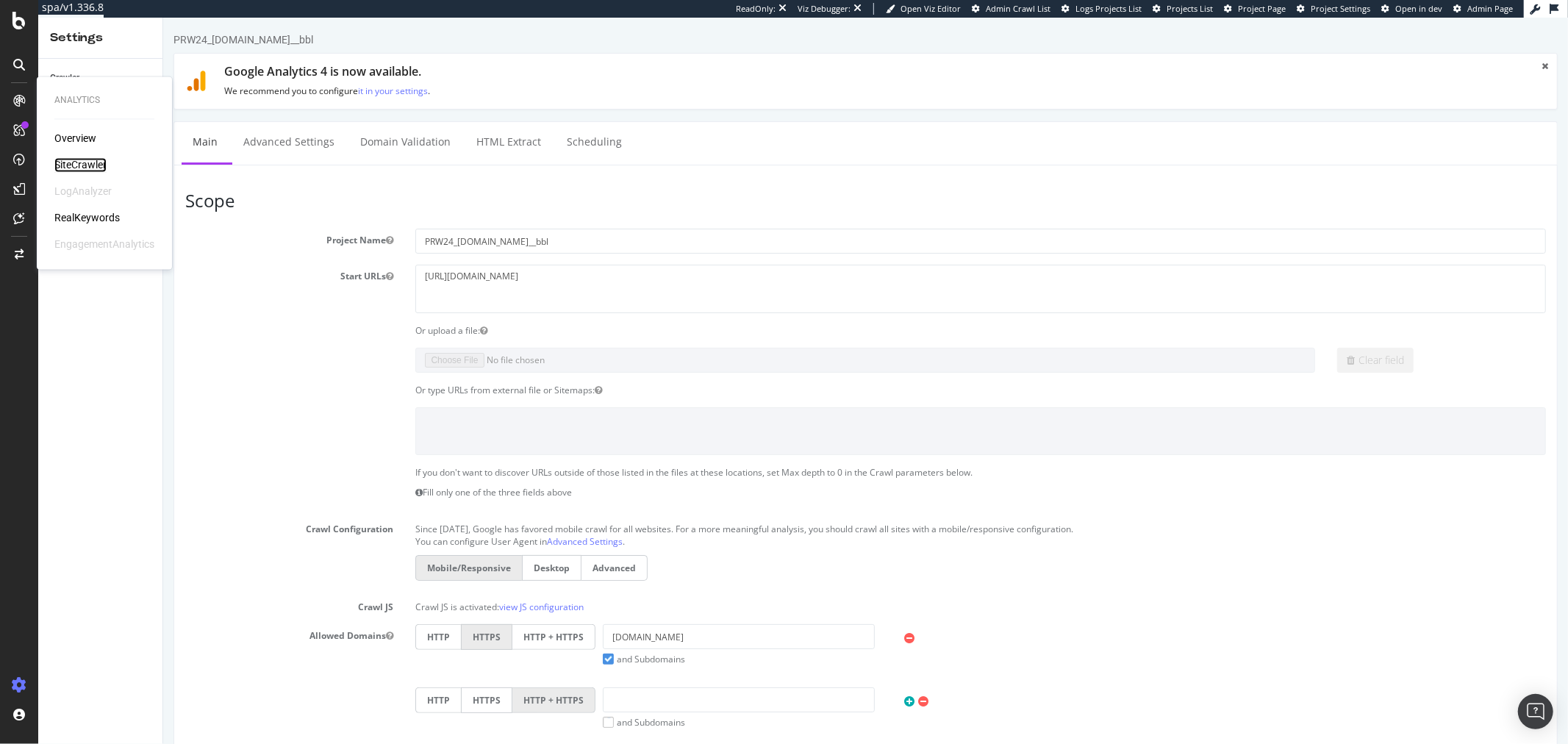
click at [65, 163] on div "SiteCrawler" at bounding box center [80, 165] width 53 height 14
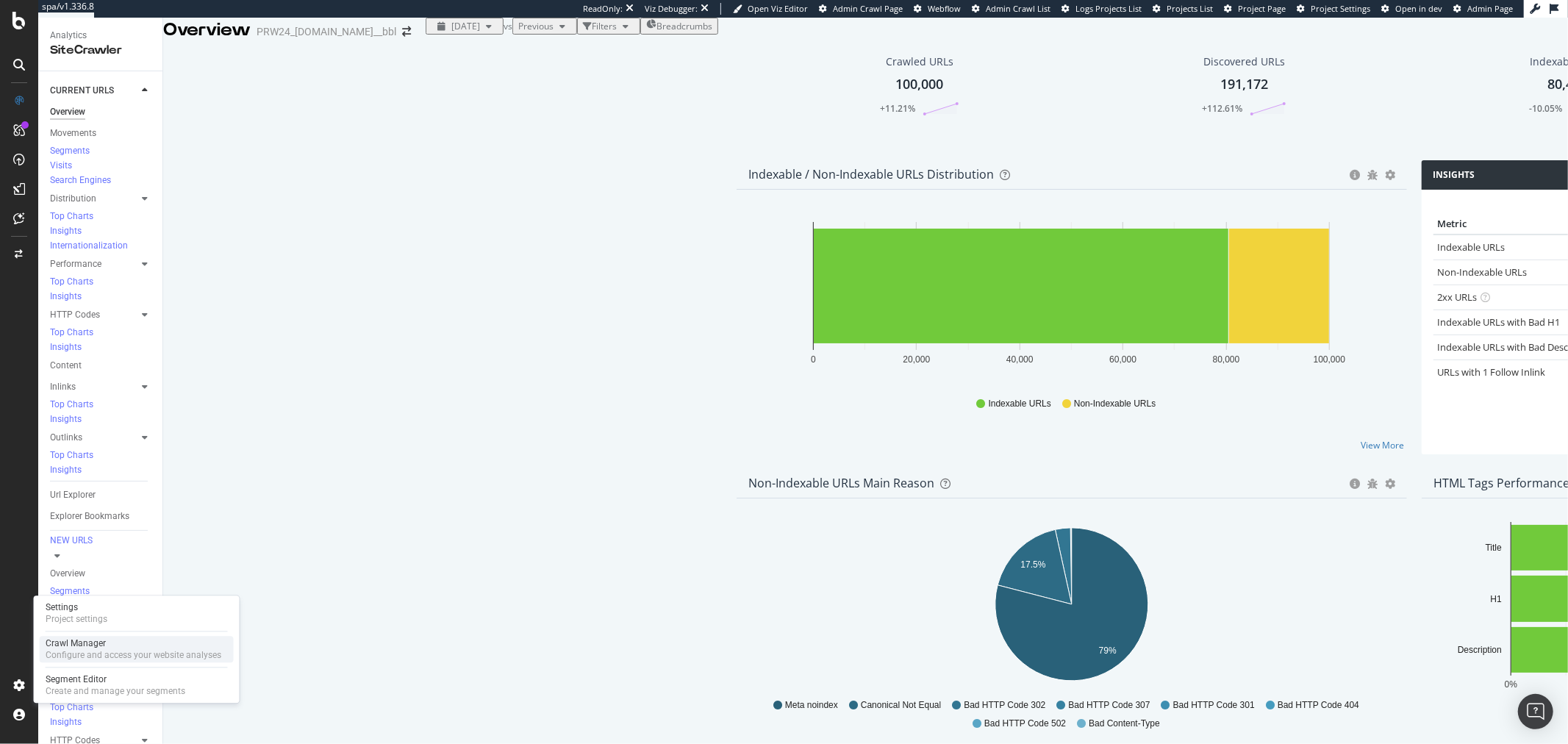
click at [122, 640] on div "Crawl Manager" at bounding box center [133, 643] width 176 height 12
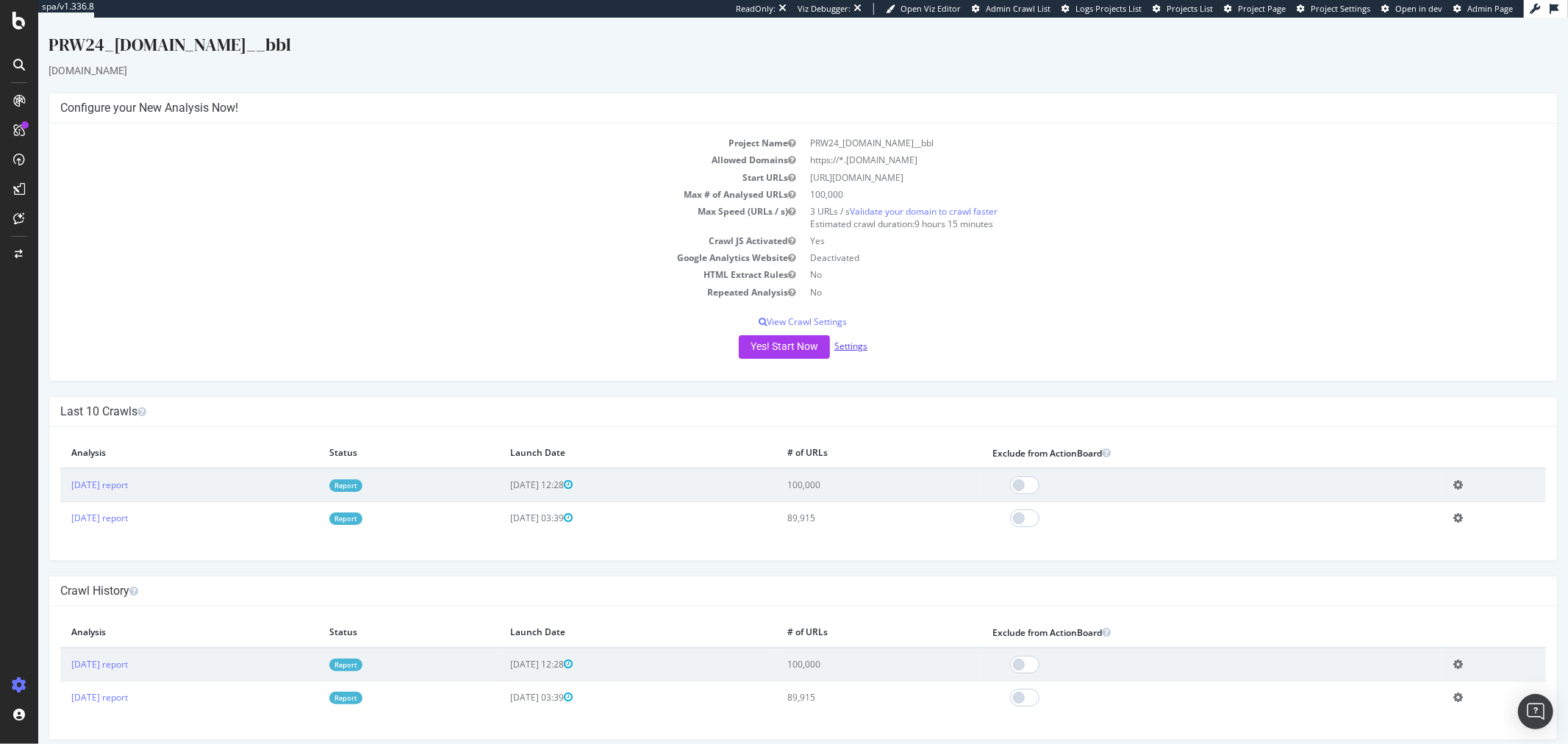
click at [840, 341] on link "Settings" at bounding box center [850, 346] width 33 height 12
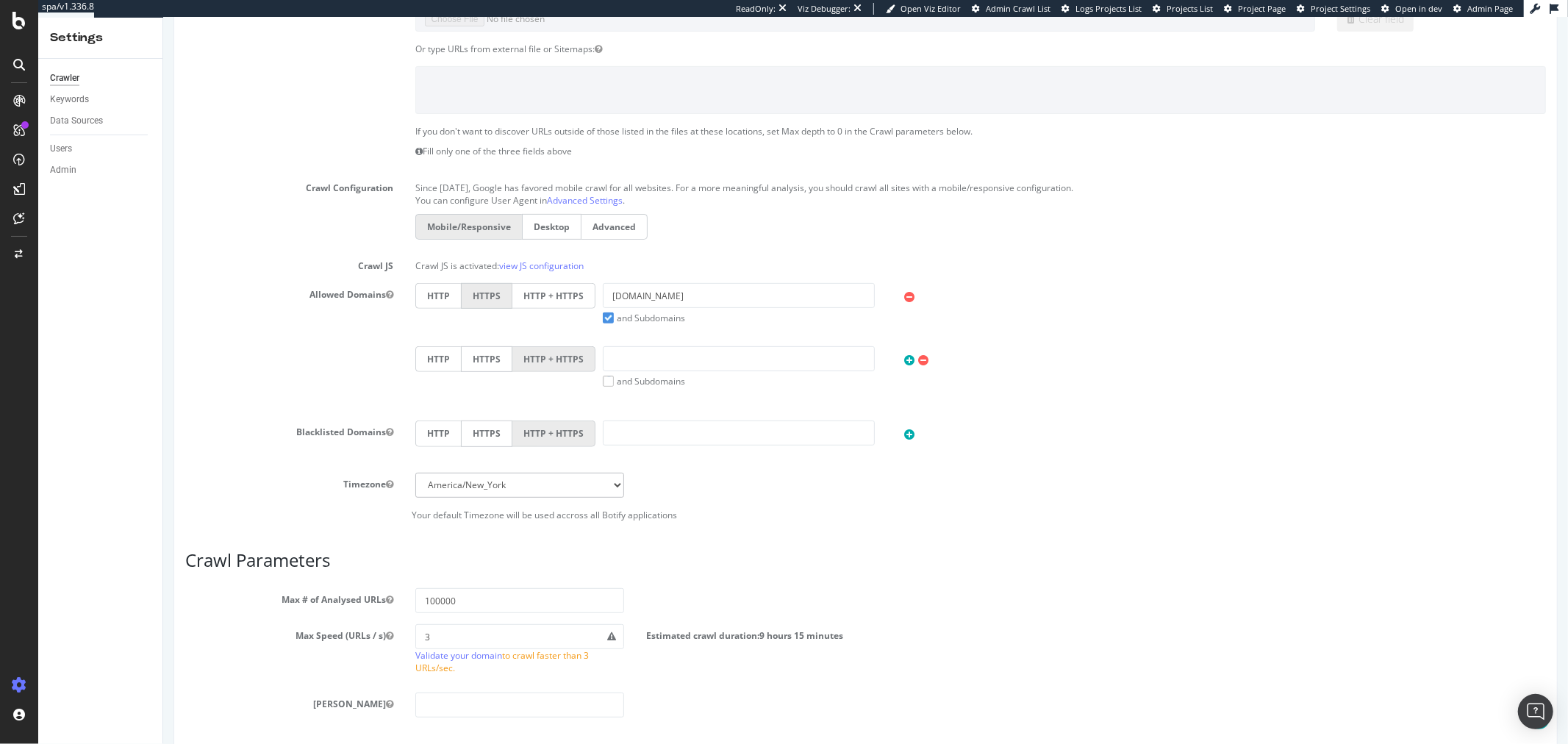
scroll to position [333, 0]
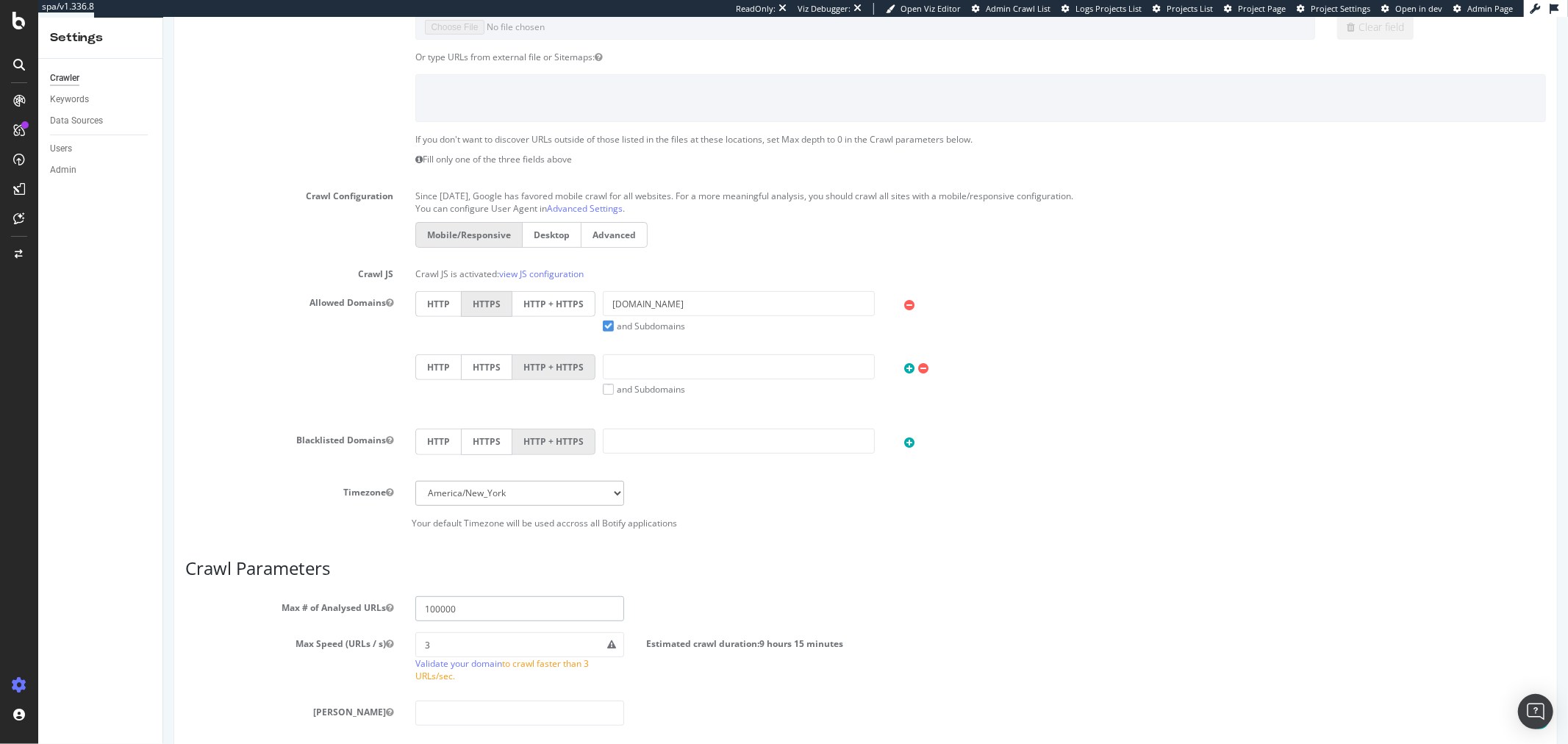
drag, startPoint x: 492, startPoint y: 600, endPoint x: 342, endPoint y: 601, distance: 150.0
click at [343, 601] on div "Max # of Analysed URLs 100000" at bounding box center [865, 609] width 1383 height 25
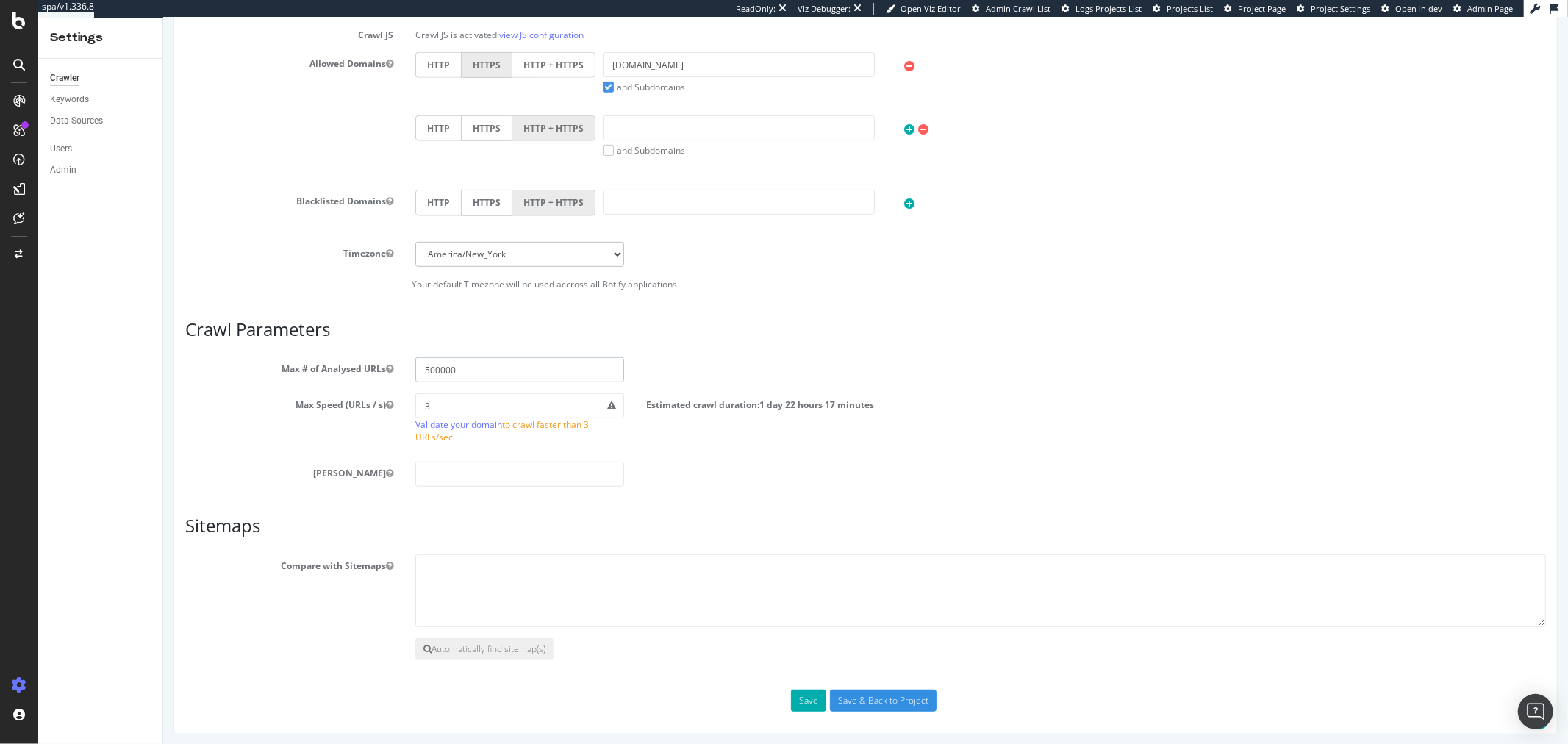
scroll to position [578, 0]
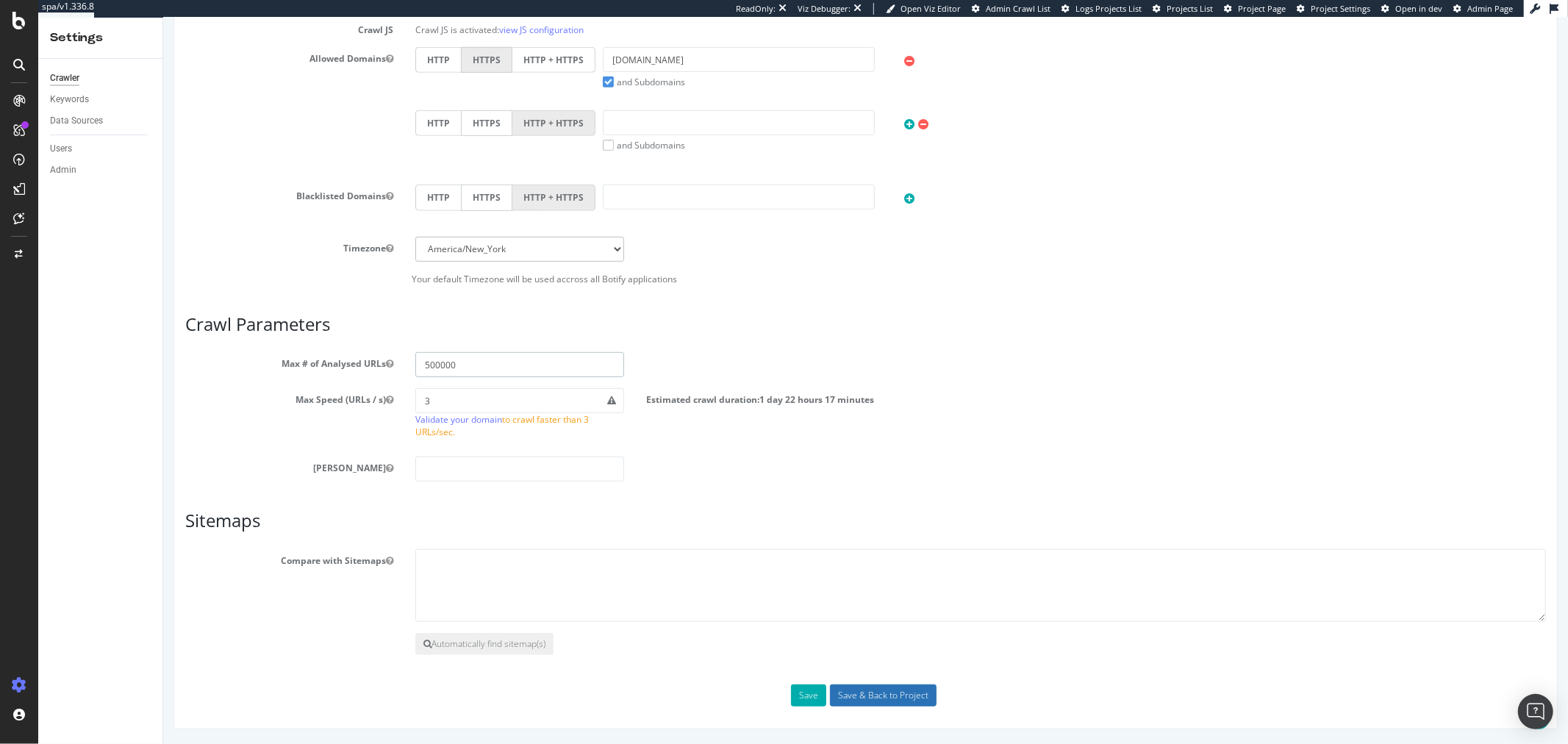
type input "500000"
click at [895, 699] on input "Save & Back to Project" at bounding box center [883, 695] width 107 height 22
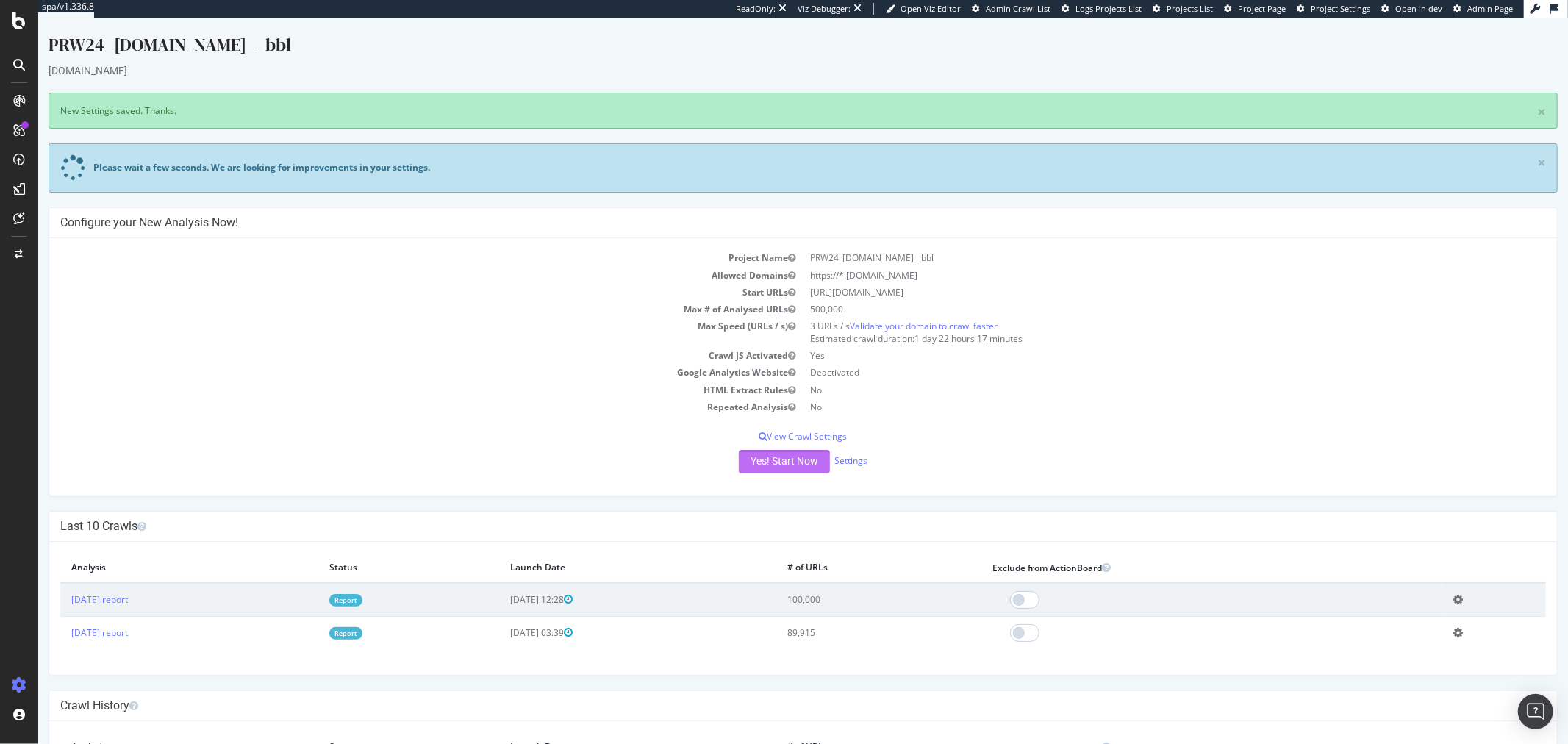
click at [805, 462] on button "Yes! Start Now" at bounding box center [784, 461] width 91 height 23
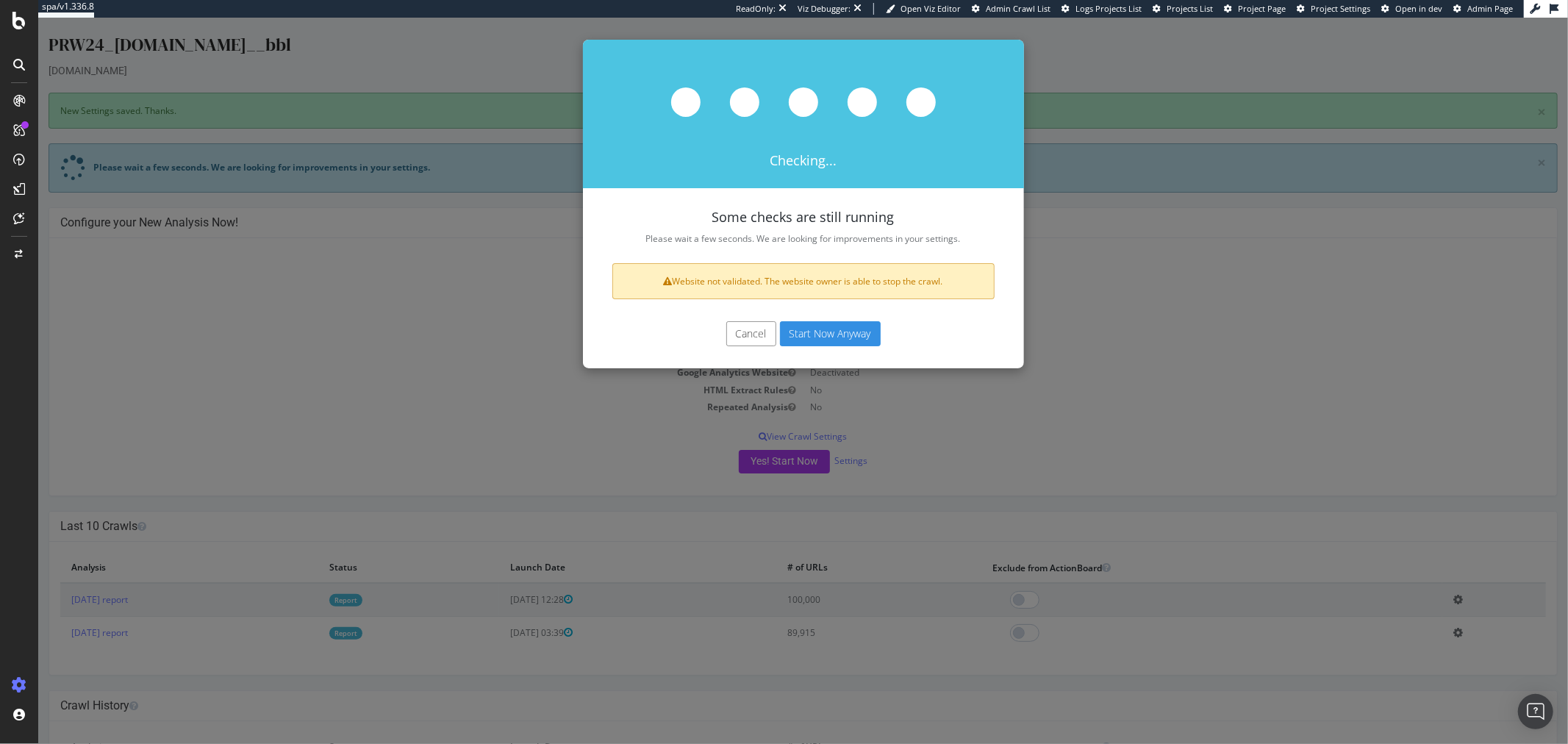
click at [829, 334] on button "Start Now Anyway" at bounding box center [829, 334] width 101 height 25
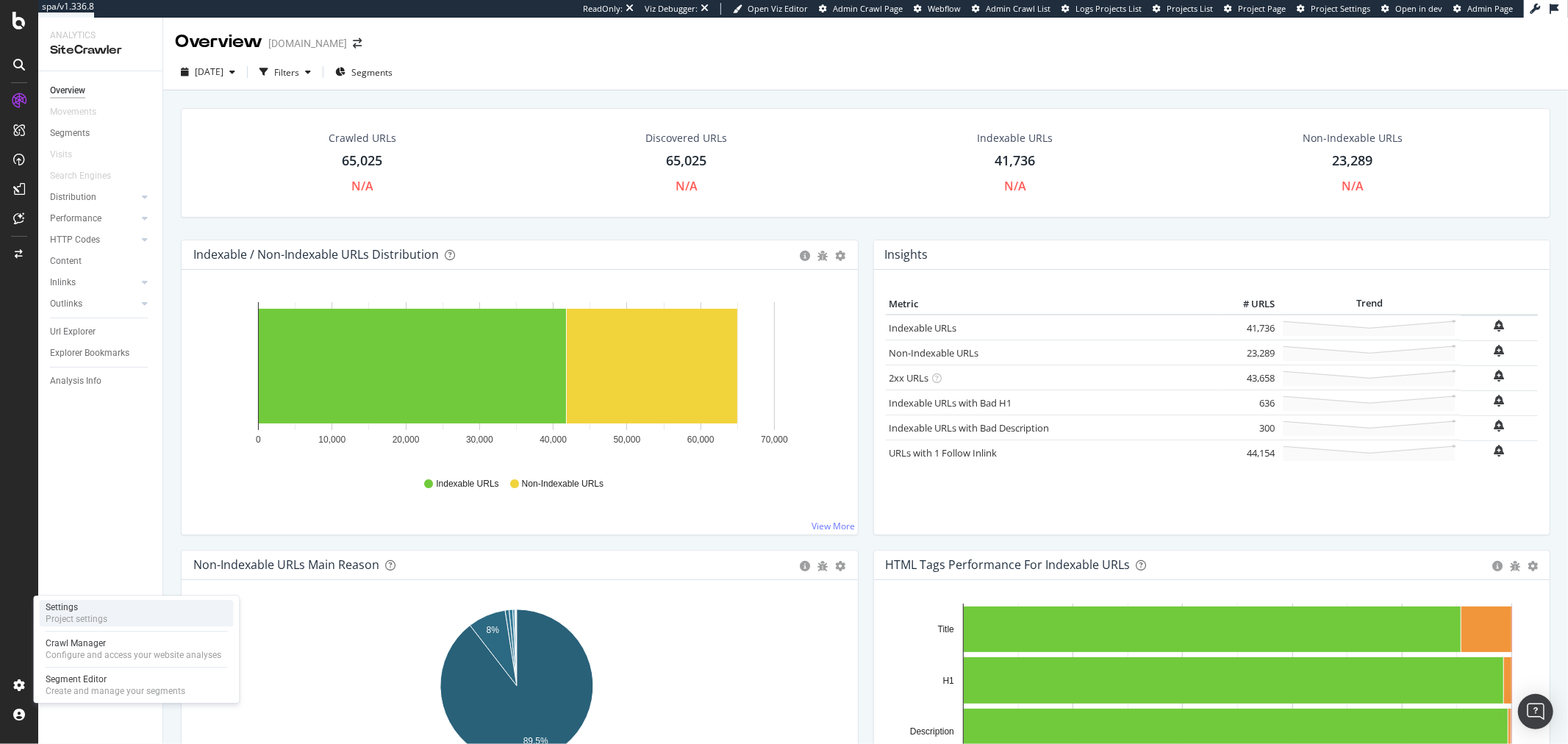
click at [138, 626] on div "Settings Project settings" at bounding box center [137, 614] width 194 height 27
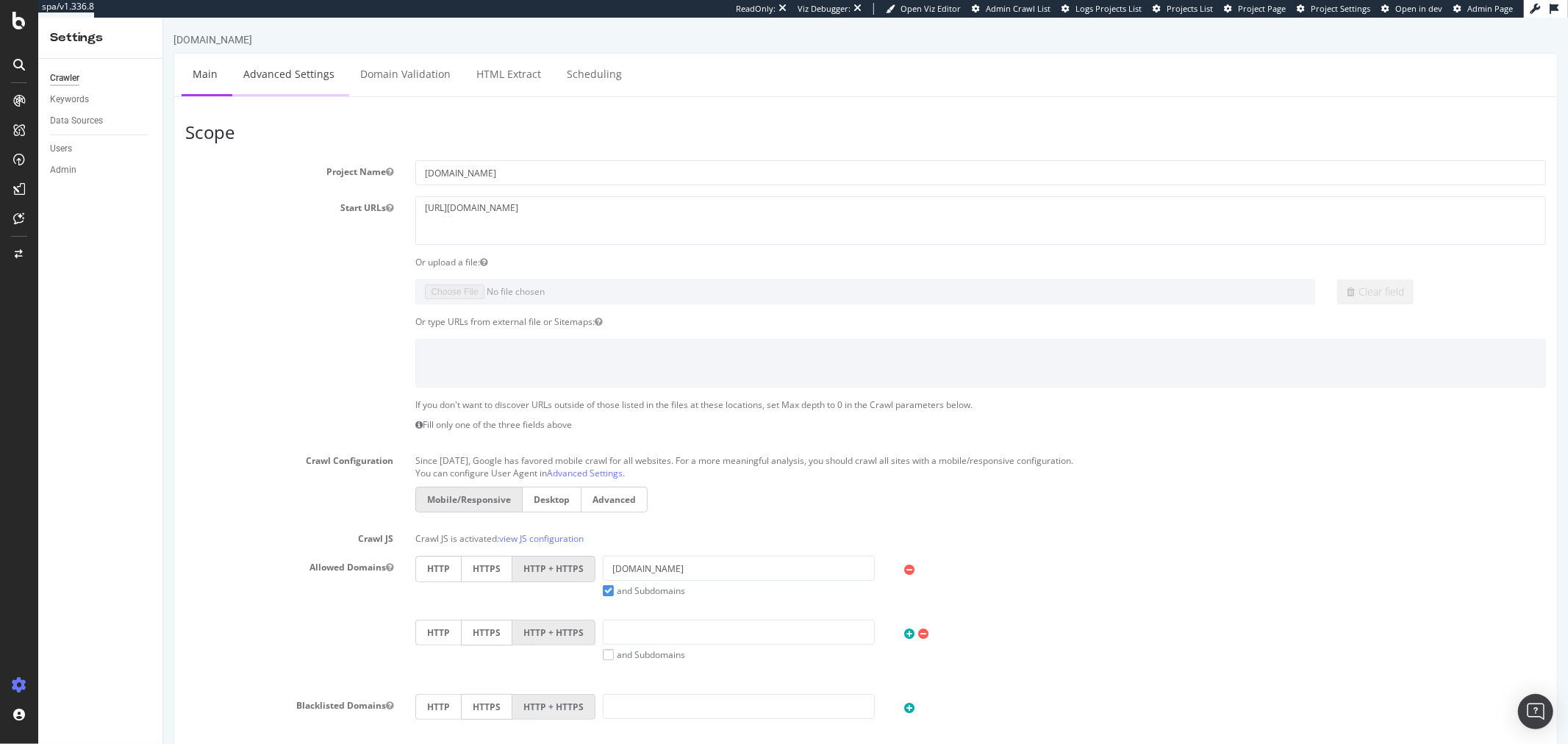
click at [268, 75] on link "Advanced Settings" at bounding box center [288, 73] width 113 height 40
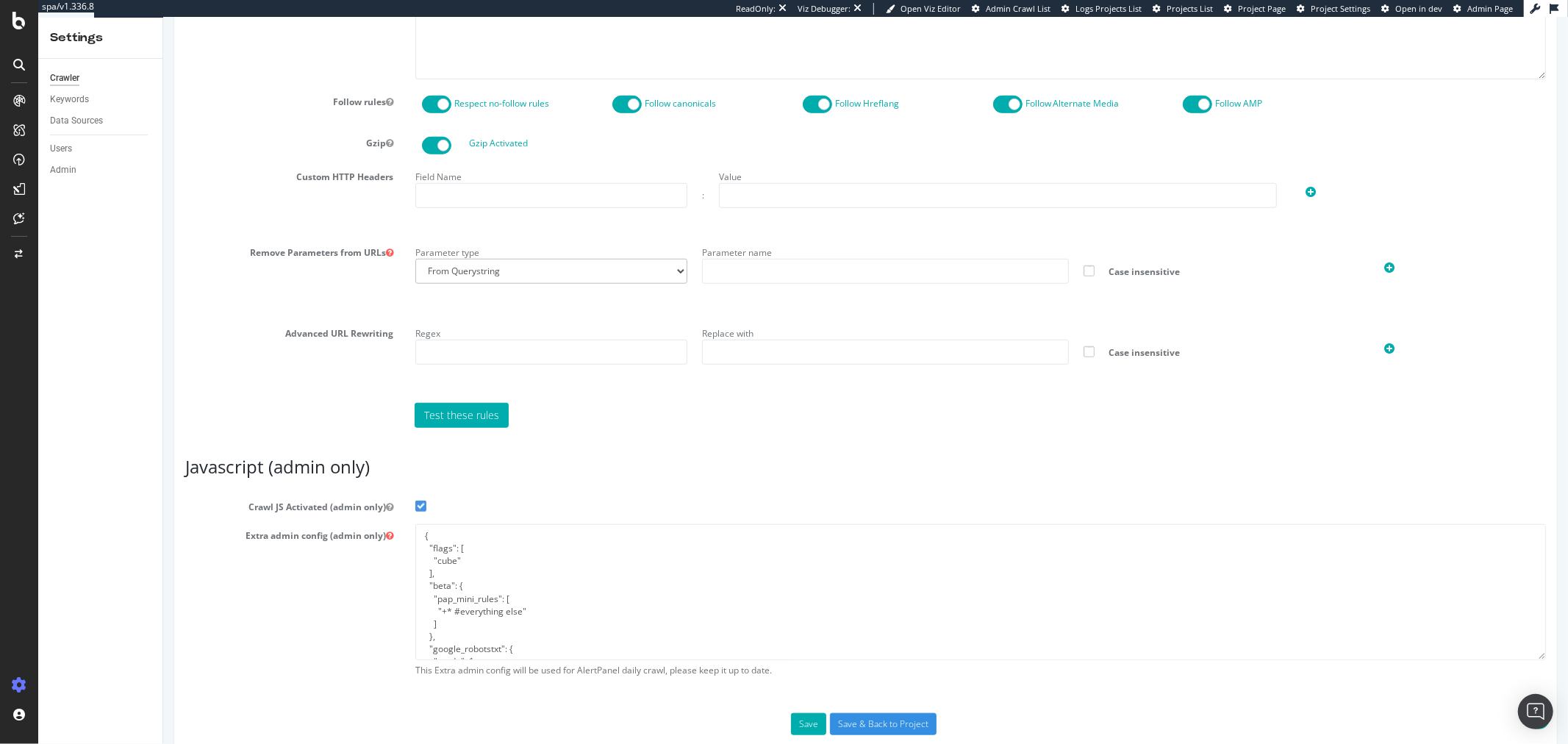
scroll to position [883, 0]
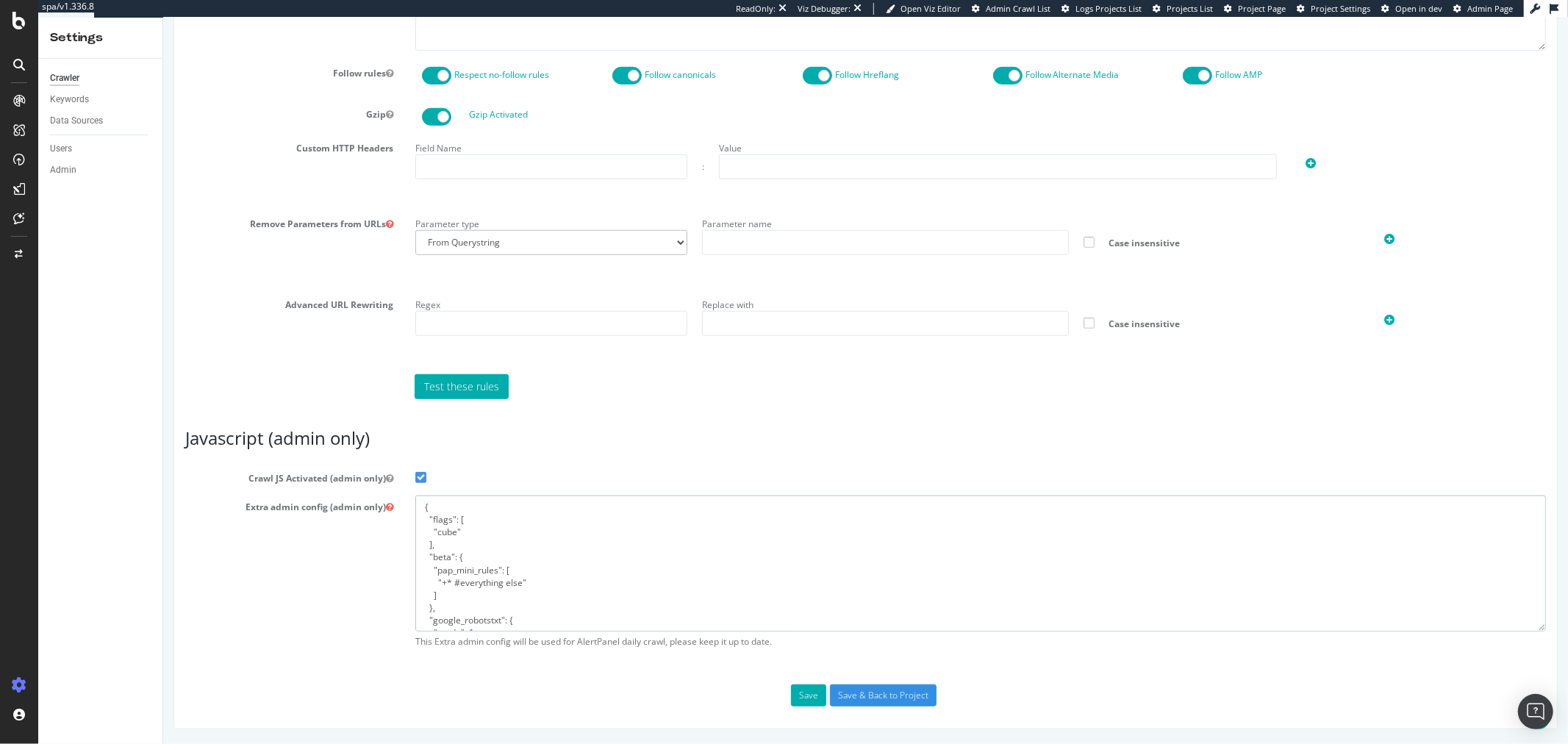
click at [632, 578] on textarea "{ "flags": [ "cube" ], "beta": { "pap_mini_rules": [ "+* #everything else" ] },…" at bounding box center [980, 564] width 1131 height 136
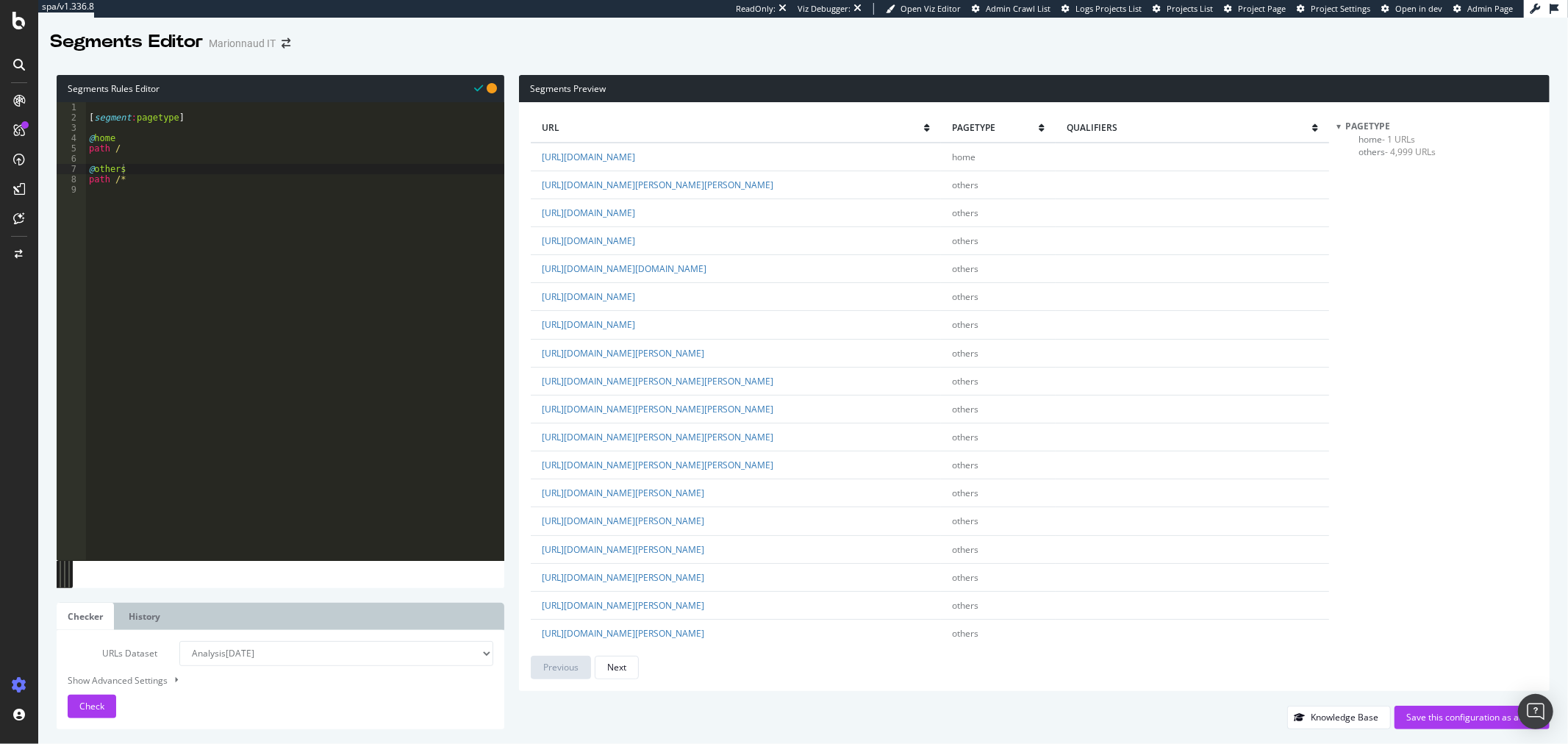
scroll to position [0, 2]
click at [340, 295] on div "[ segment : pagetype ] @ home path / @ others path /*" at bounding box center [294, 342] width 418 height 479
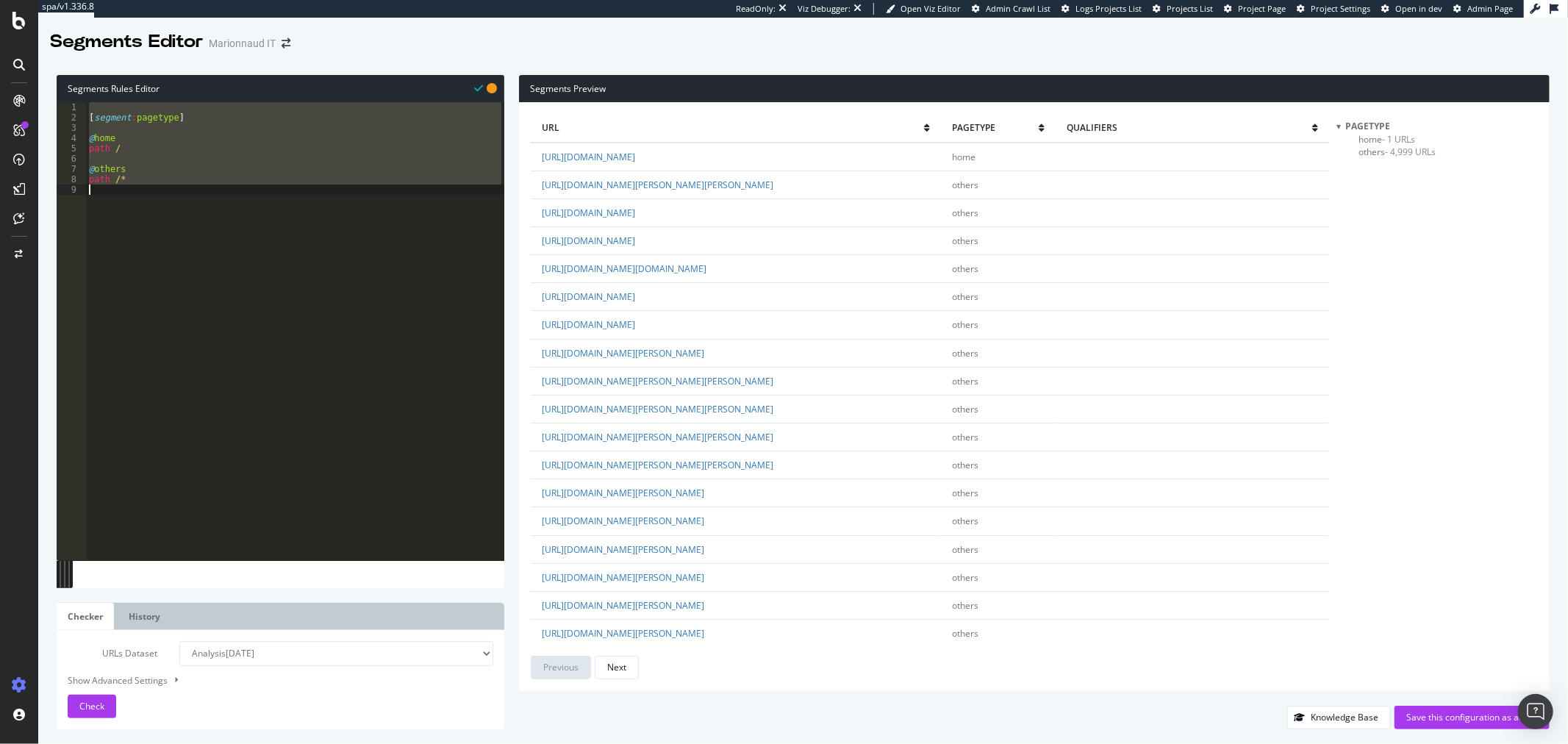
paste textarea "Cursor at row 9"
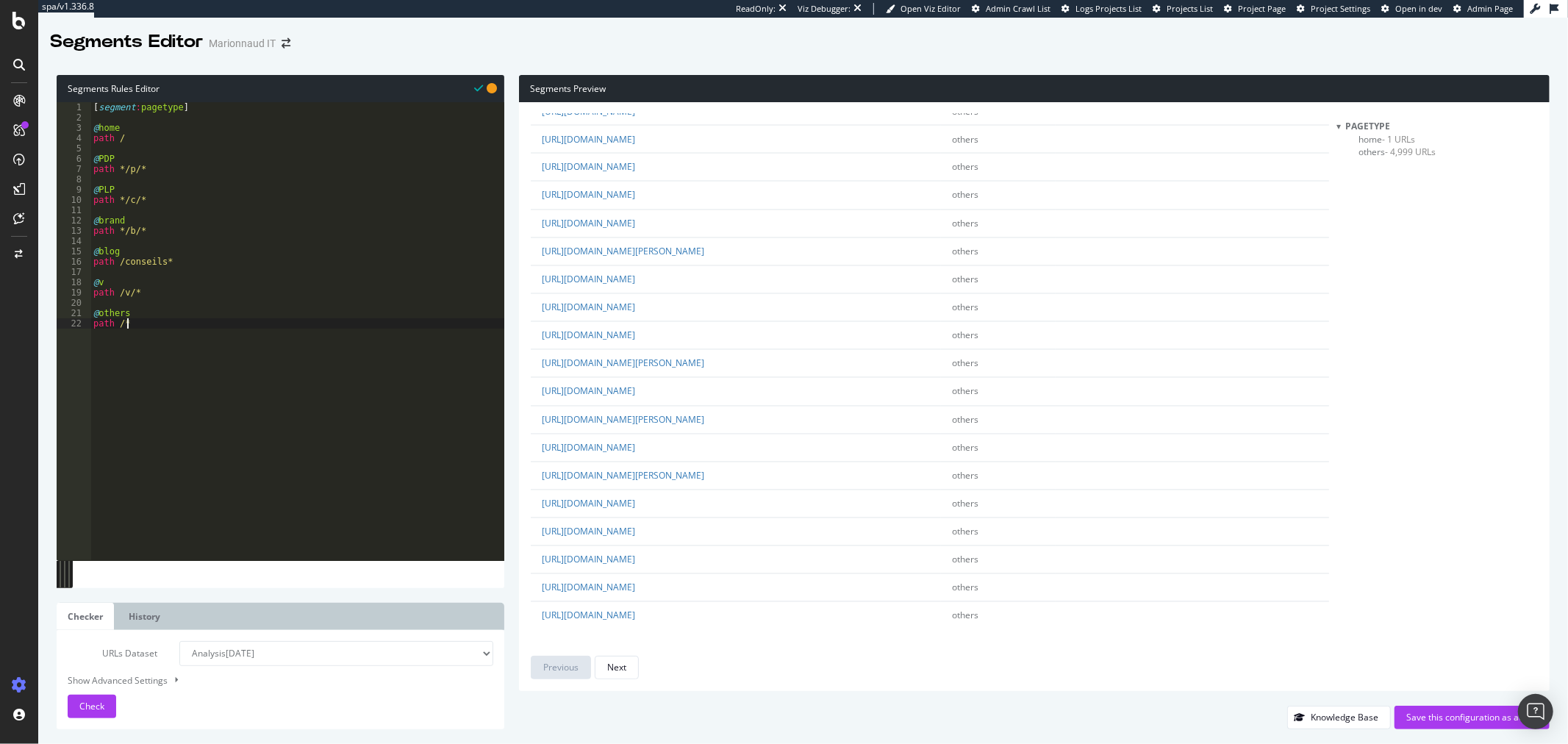
scroll to position [2349, 0]
drag, startPoint x: 202, startPoint y: 262, endPoint x: 78, endPoint y: 254, distance: 124.3
click at [78, 254] on div "path /* 1 2 3 4 5 6 7 8 9 10 11 12 13 14 15 16 17 18 19 20 21 22 [ segment : pa…" at bounding box center [280, 332] width 448 height 459
click at [102, 710] on span "Check" at bounding box center [92, 707] width 25 height 12
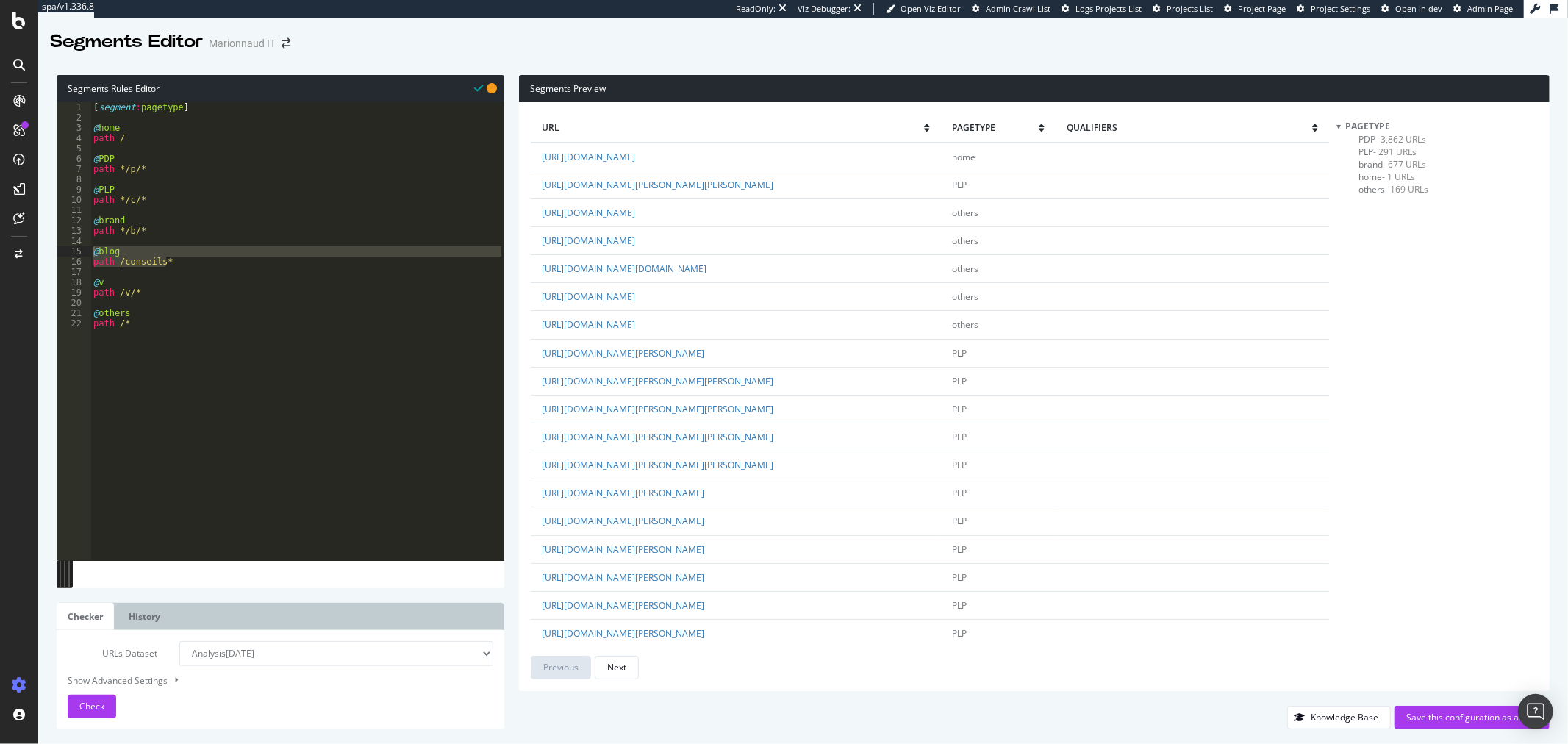
click at [1502, 260] on div "pagetype PDP - 3,862 URLs PLP - 291 URLs brand - 677 URLs home - 1 URLs others …" at bounding box center [1438, 399] width 202 height 559
click at [1400, 191] on span "- 169 URLs" at bounding box center [1407, 189] width 44 height 12
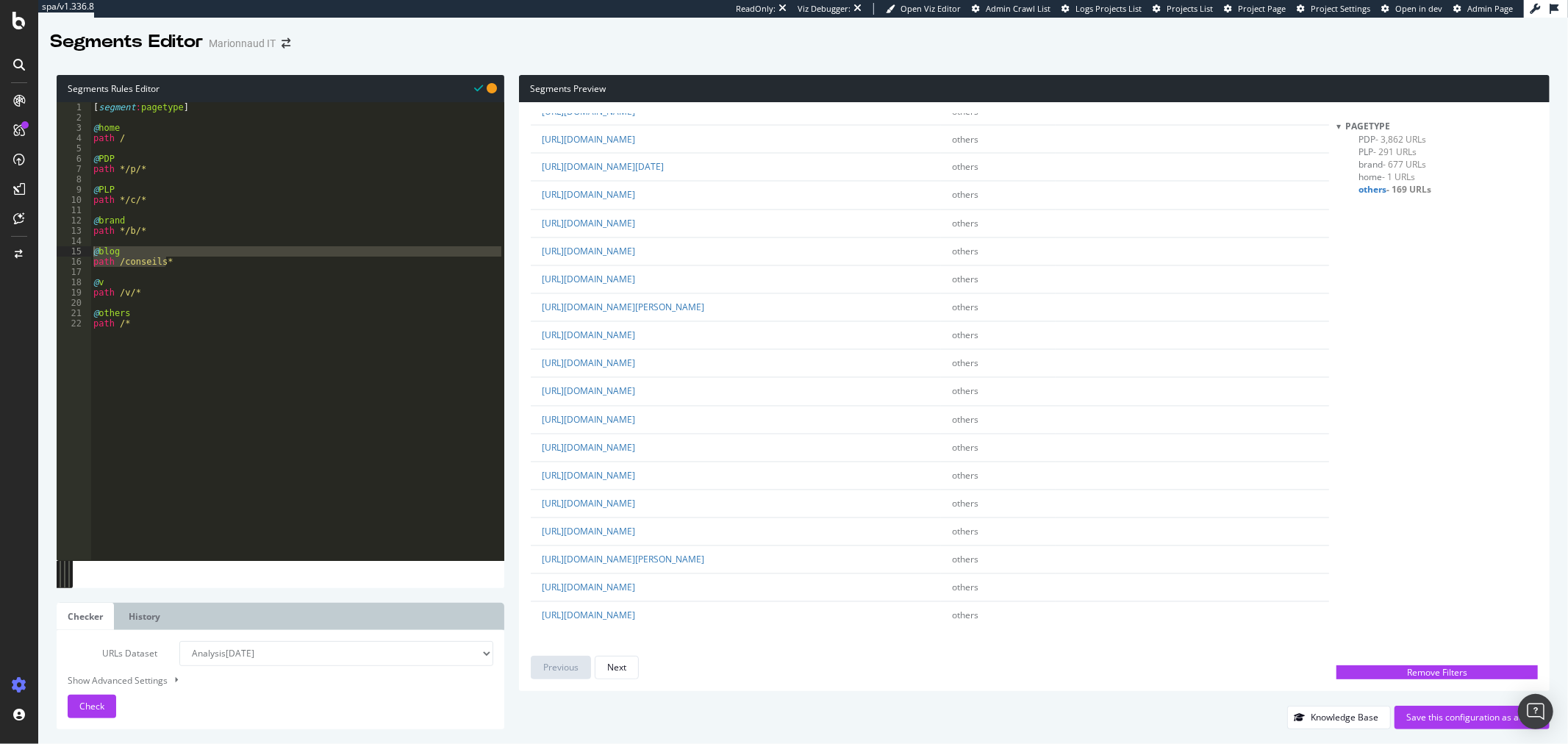
click at [132, 255] on div "[ segment : pagetype ] @ home path / @ PDP path */p/* @ PLP path */c/* @ brand …" at bounding box center [297, 332] width 414 height 459
drag, startPoint x: 128, startPoint y: 253, endPoint x: 99, endPoint y: 253, distance: 29.0
click at [99, 253] on div "[ segment : pagetype ] @ home path / @ PDP path */p/* @ PLP path */c/* @ brand …" at bounding box center [297, 342] width 414 height 479
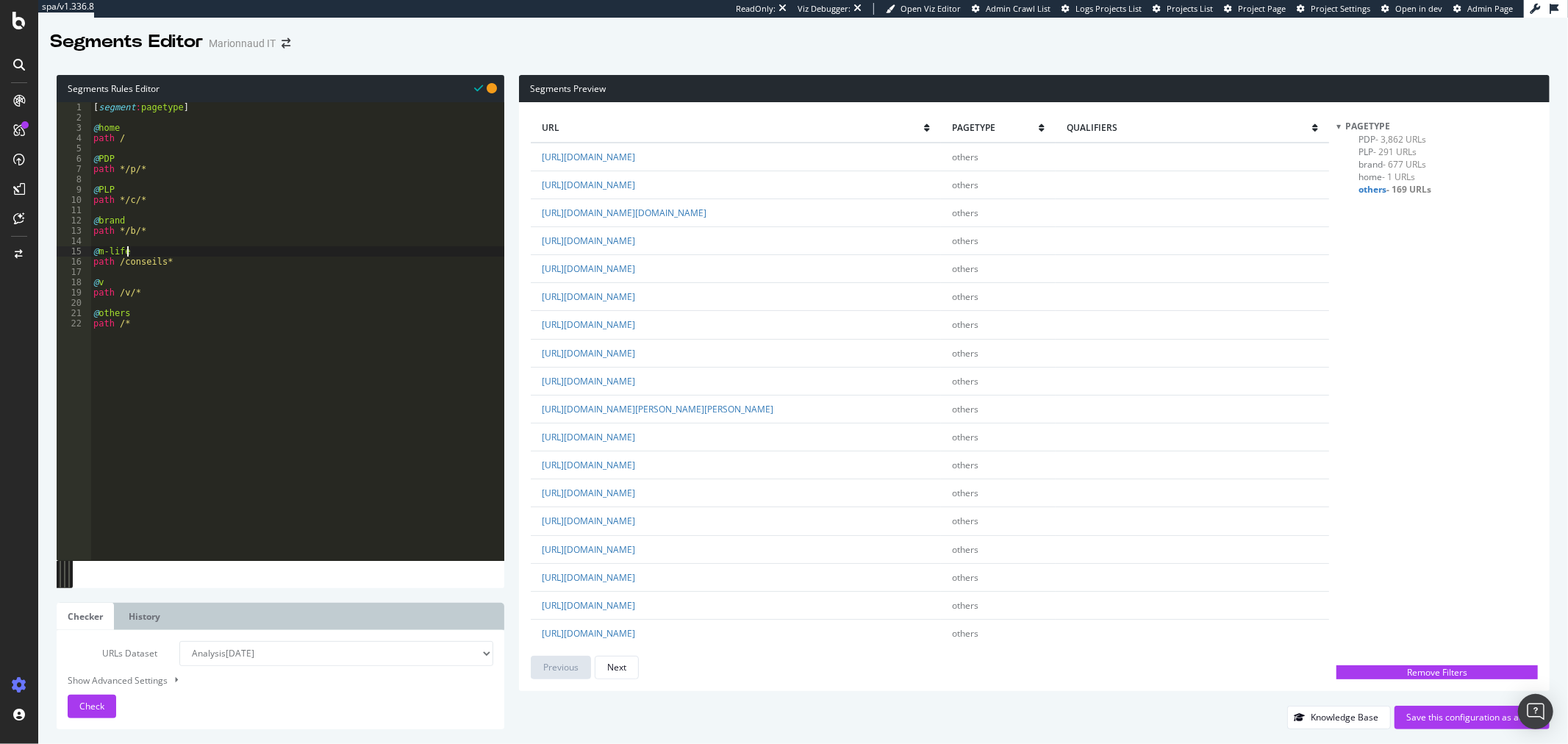
scroll to position [0, 2]
drag, startPoint x: 187, startPoint y: 258, endPoint x: 125, endPoint y: 260, distance: 62.0
click at [125, 260] on div "[ segment : pagetype ] @ home path / @ PDP path */p/* @ PLP path */c/* @ brand …" at bounding box center [297, 342] width 414 height 479
type textarea "path /m-life/*"
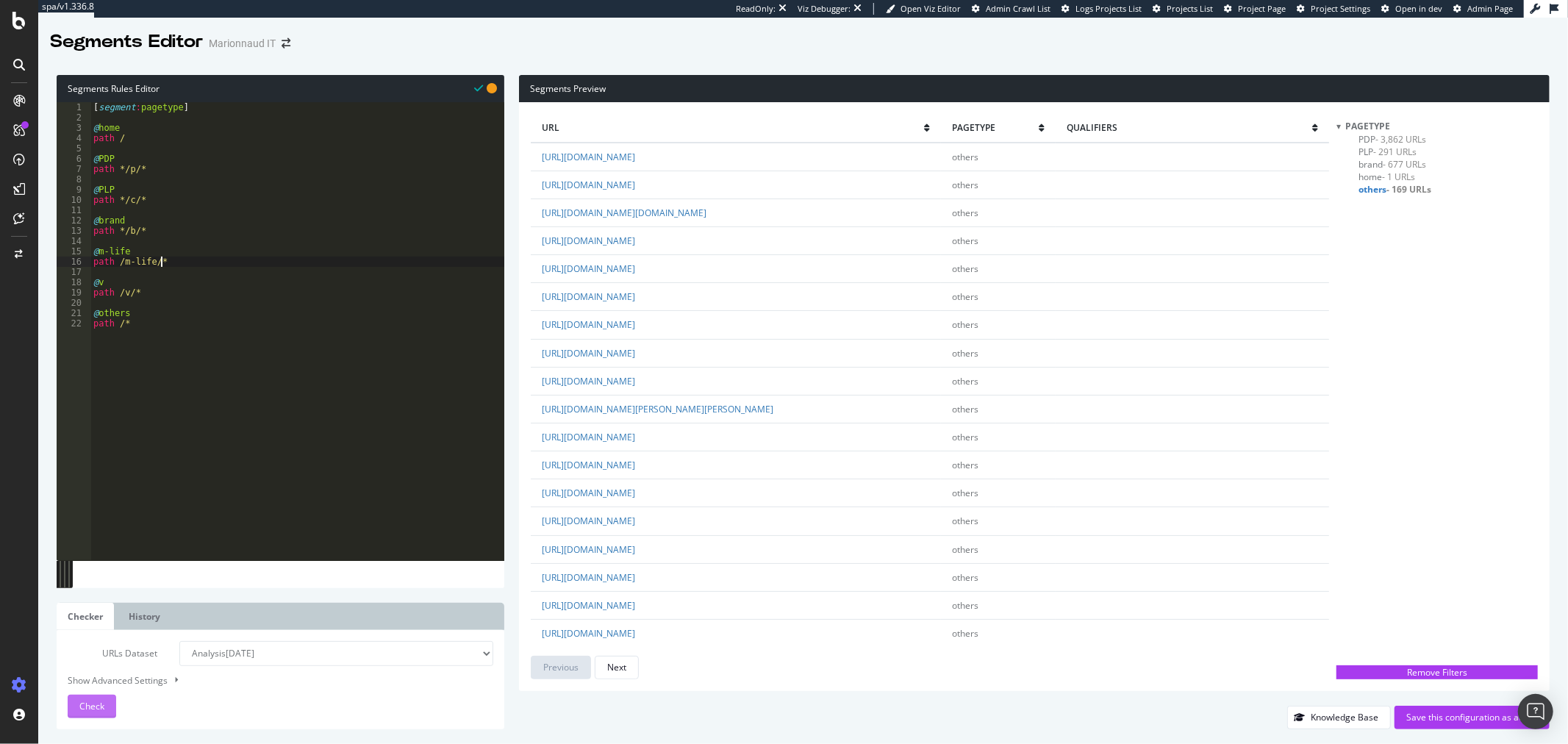
click at [74, 703] on button "Check" at bounding box center [92, 707] width 48 height 23
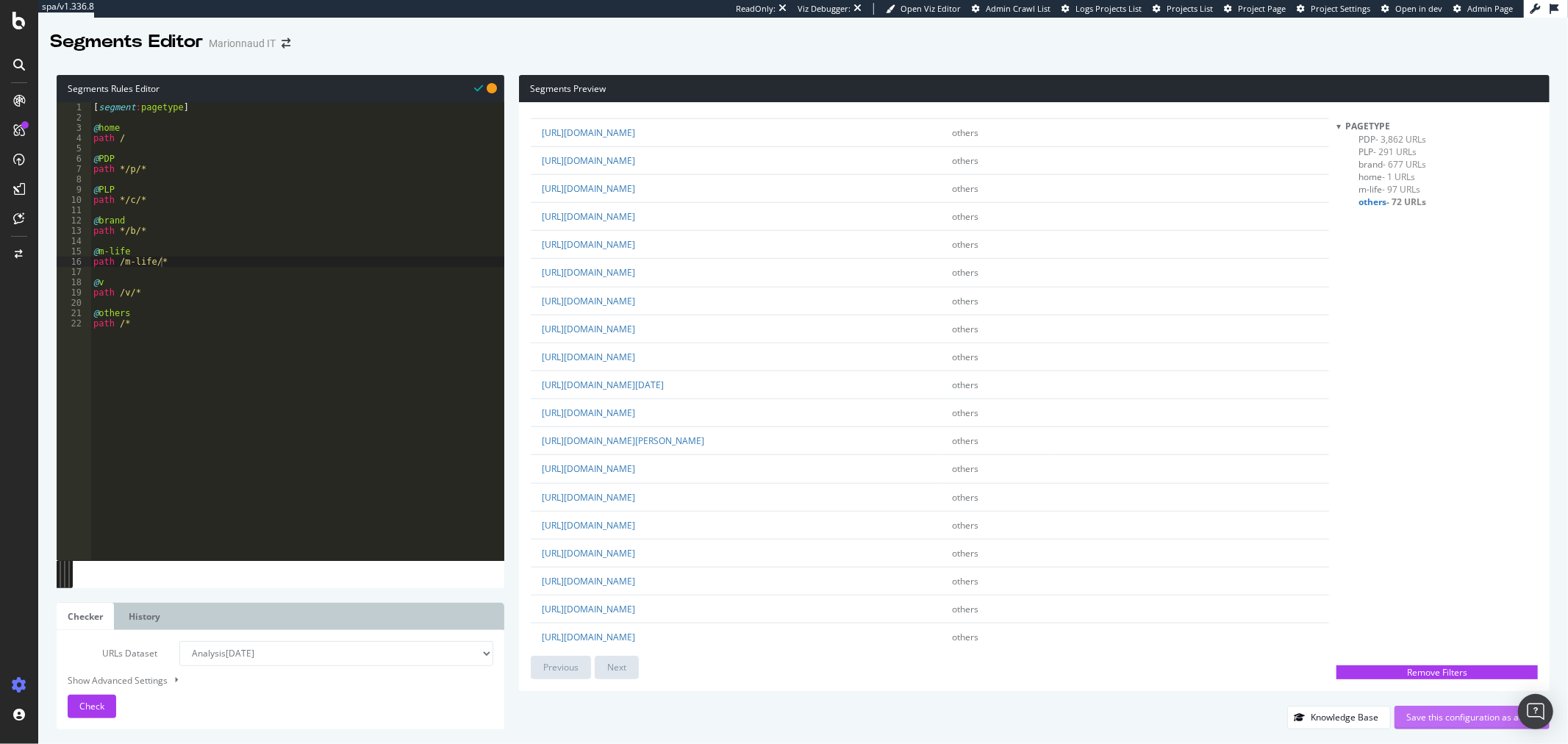
click at [1448, 729] on div "Save this configuration as active" at bounding box center [1473, 717] width 132 height 22
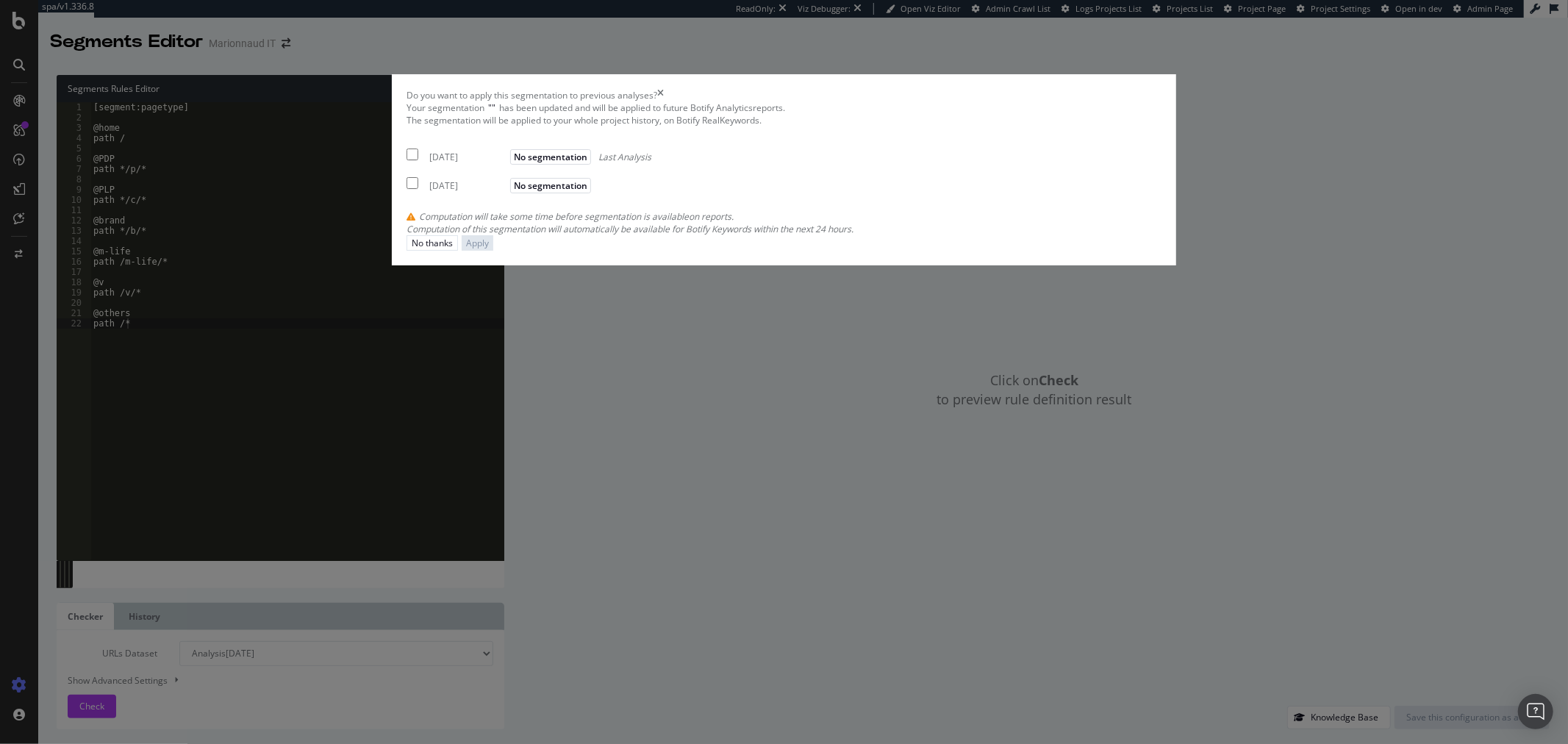
click at [507, 163] on div "2025 Jul. 7th" at bounding box center [467, 157] width 78 height 12
checkbox input "true"
click at [507, 192] on div "2025 Jul. 1st" at bounding box center [467, 186] width 78 height 12
checkbox input "true"
click at [489, 249] on div "Apply" at bounding box center [478, 243] width 23 height 12
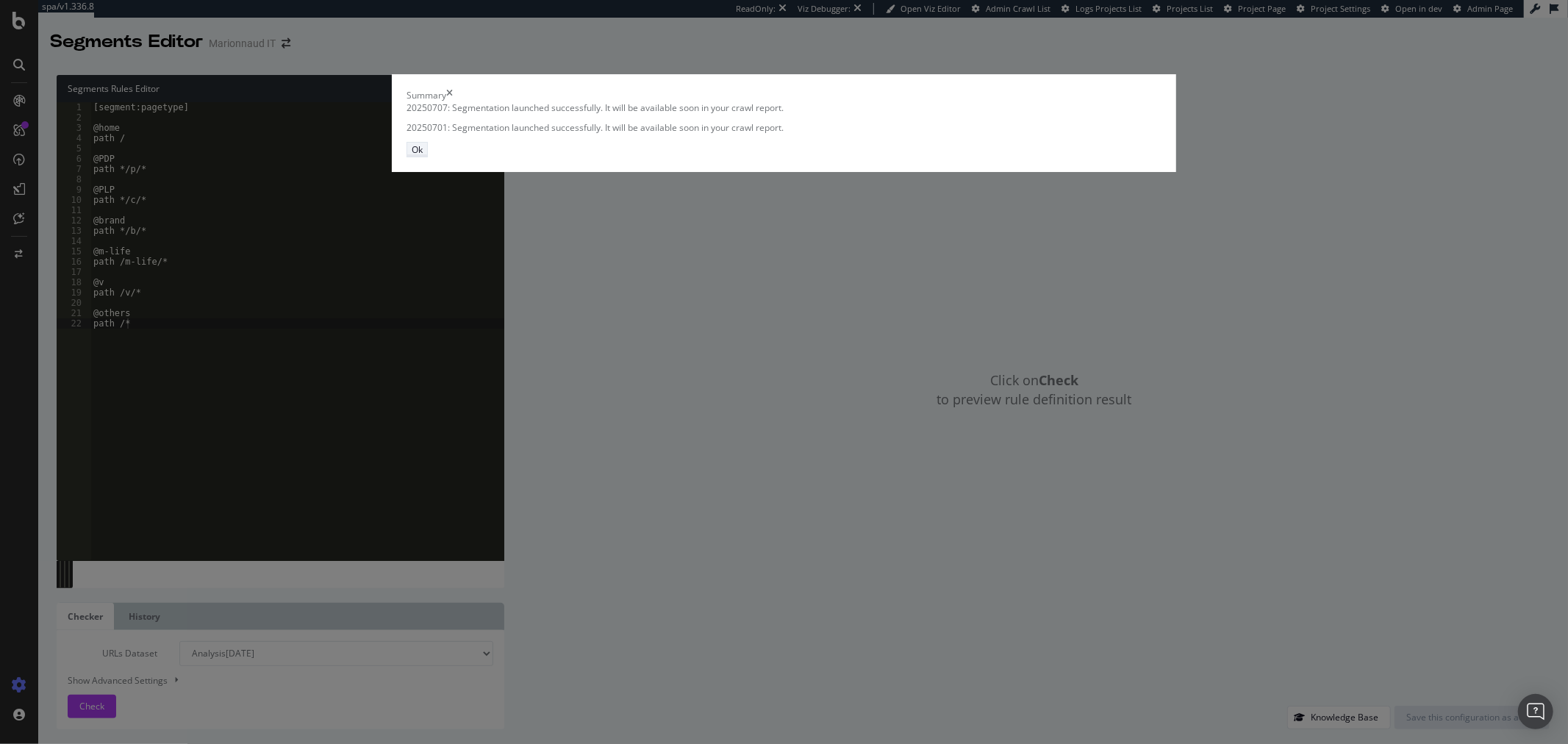
click at [423, 156] on div "Ok" at bounding box center [417, 150] width 11 height 12
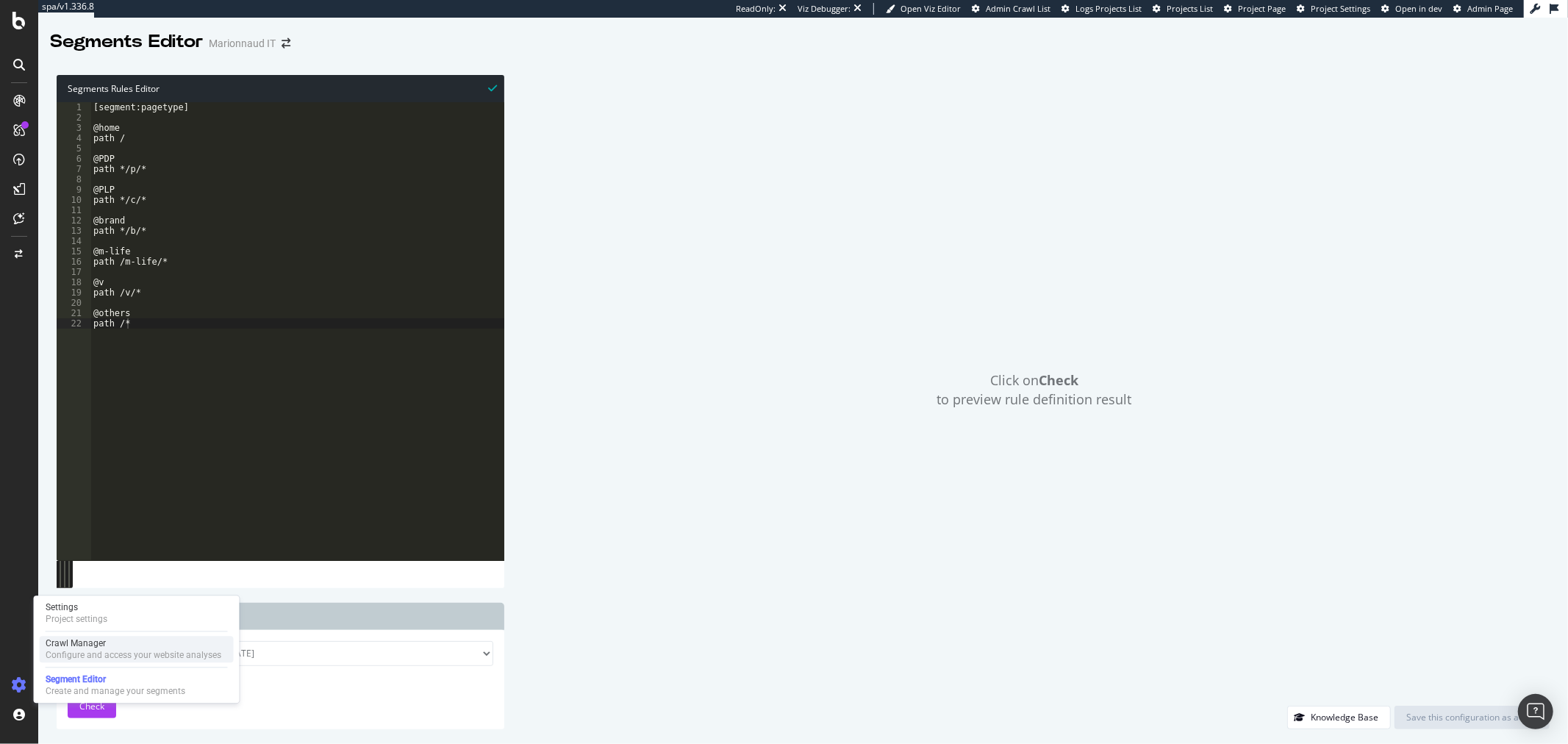
click at [106, 651] on div "Configure and access your website analyses" at bounding box center [133, 655] width 176 height 12
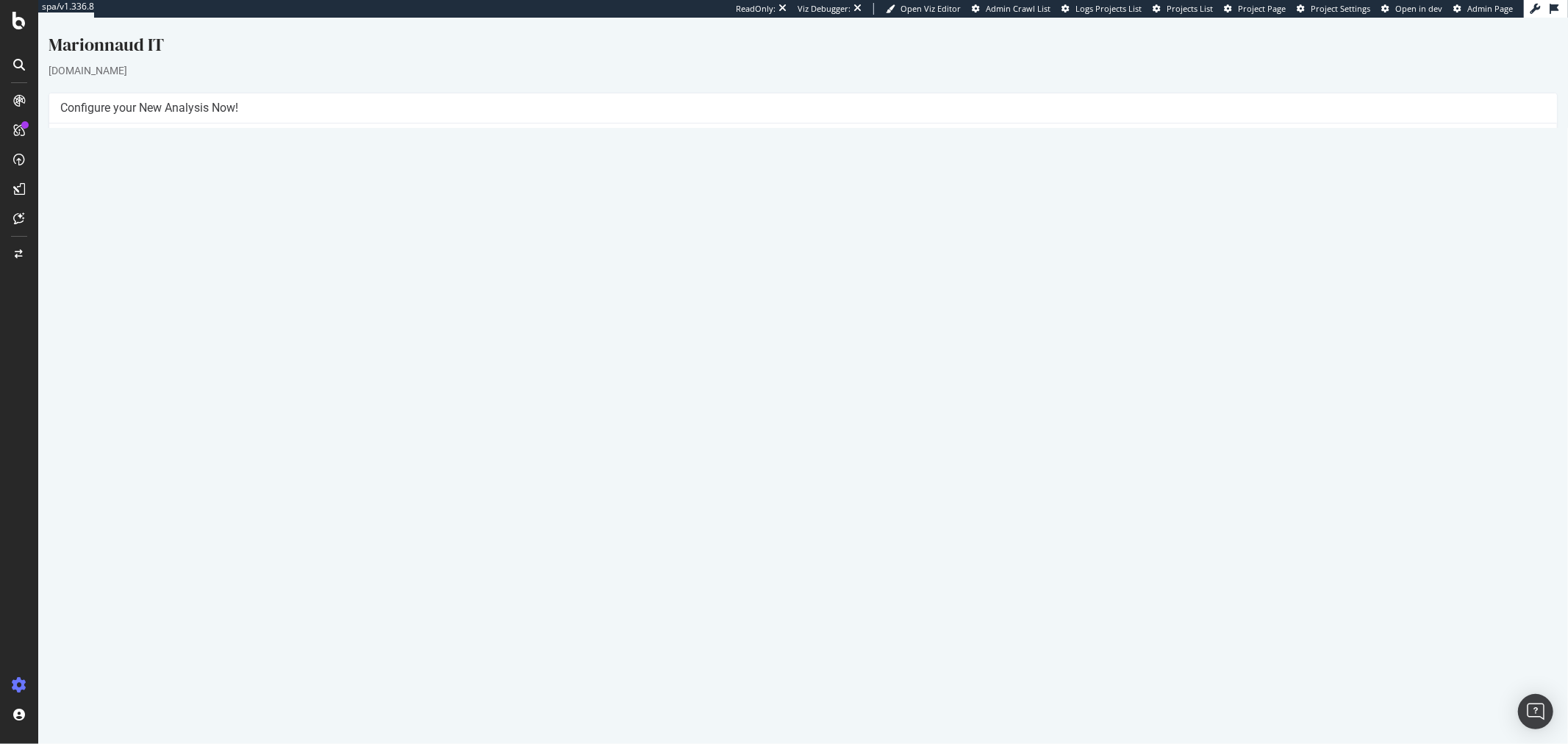
click at [796, 376] on div "Project Name Marionnaud IT Allowed Domains https://*.marionnaud.it Start URLs h…" at bounding box center [802, 260] width 1508 height 274
click at [797, 373] on button "Yes! Start Now" at bounding box center [784, 364] width 91 height 23
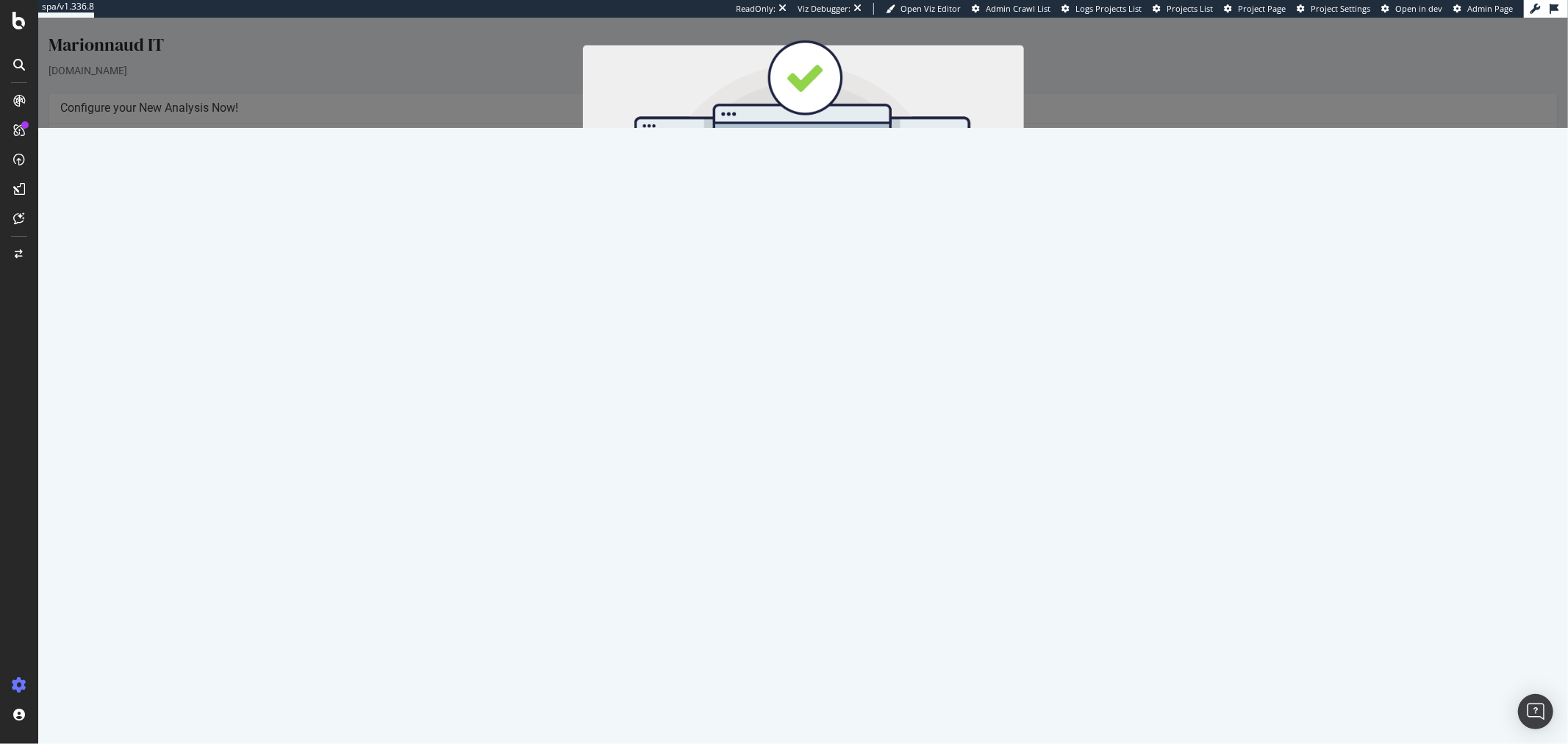
click at [823, 263] on button "Start Now" at bounding box center [829, 261] width 65 height 25
